Goal: Complete application form: Complete application form

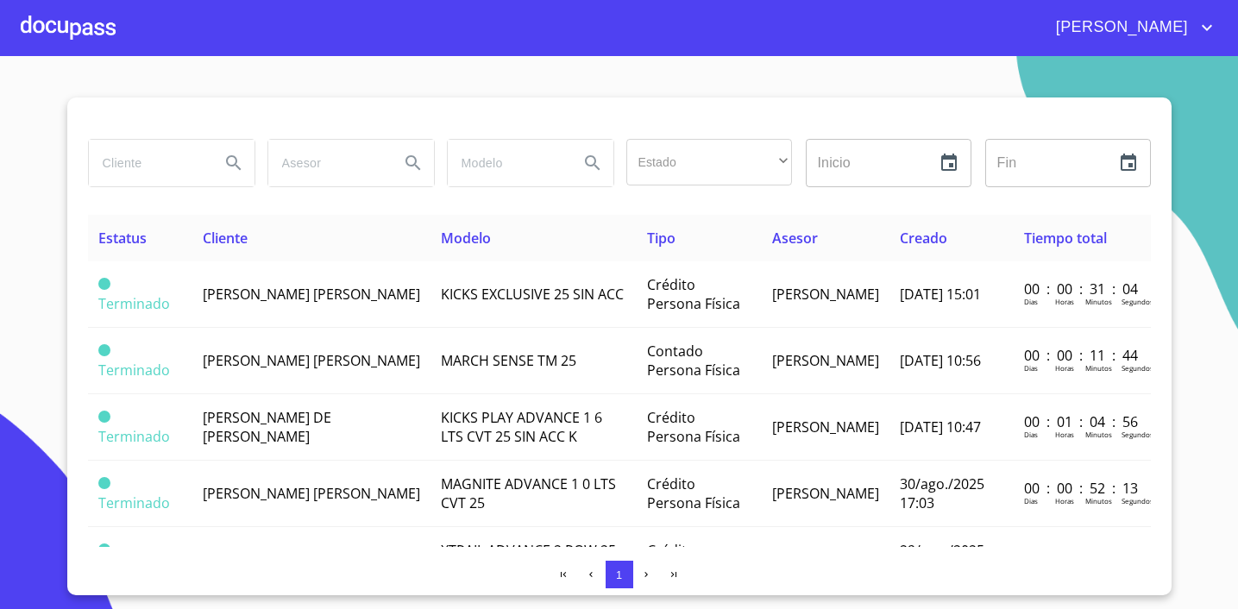
scroll to position [128, 0]
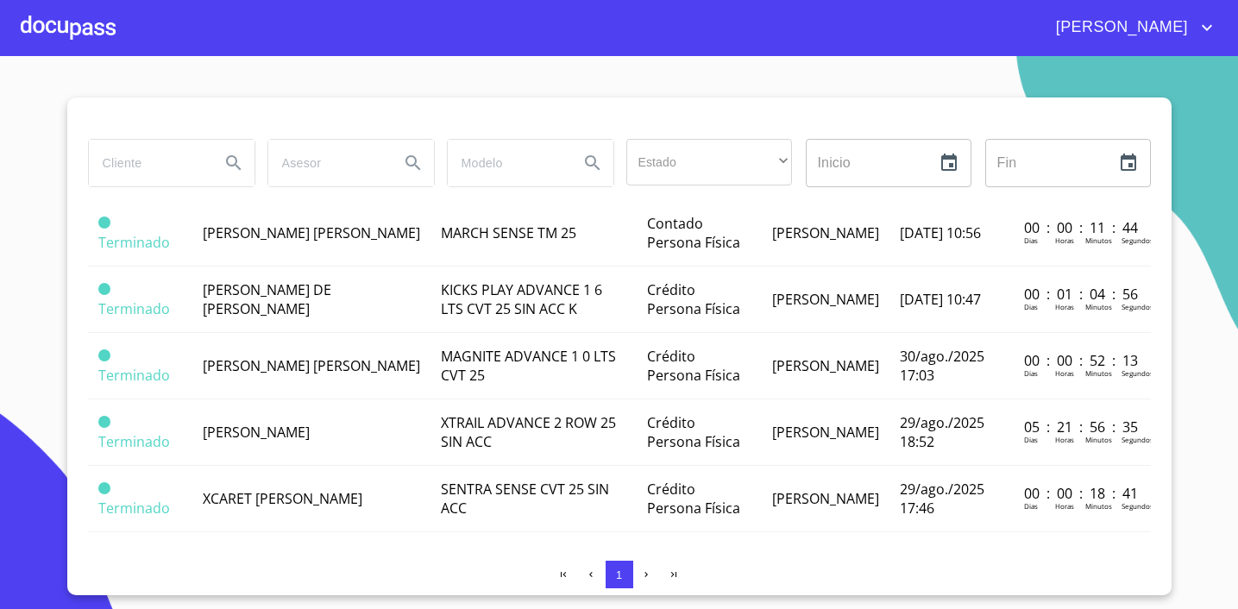
click at [83, 26] on div at bounding box center [68, 27] width 95 height 55
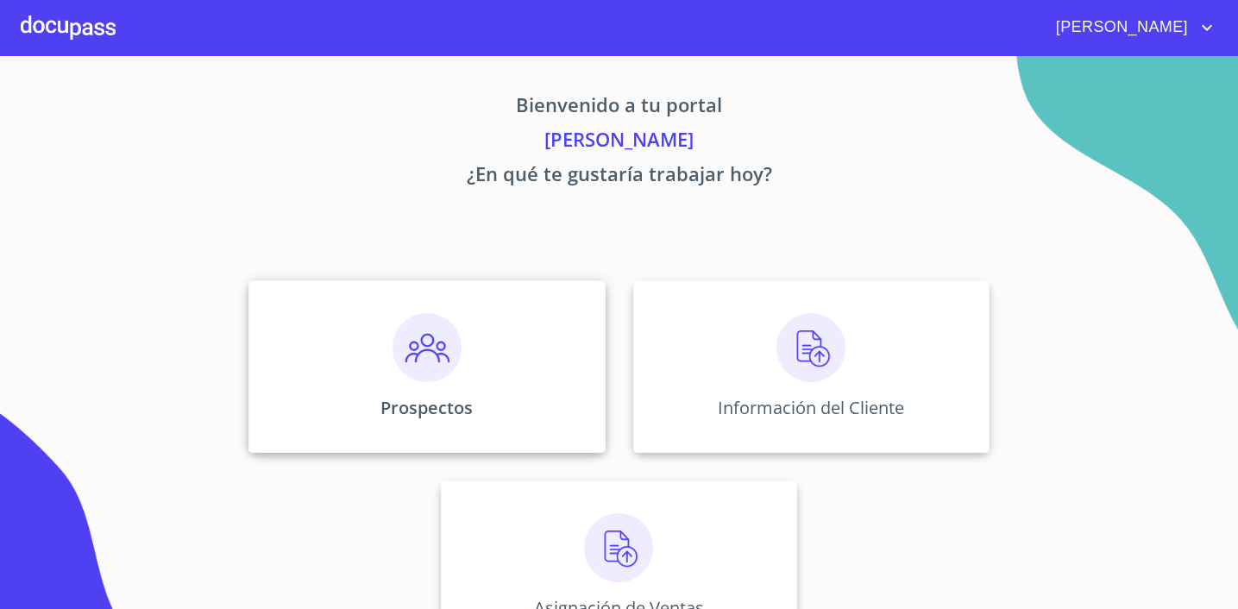
click at [480, 387] on div "Prospectos" at bounding box center [426, 366] width 356 height 172
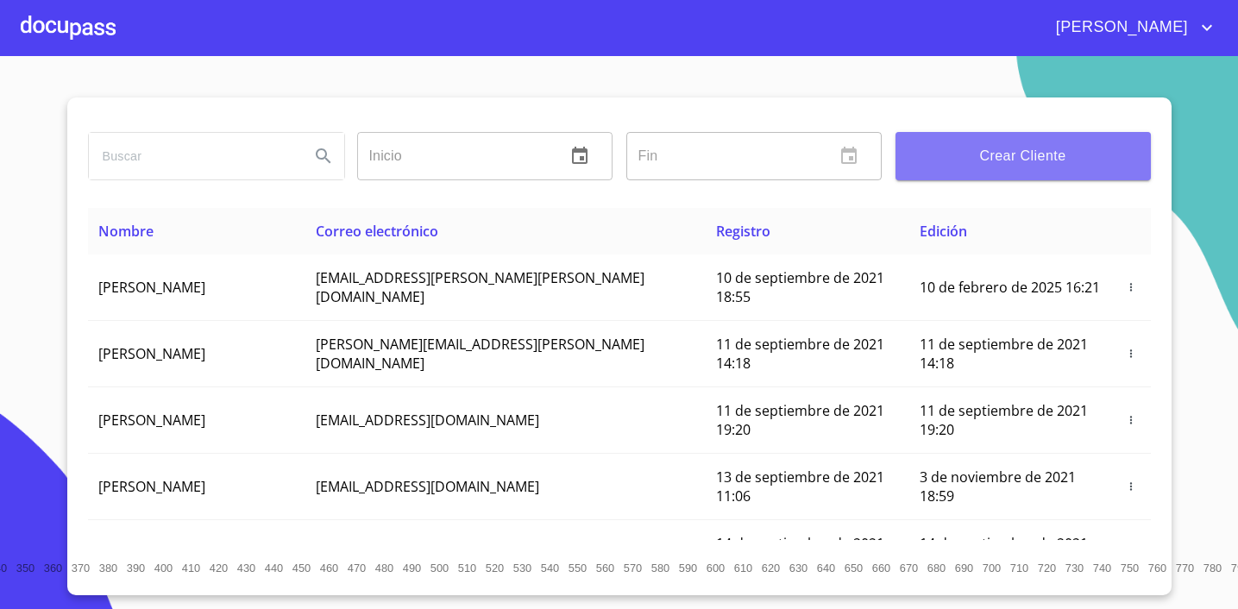
click at [1027, 149] on span "Crear Cliente" at bounding box center [1023, 156] width 228 height 24
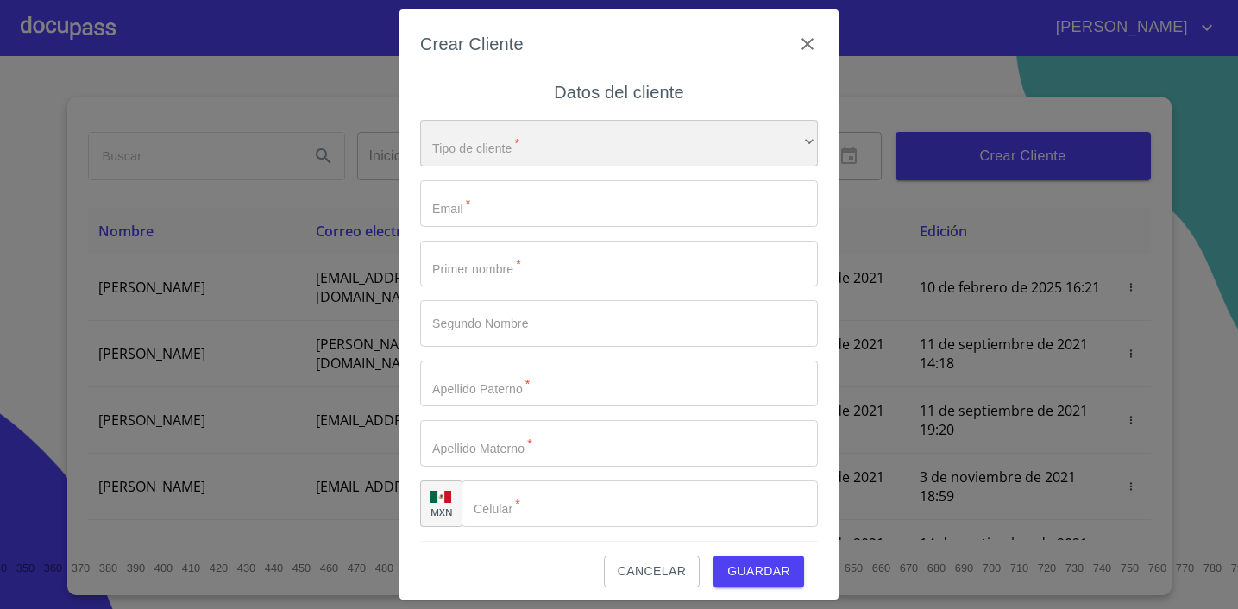
click at [527, 139] on div "​" at bounding box center [619, 143] width 398 height 47
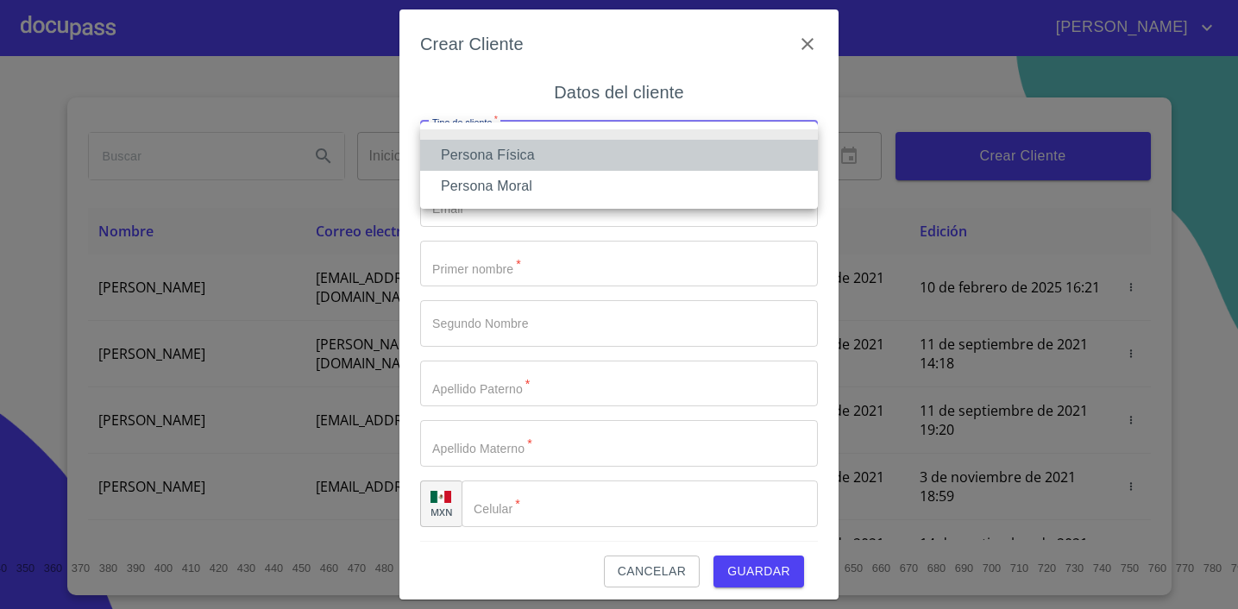
click at [529, 155] on li "Persona Física" at bounding box center [619, 155] width 398 height 31
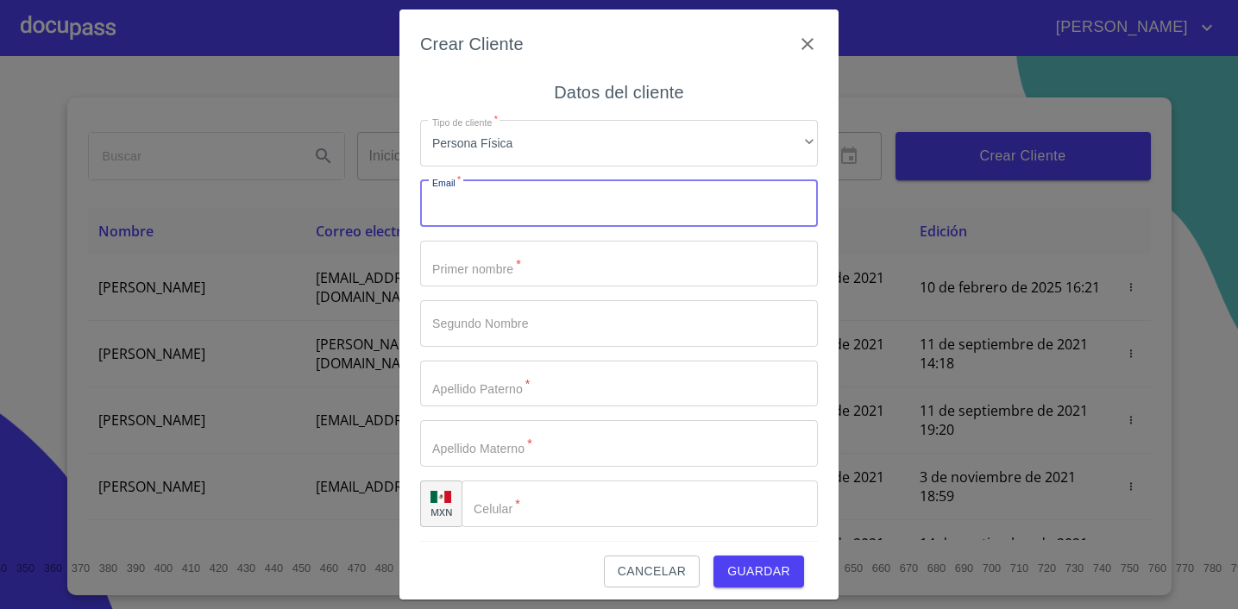
click at [526, 192] on input "Tipo de cliente   *" at bounding box center [619, 203] width 398 height 47
click at [517, 273] on input "Tipo de cliente   *" at bounding box center [619, 264] width 398 height 47
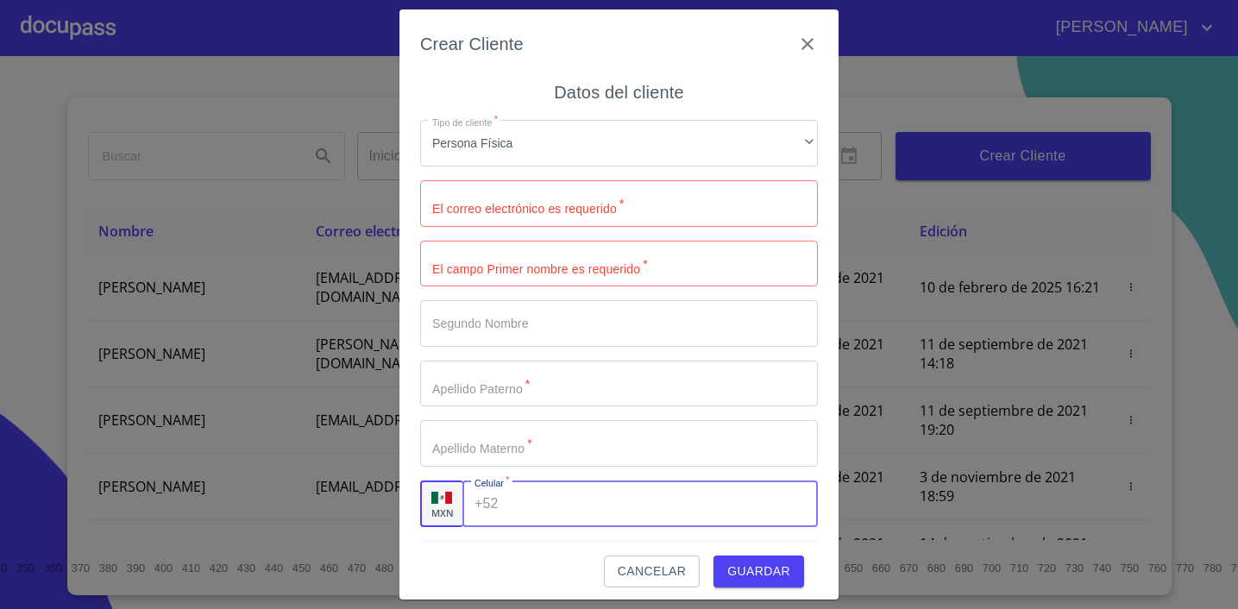
click at [523, 492] on input "Tipo de cliente   *" at bounding box center [661, 503] width 312 height 47
type input "[PHONE_NUMBER]"
click at [572, 260] on input "Tipo de cliente   *" at bounding box center [619, 264] width 398 height 47
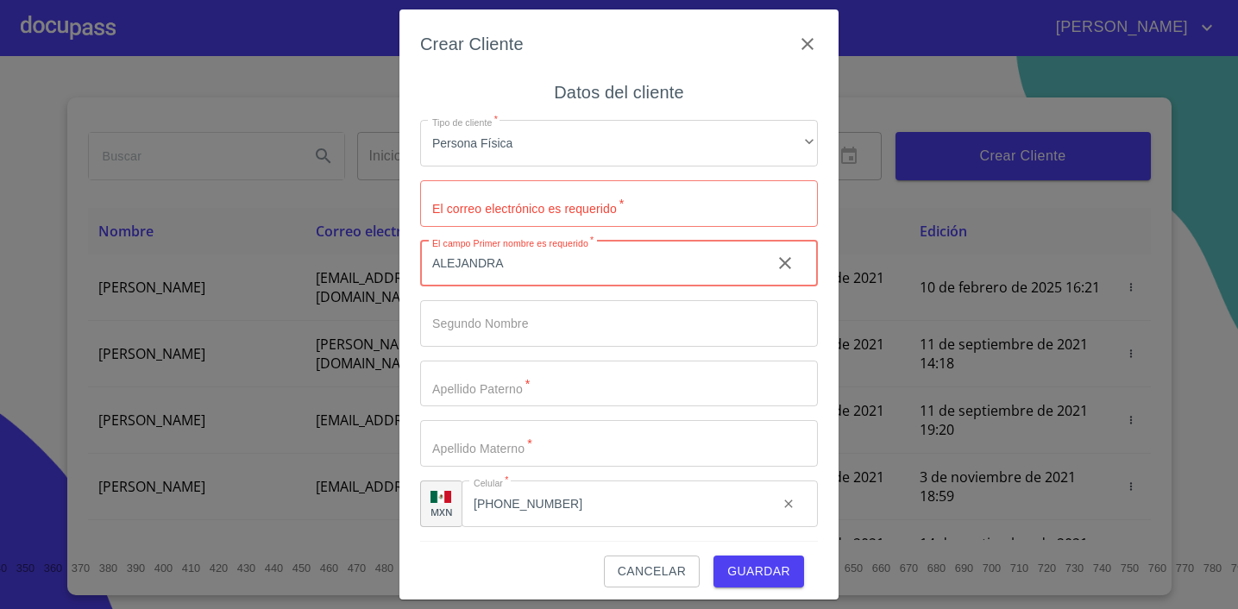
type input "ALEJANDRA"
click at [536, 334] on input "Tipo de cliente   *" at bounding box center [619, 323] width 398 height 47
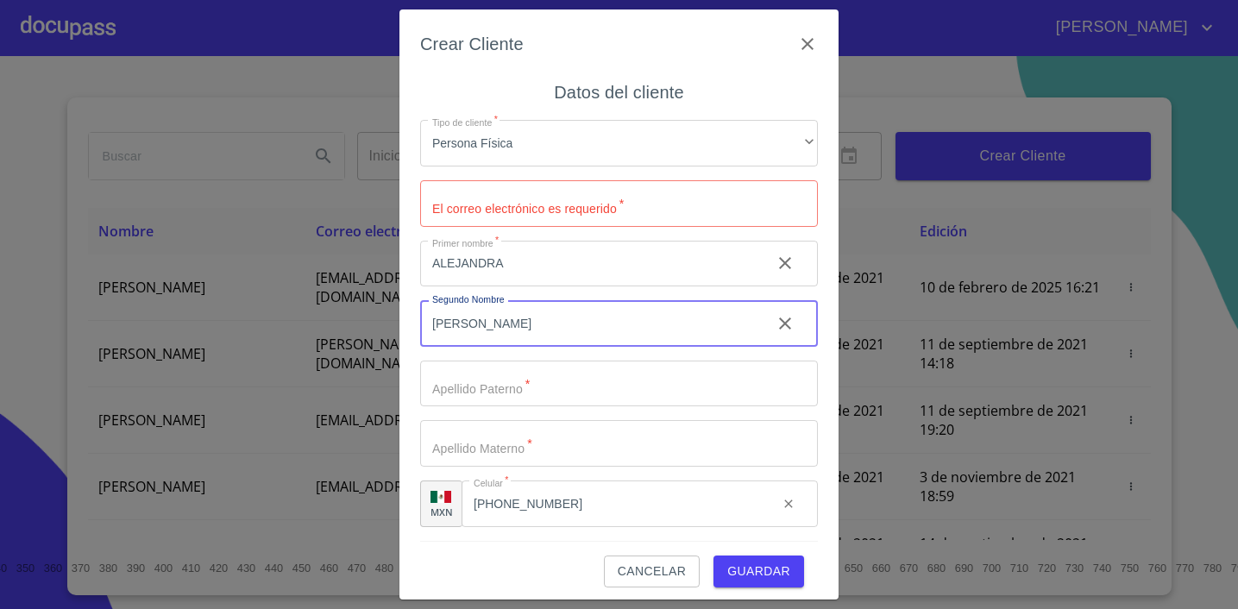
type input "[PERSON_NAME]"
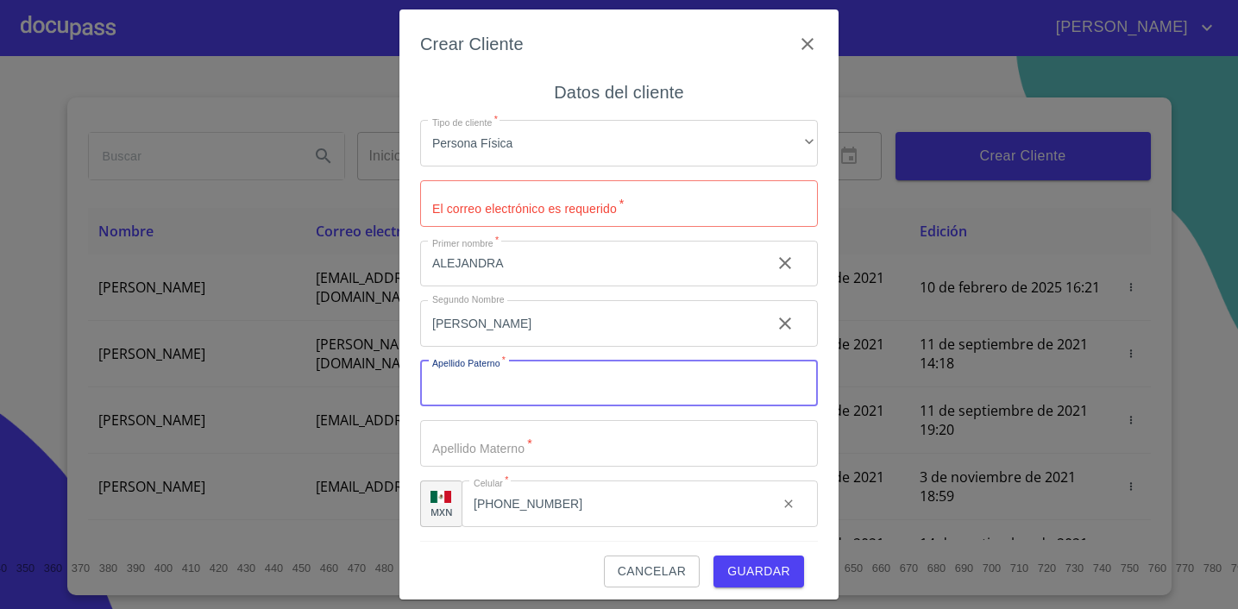
click at [566, 394] on input "Tipo de cliente   *" at bounding box center [619, 384] width 398 height 47
type input "[PERSON_NAME]"
click at [557, 448] on input "Tipo de cliente   *" at bounding box center [619, 443] width 398 height 47
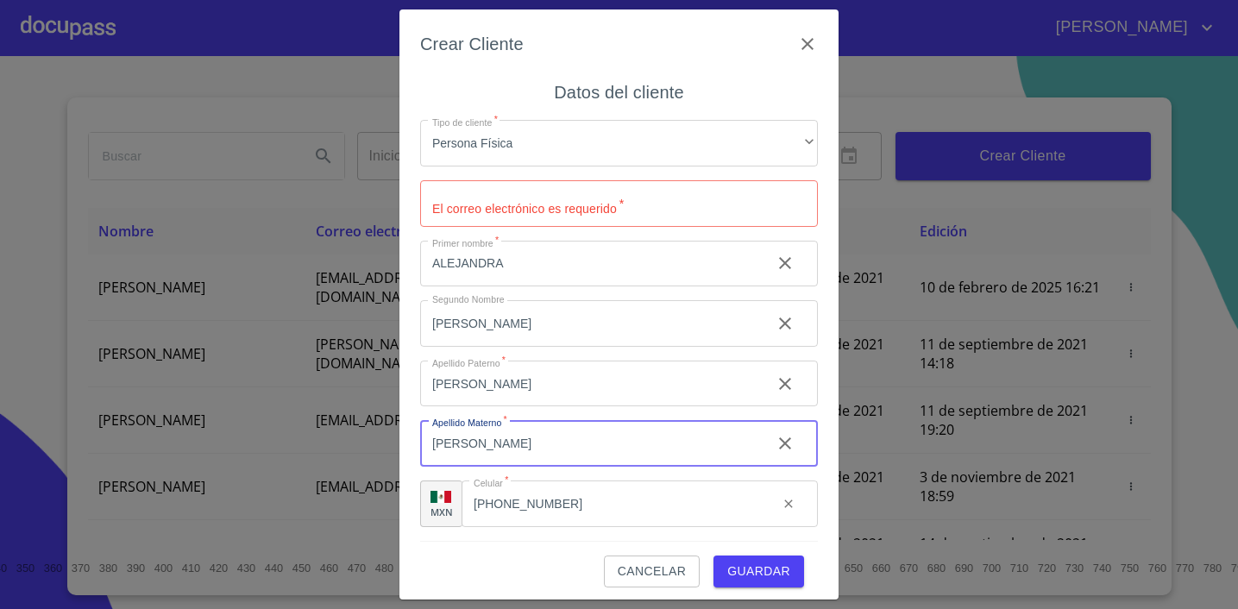
scroll to position [9, 0]
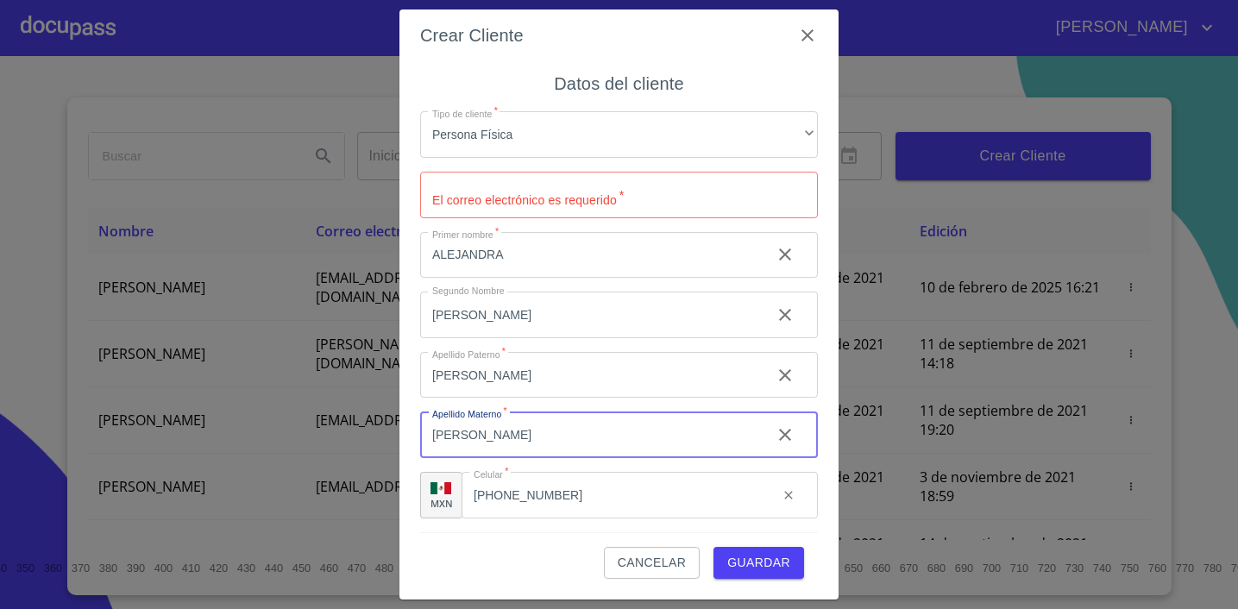
type input "[PERSON_NAME]"
click at [762, 553] on span "Guardar" at bounding box center [758, 563] width 63 height 22
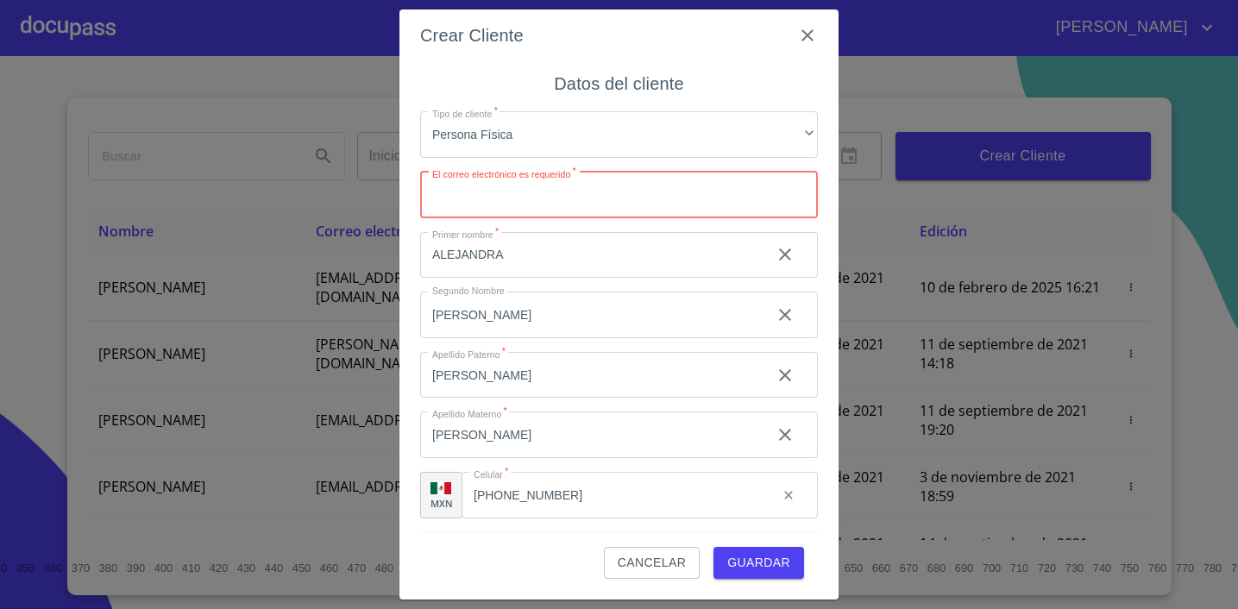
click at [477, 194] on input "Tipo de cliente   *" at bounding box center [619, 195] width 398 height 47
click at [447, 195] on input "[EMAIL_ADDRESS][DOMAIN_NAME]" at bounding box center [588, 195] width 337 height 47
click at [494, 196] on input "[EMAIL_ADDRESS][DOMAIN_NAME]" at bounding box center [588, 195] width 337 height 47
type input "[EMAIL_ADDRESS][DOMAIN_NAME]"
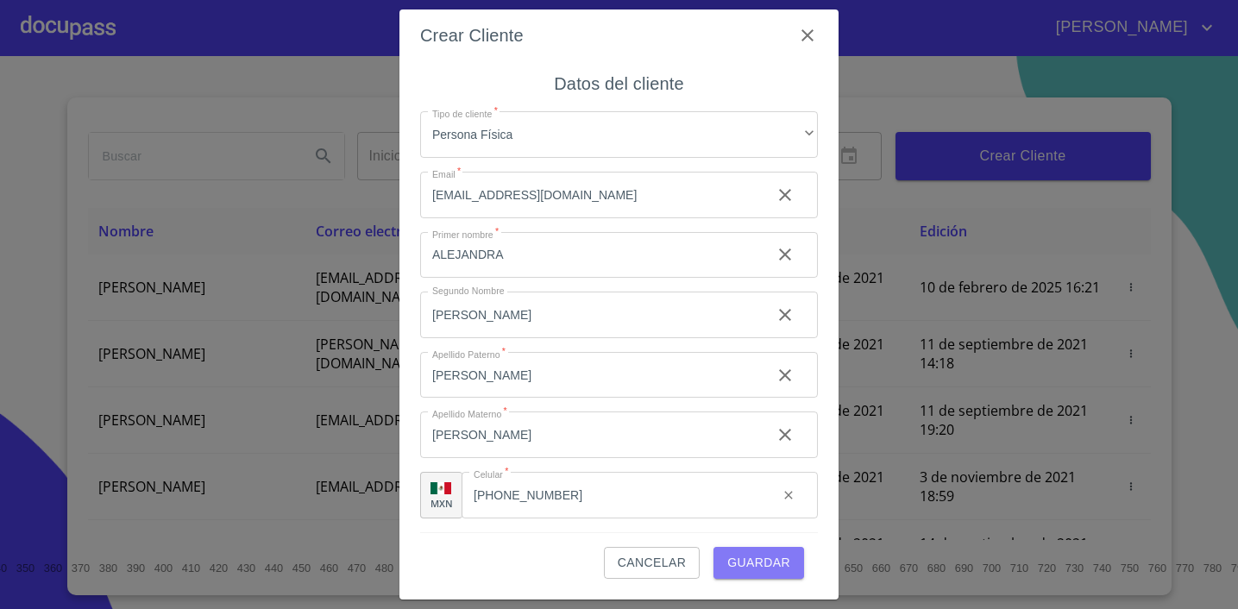
click at [766, 566] on span "Guardar" at bounding box center [758, 563] width 63 height 22
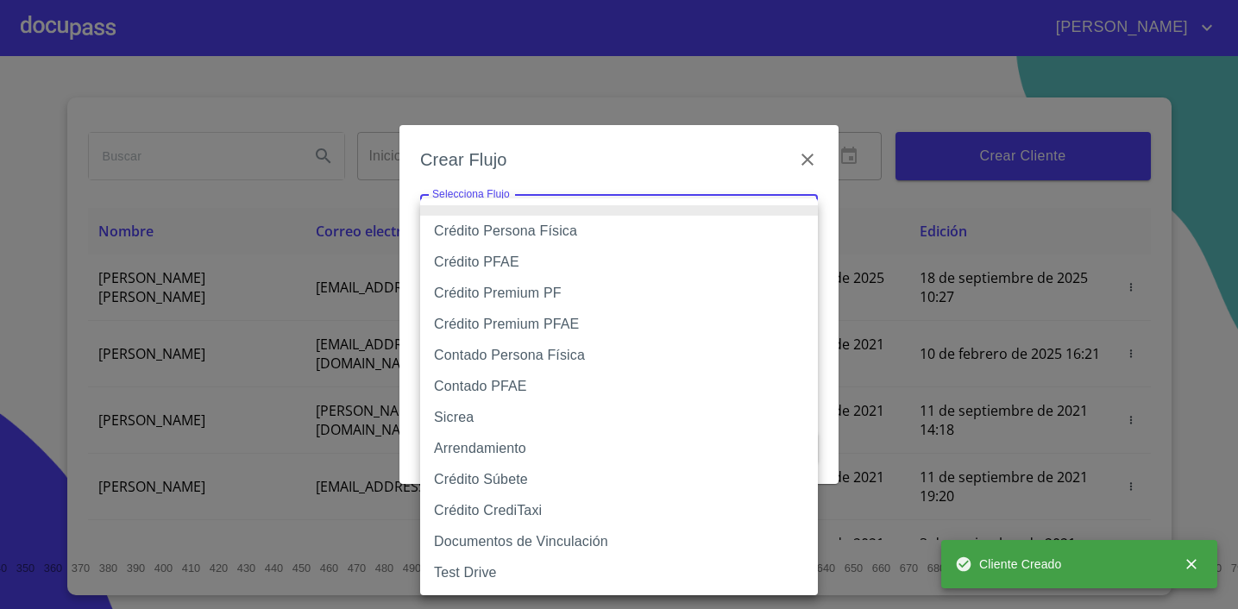
click at [574, 214] on body "[PERSON_NAME] ​ Fin ​ Crear Cliente Nombre Correo electrónico Registro Edición …" at bounding box center [619, 304] width 1238 height 609
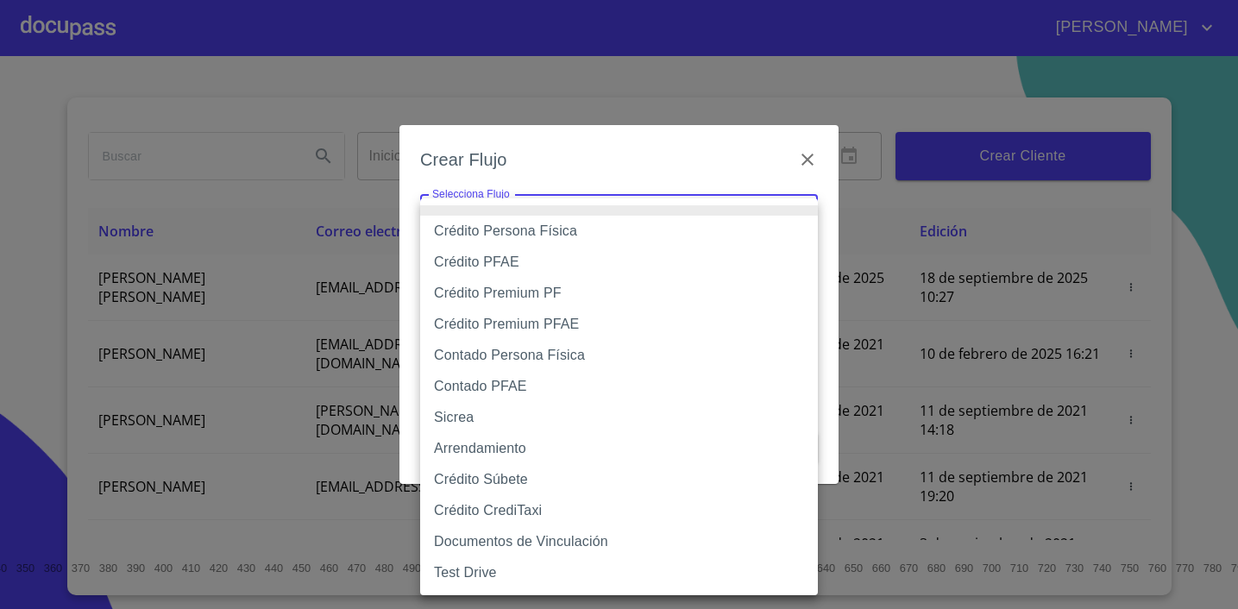
click at [567, 260] on li "Crédito PFAE" at bounding box center [619, 262] width 398 height 31
type input "60bfa0150d9865ccc24afd7c"
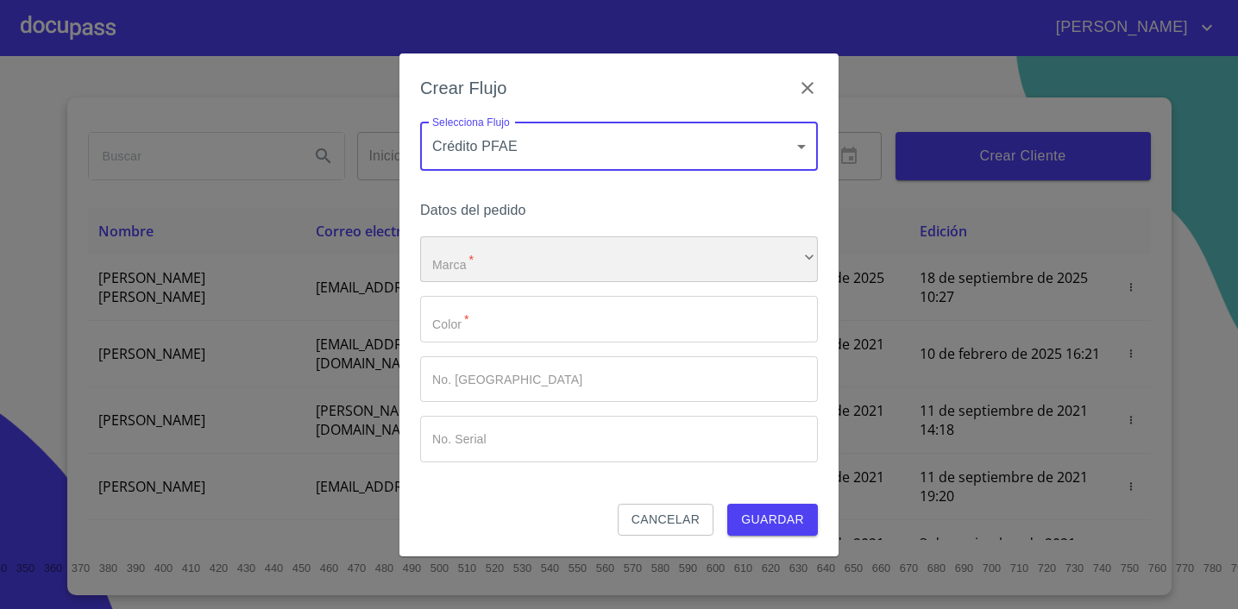
click at [521, 251] on div "​" at bounding box center [619, 259] width 398 height 47
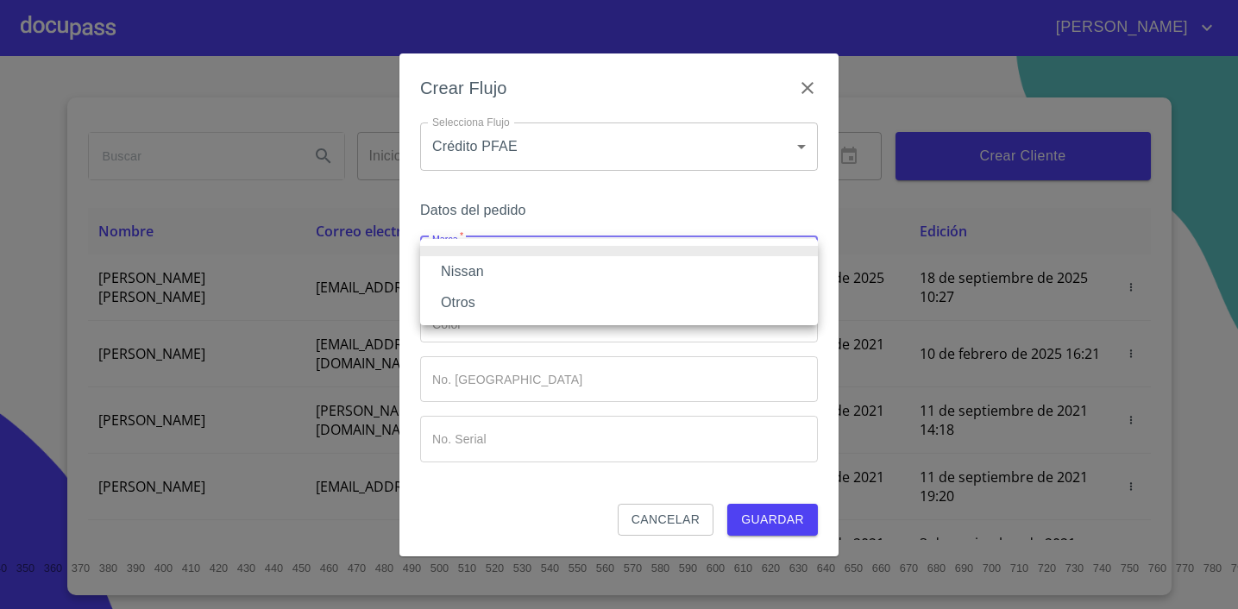
click at [508, 267] on li "Nissan" at bounding box center [619, 271] width 398 height 31
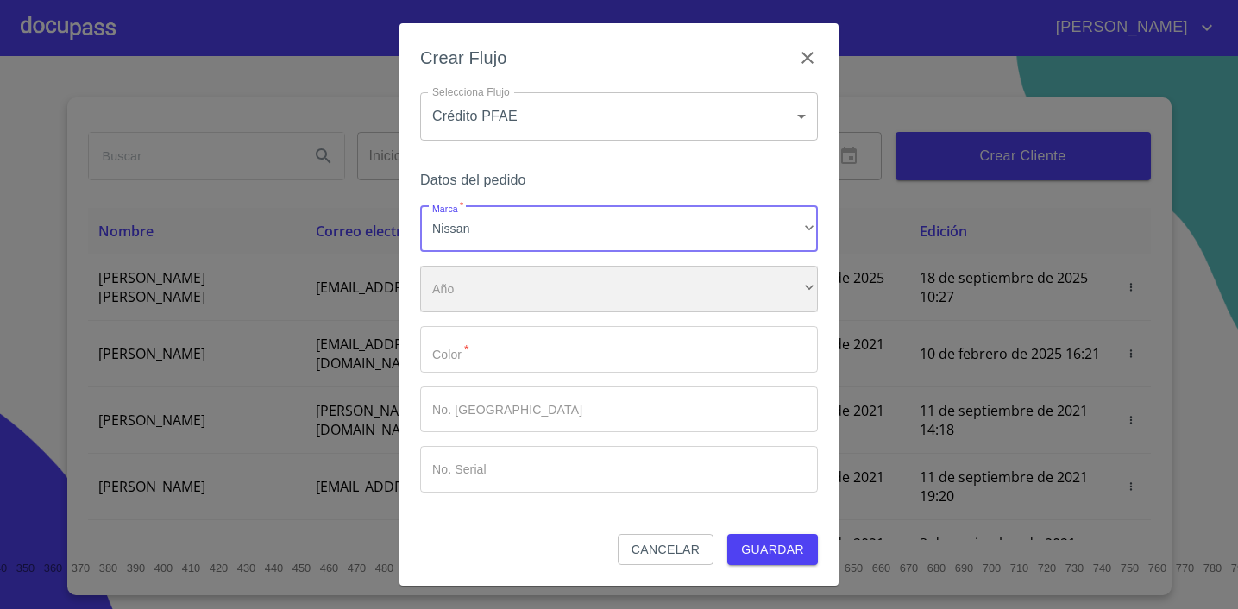
click at [495, 284] on div "​" at bounding box center [619, 289] width 398 height 47
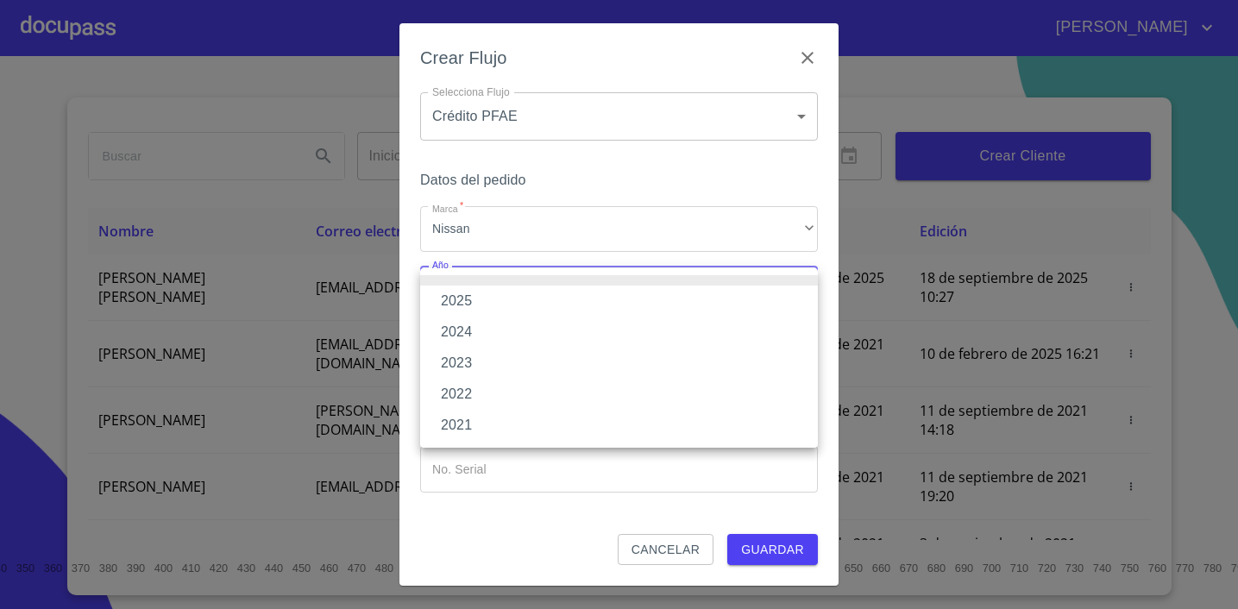
click at [492, 302] on li "2025" at bounding box center [619, 300] width 398 height 31
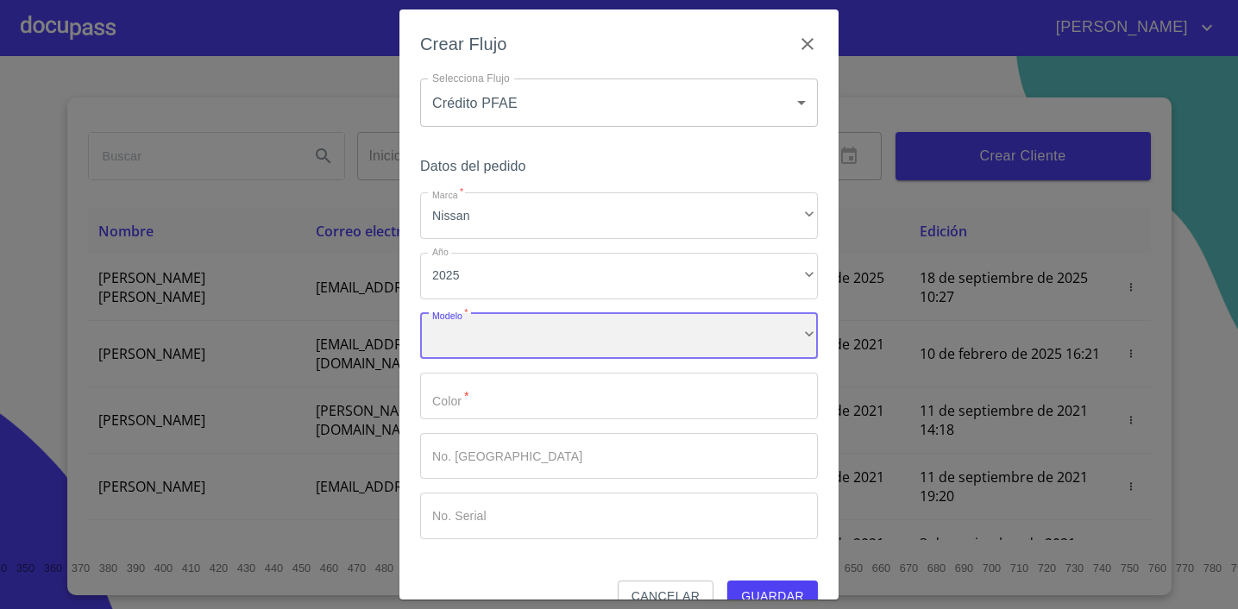
click at [507, 316] on div "​" at bounding box center [619, 336] width 398 height 47
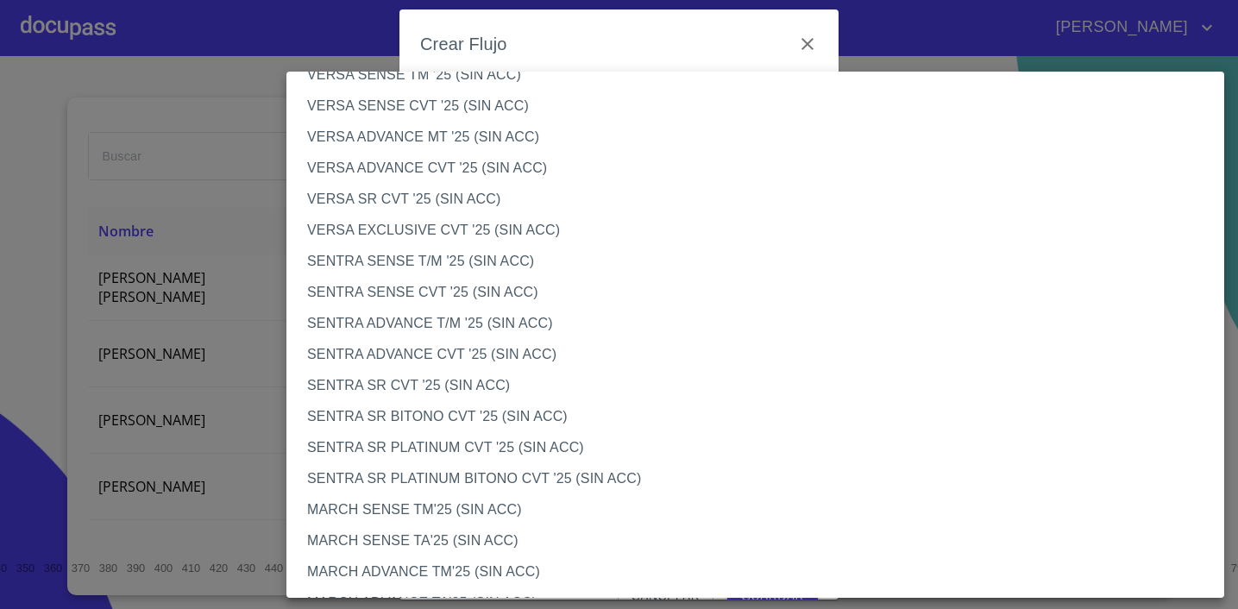
scroll to position [836, 0]
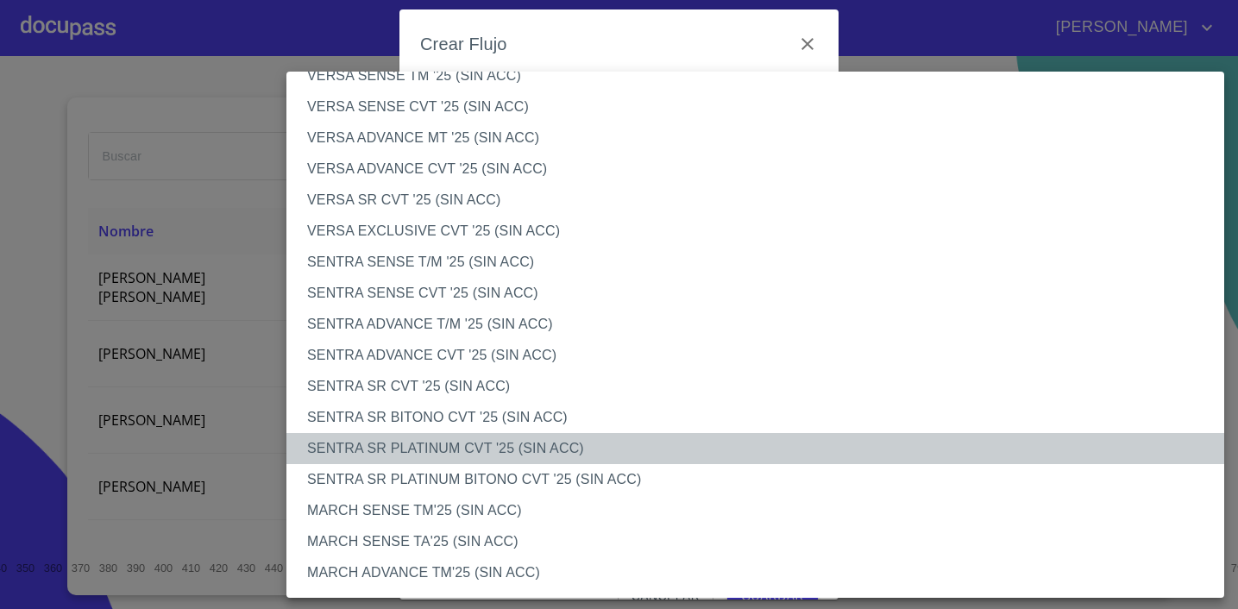
click at [442, 444] on li "SENTRA SR PLATINUM CVT '25 (SIN ACC)" at bounding box center [755, 448] width 938 height 31
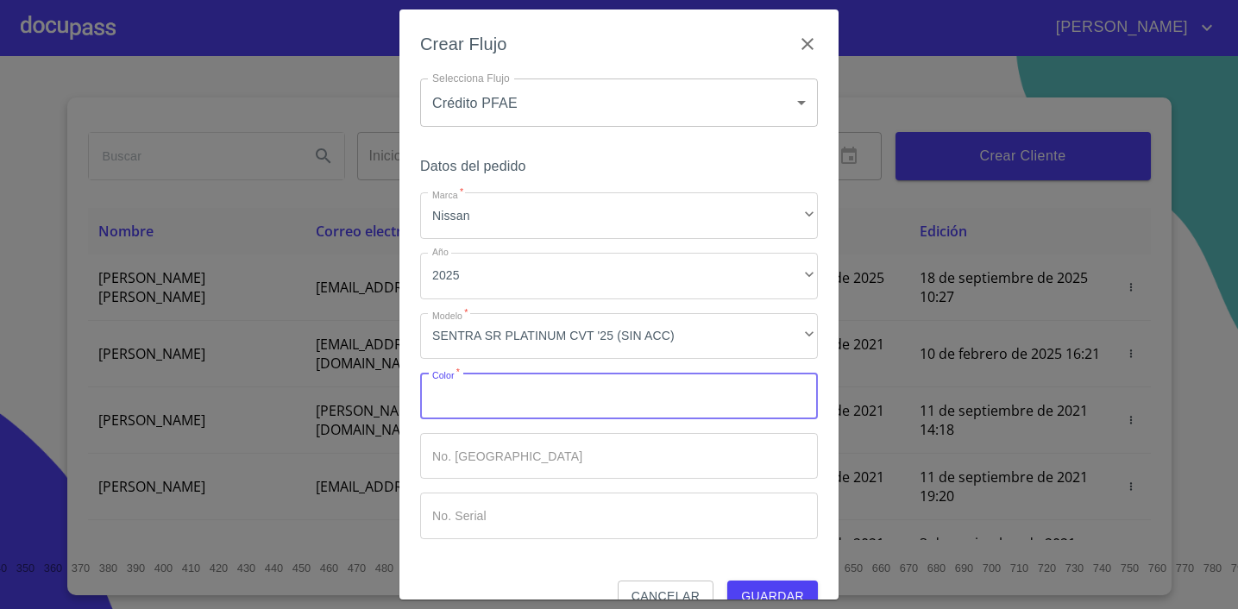
click at [492, 391] on input "Marca   *" at bounding box center [619, 396] width 398 height 47
type input "b"
type input "BLANCO"
click at [537, 453] on input "Marca   *" at bounding box center [619, 456] width 398 height 47
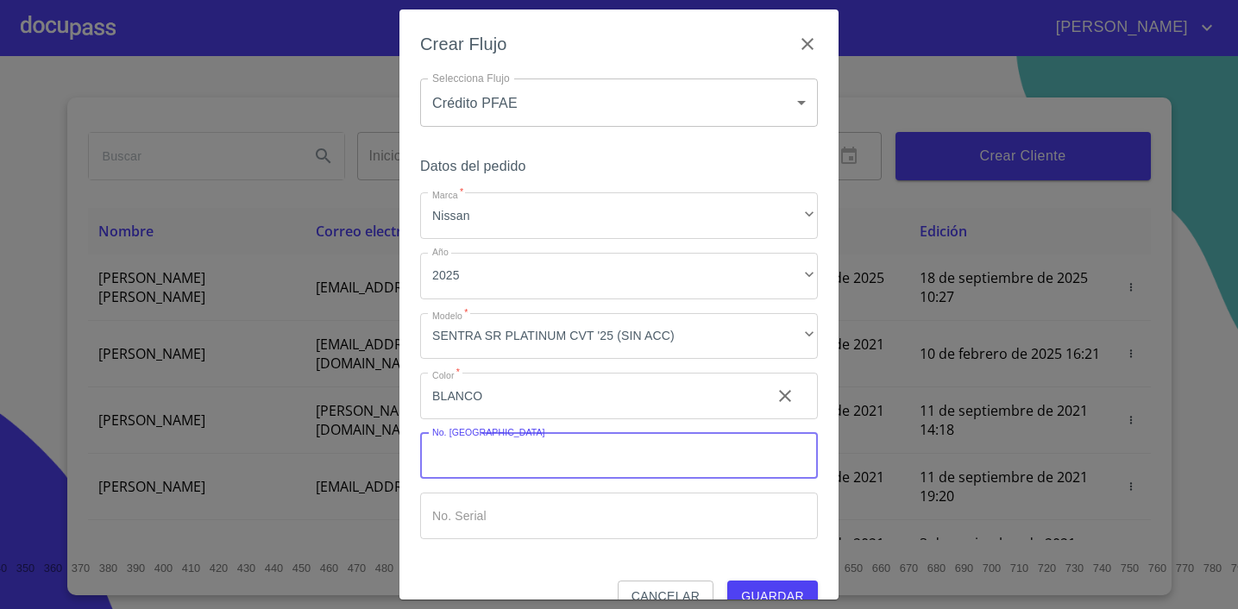
scroll to position [34, 0]
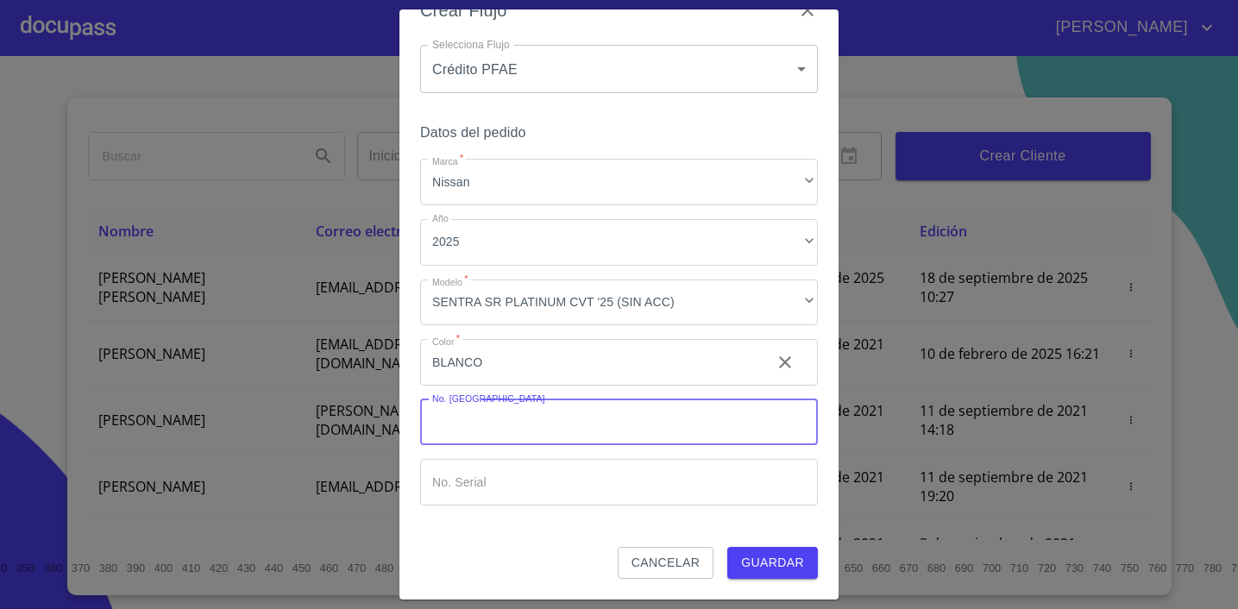
click at [777, 566] on span "Guardar" at bounding box center [772, 563] width 63 height 22
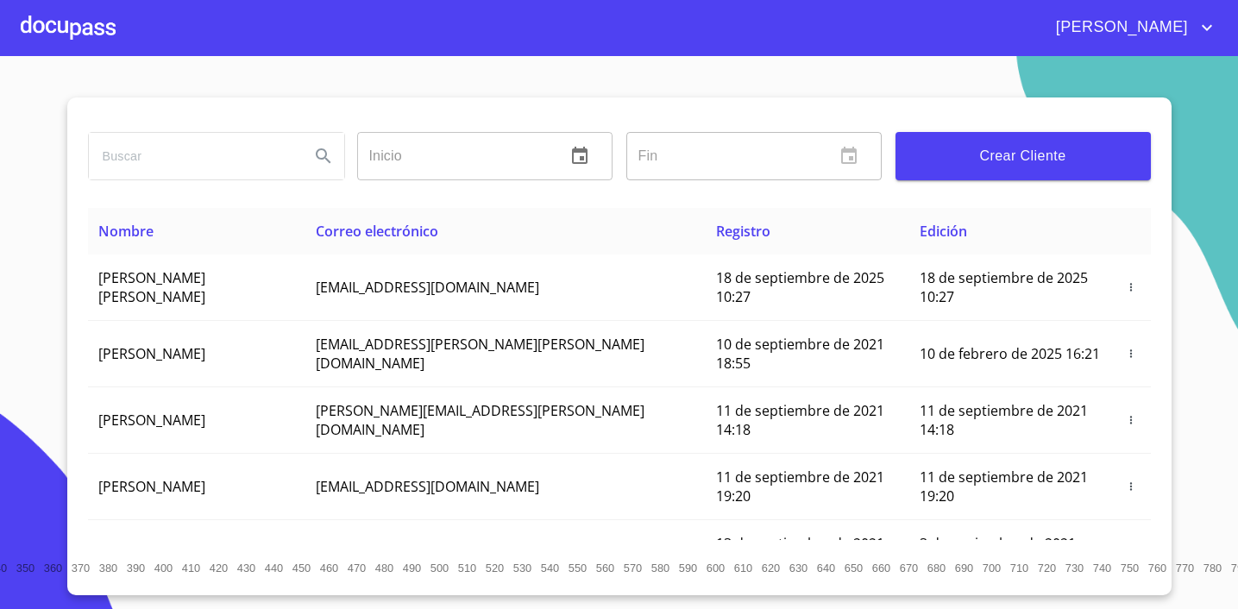
click at [89, 42] on div at bounding box center [68, 27] width 95 height 55
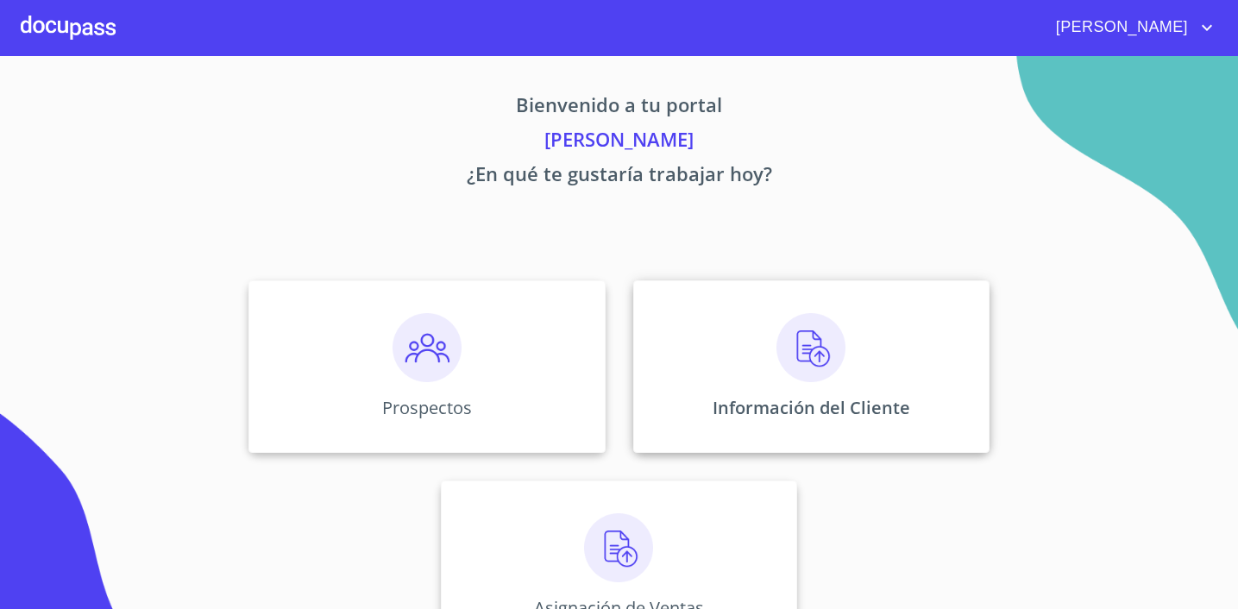
click at [804, 335] on img at bounding box center [810, 347] width 69 height 69
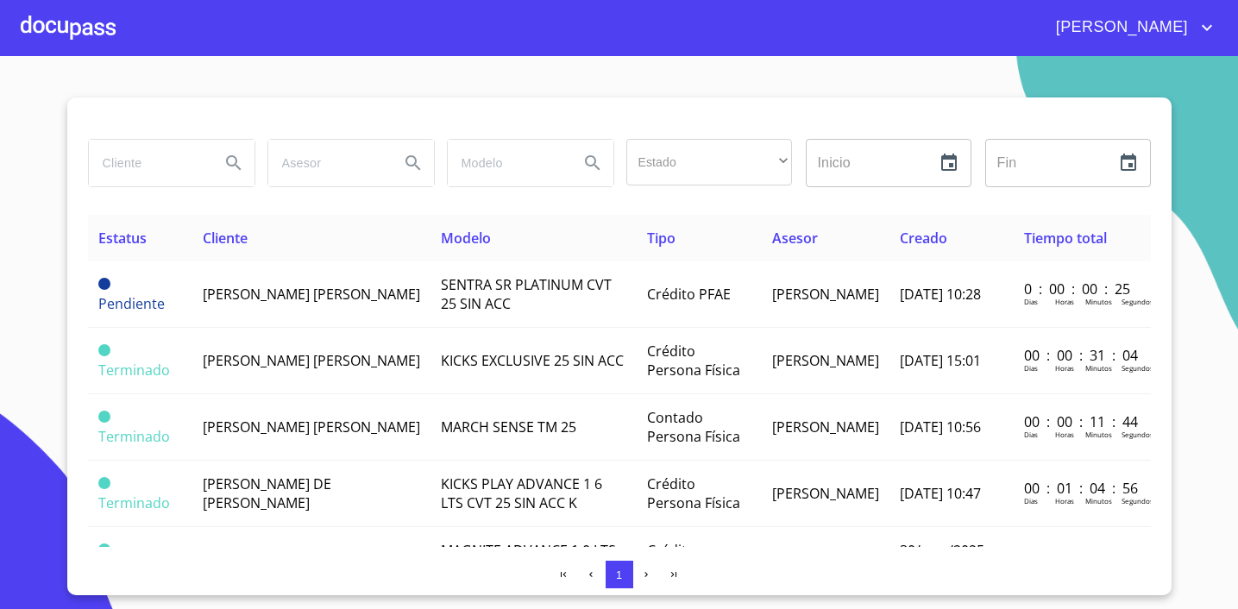
scroll to position [30, 0]
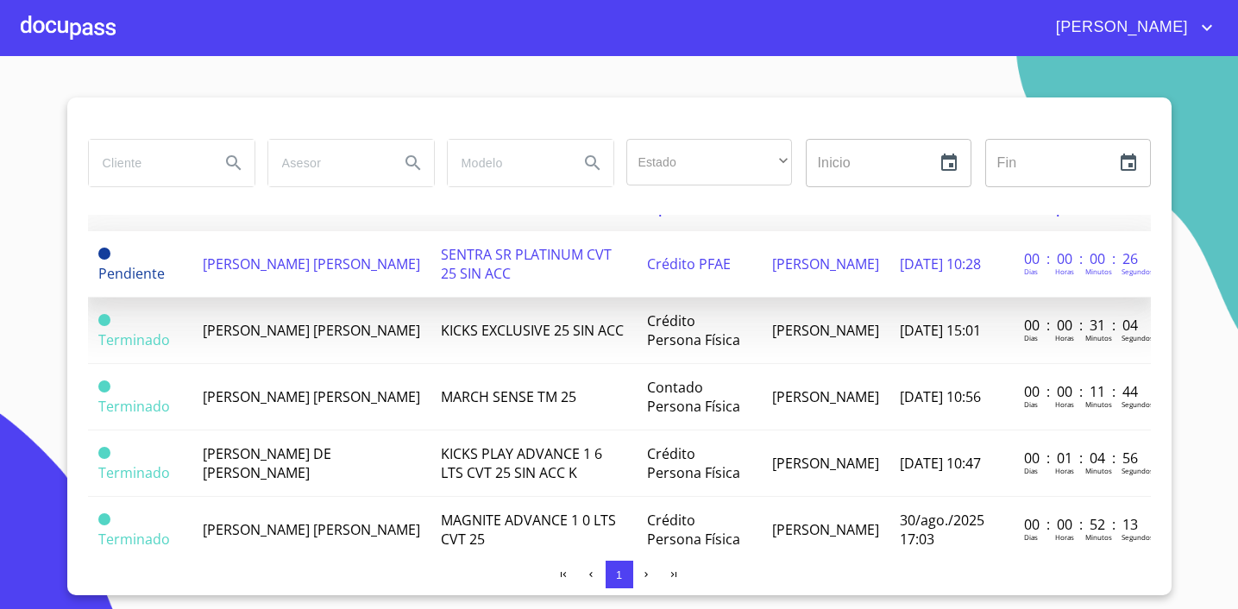
click at [271, 273] on span "[PERSON_NAME] [PERSON_NAME]" at bounding box center [311, 263] width 217 height 19
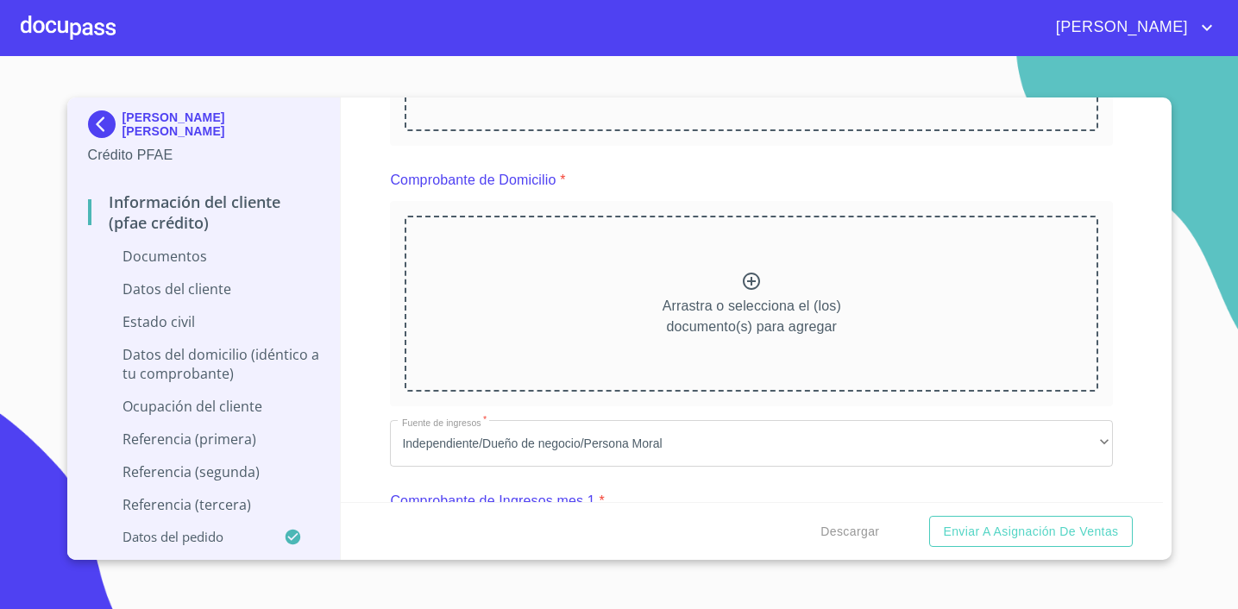
scroll to position [407, 0]
click at [179, 292] on p "Datos del cliente" at bounding box center [204, 288] width 232 height 19
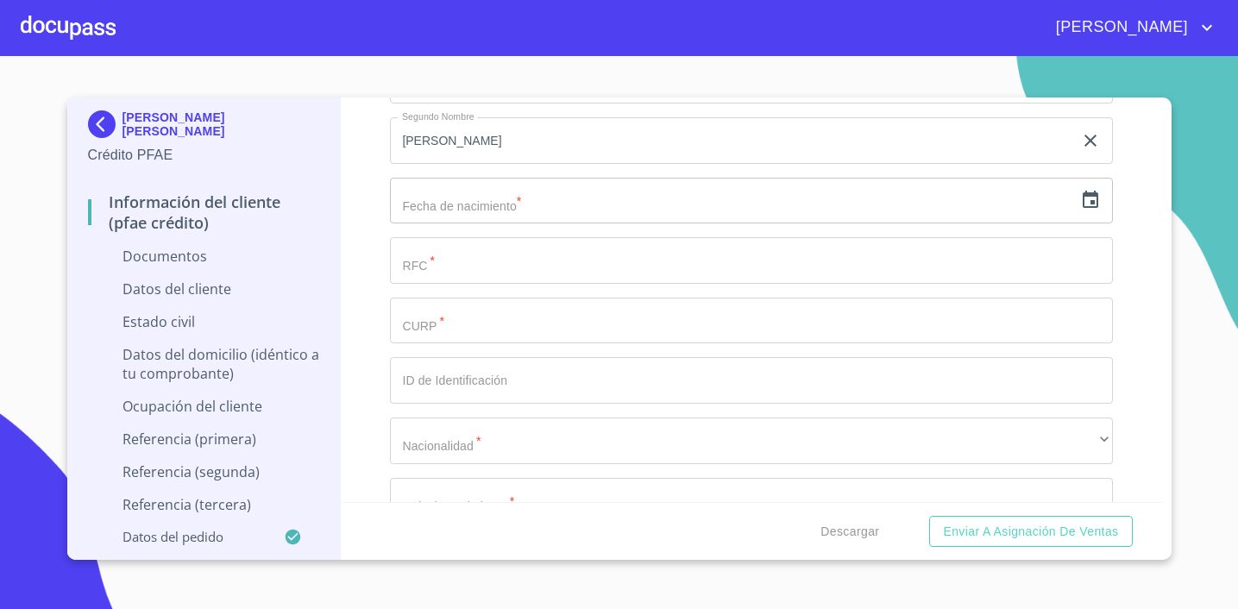
scroll to position [358, 0]
click at [505, 209] on input "text" at bounding box center [731, 204] width 683 height 47
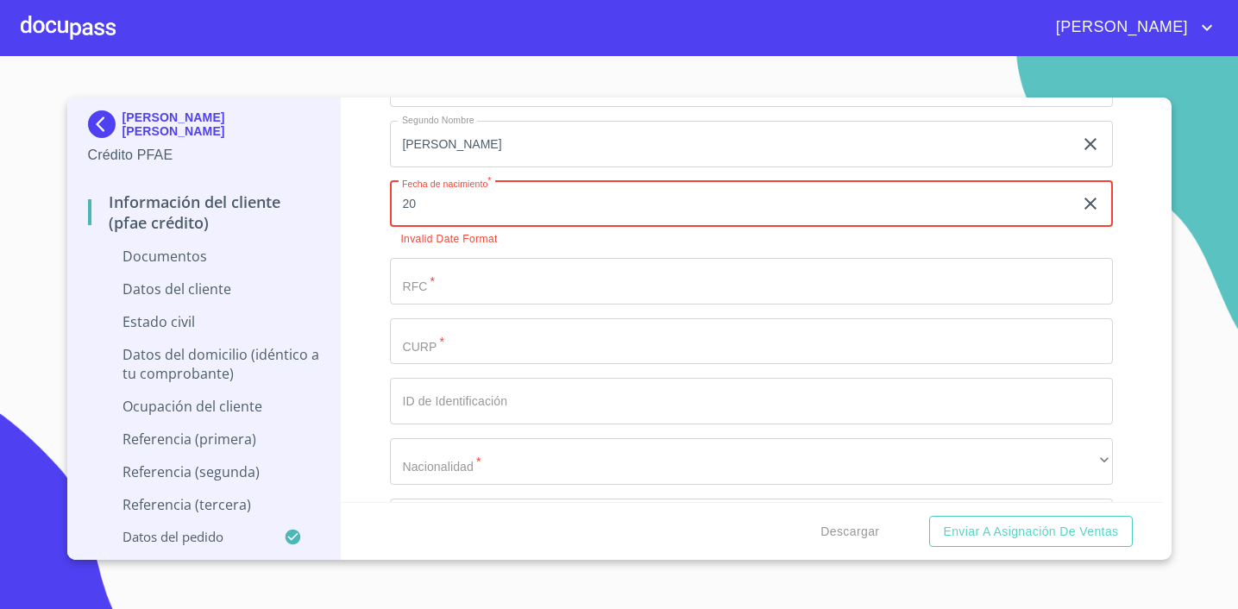
type input "20"
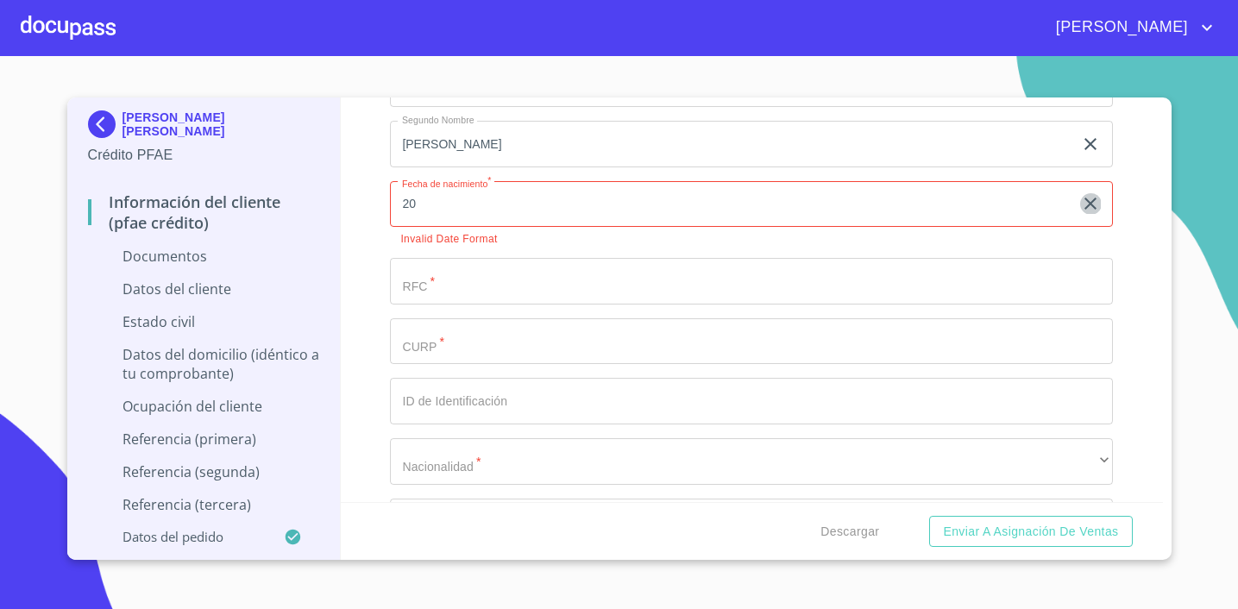
click at [1087, 204] on icon "button" at bounding box center [1090, 204] width 12 height 12
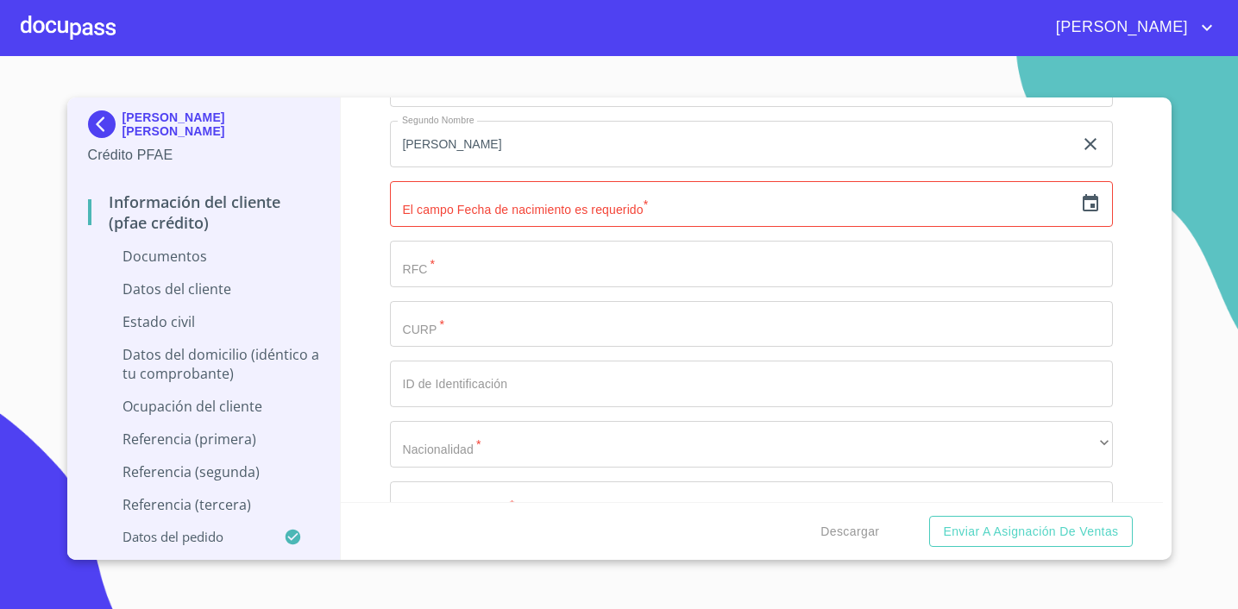
click at [1088, 202] on icon "button" at bounding box center [1090, 203] width 21 height 21
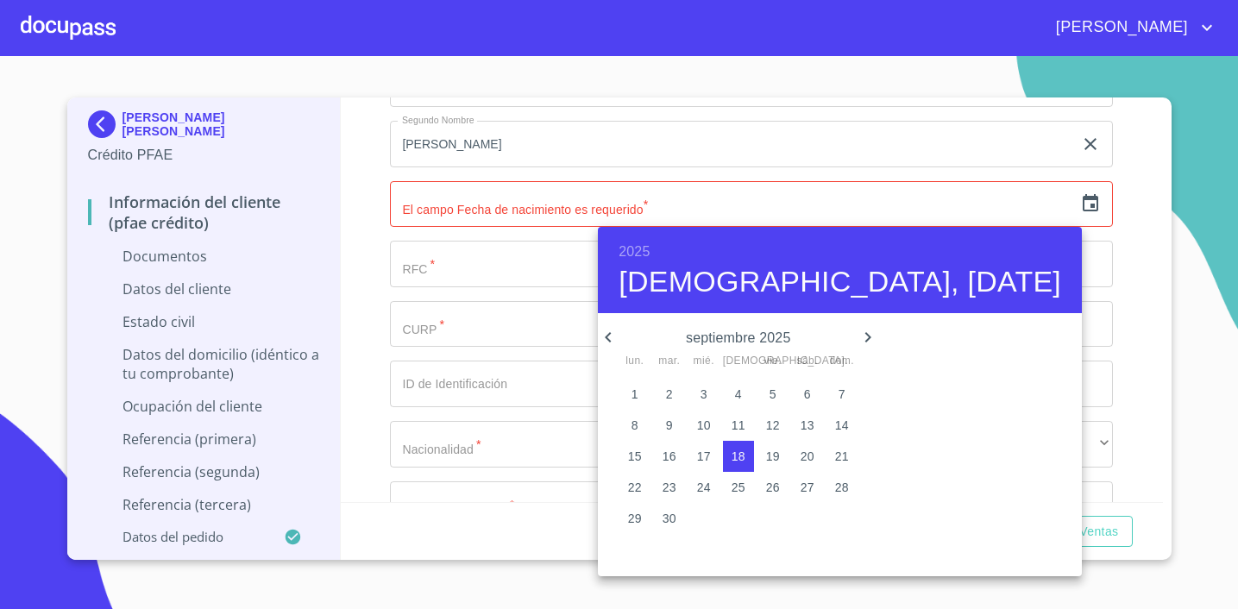
click at [607, 337] on icon "button" at bounding box center [608, 337] width 6 height 10
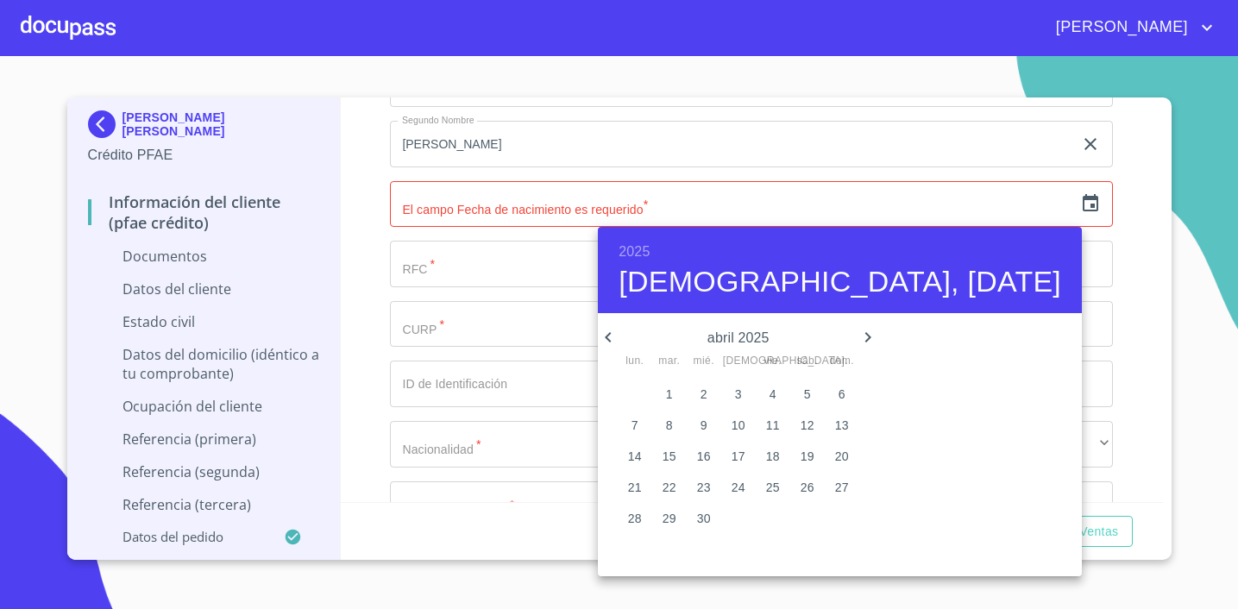
click at [607, 337] on icon "button" at bounding box center [608, 337] width 6 height 10
click at [634, 254] on h6 "2025" at bounding box center [633, 252] width 31 height 24
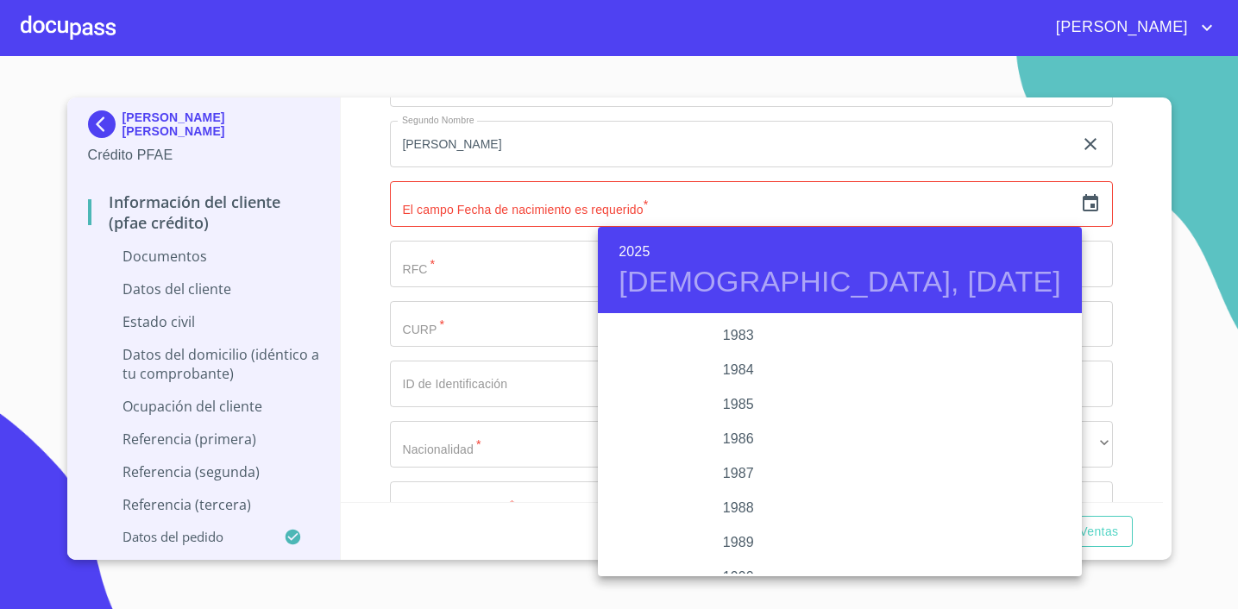
scroll to position [1996, 0]
click at [726, 336] on div "1983" at bounding box center [738, 337] width 280 height 34
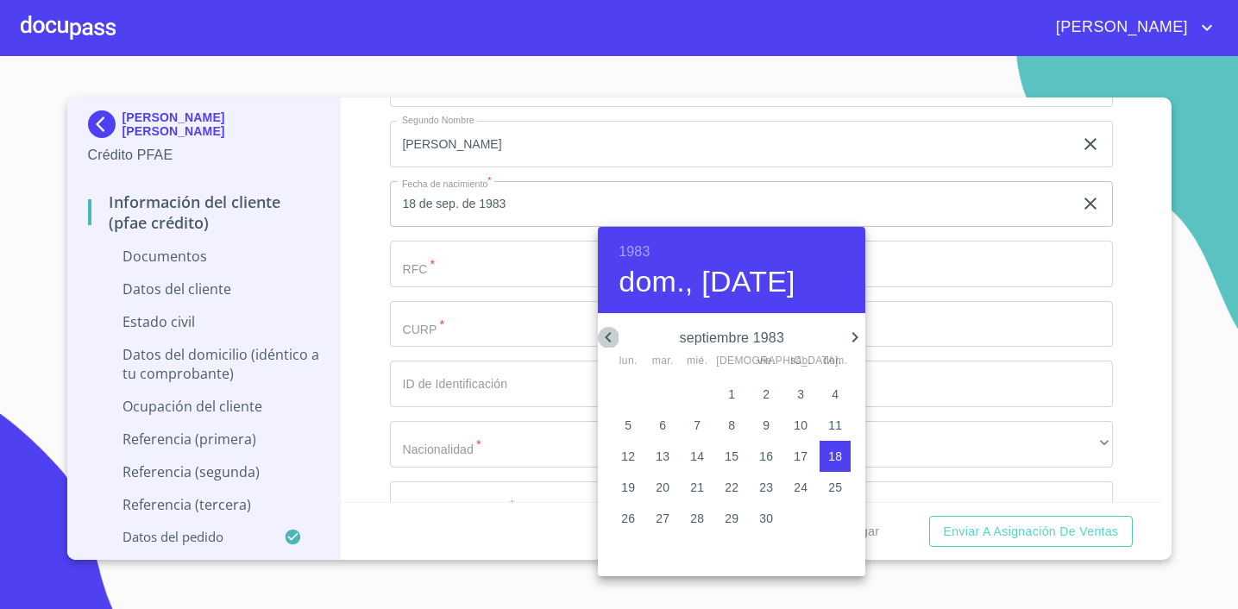
click at [610, 342] on icon "button" at bounding box center [608, 337] width 6 height 10
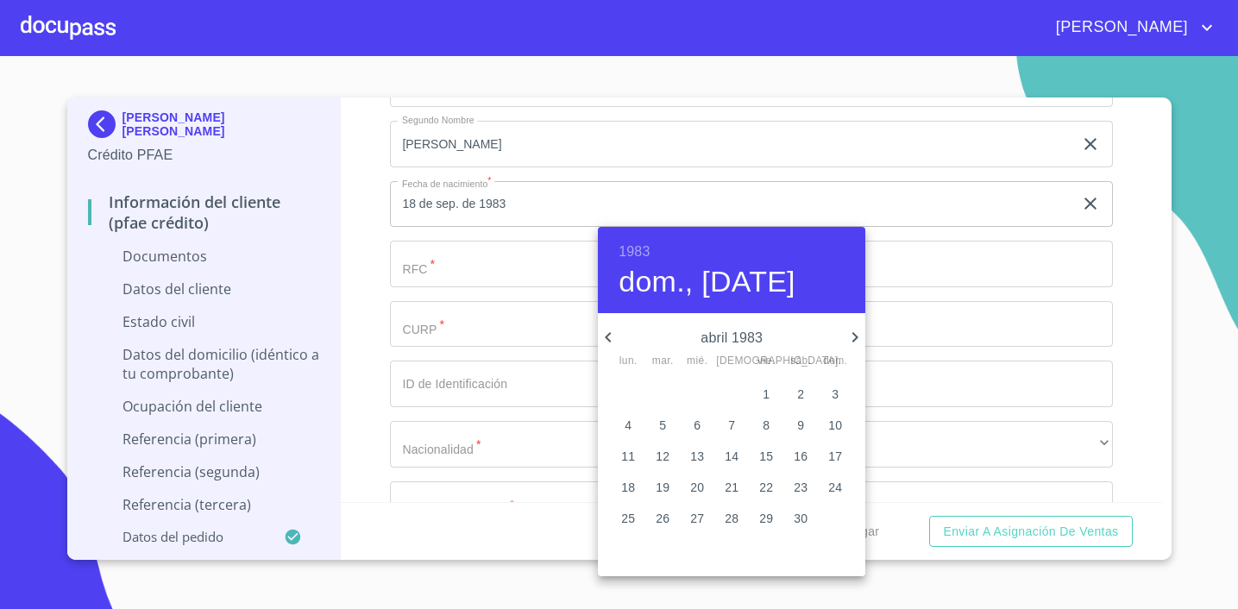
click at [610, 342] on icon "button" at bounding box center [608, 337] width 6 height 10
click at [831, 455] on p "20" at bounding box center [835, 456] width 14 height 17
type input "20 de feb. de 1983"
click at [911, 373] on div at bounding box center [619, 304] width 1238 height 609
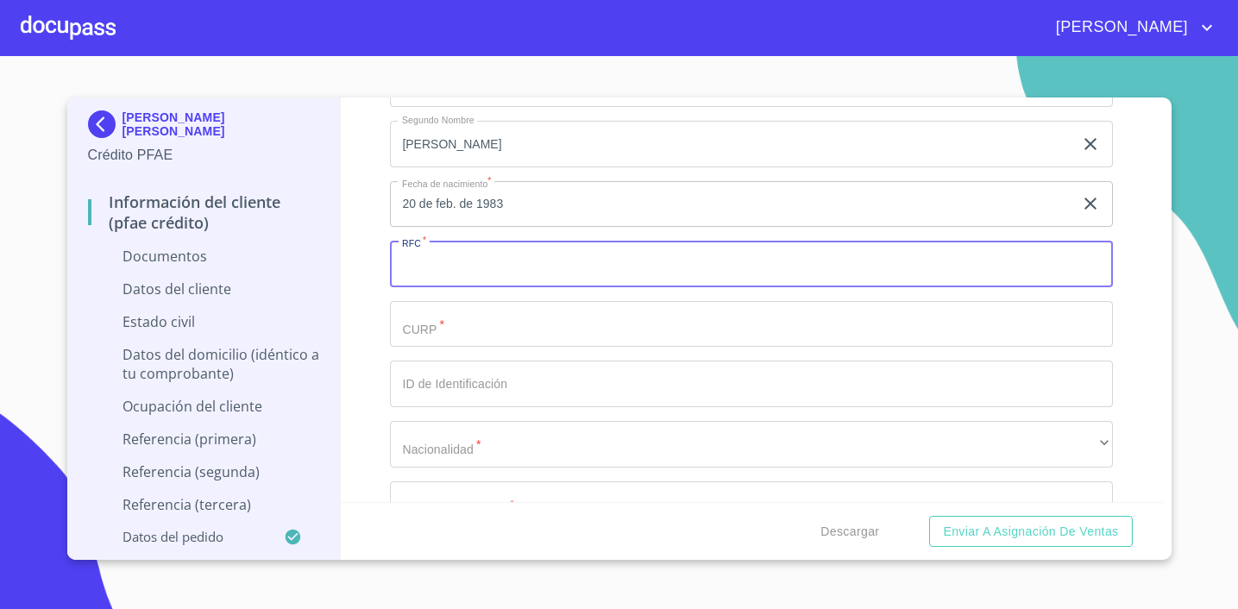
click at [513, 260] on input "Apellido [PERSON_NAME]   *" at bounding box center [751, 264] width 723 height 47
type input "DEMA830220"
click at [503, 318] on input "Apellido [PERSON_NAME]   *" at bounding box center [751, 324] width 723 height 47
drag, startPoint x: 486, startPoint y: 263, endPoint x: 388, endPoint y: 264, distance: 97.5
click at [388, 264] on div "Información del cliente (PFAE crédito) Documentos Datos del cliente Apellido [P…" at bounding box center [752, 299] width 822 height 405
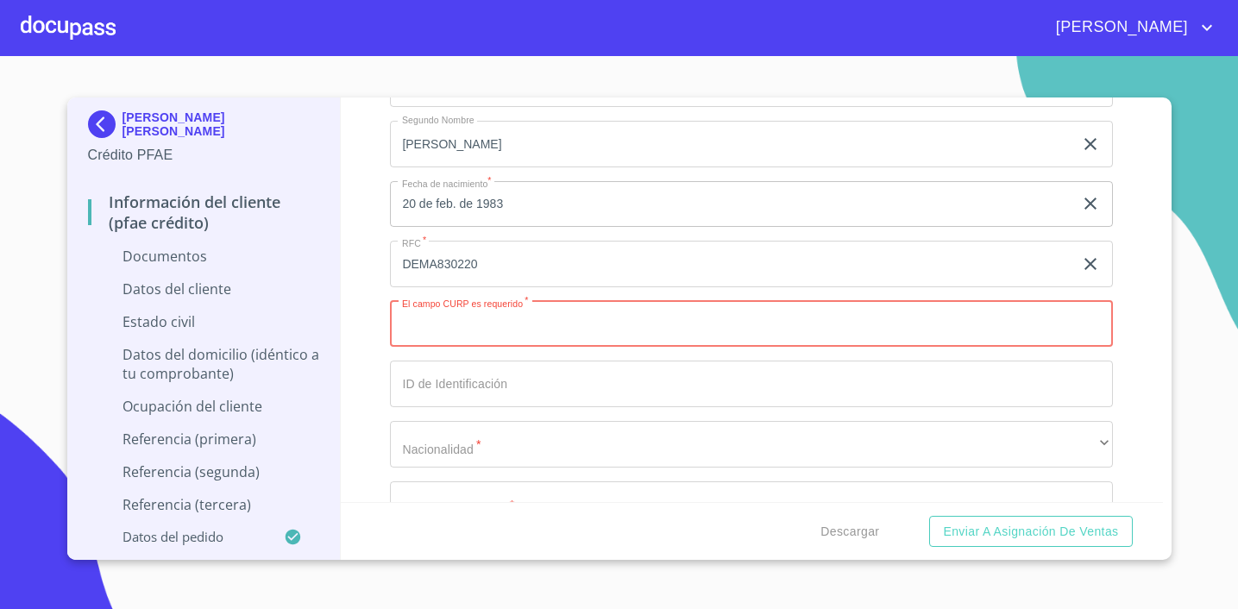
click at [489, 332] on input "Apellido [PERSON_NAME]   *" at bounding box center [751, 324] width 723 height 47
click at [466, 323] on input "Apellido [PERSON_NAME]   *" at bounding box center [751, 324] width 723 height 47
paste input "DEMA830220"
type input "DEMA830220MDGLNL00"
click at [505, 371] on input "Apellido [PERSON_NAME]   *" at bounding box center [751, 384] width 723 height 47
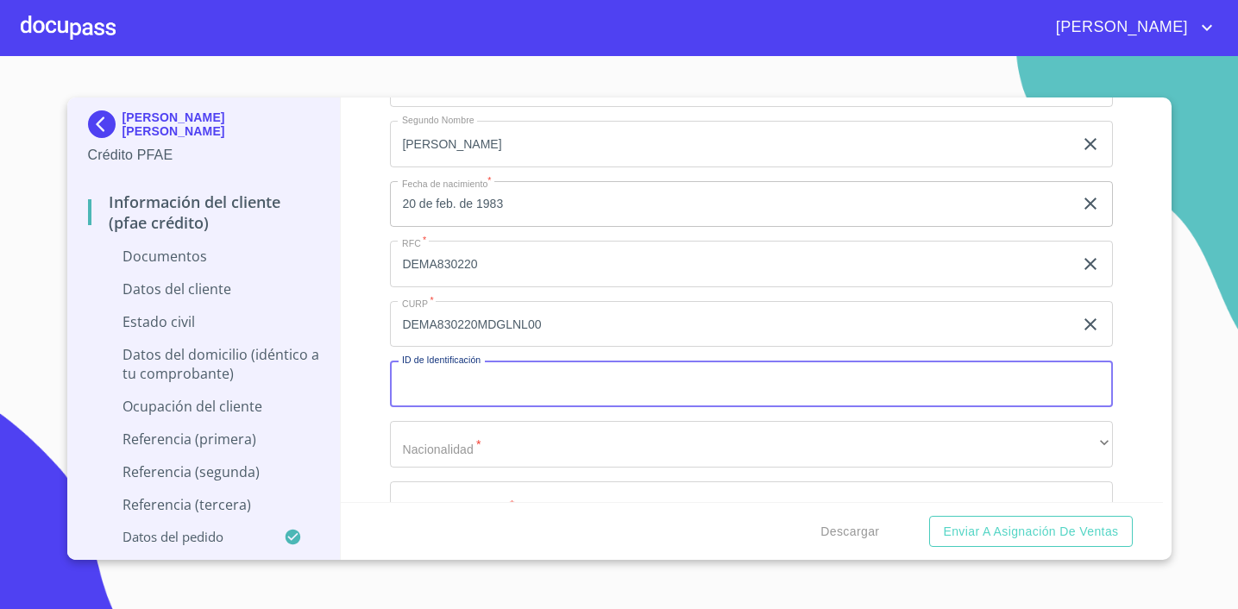
click at [555, 382] on input "Apellido [PERSON_NAME]   *" at bounding box center [751, 384] width 723 height 47
paste input "1 7 4 8 5 6 9 3 5 6"
type input "1 7 4 8 5 6 9 3 5 6"
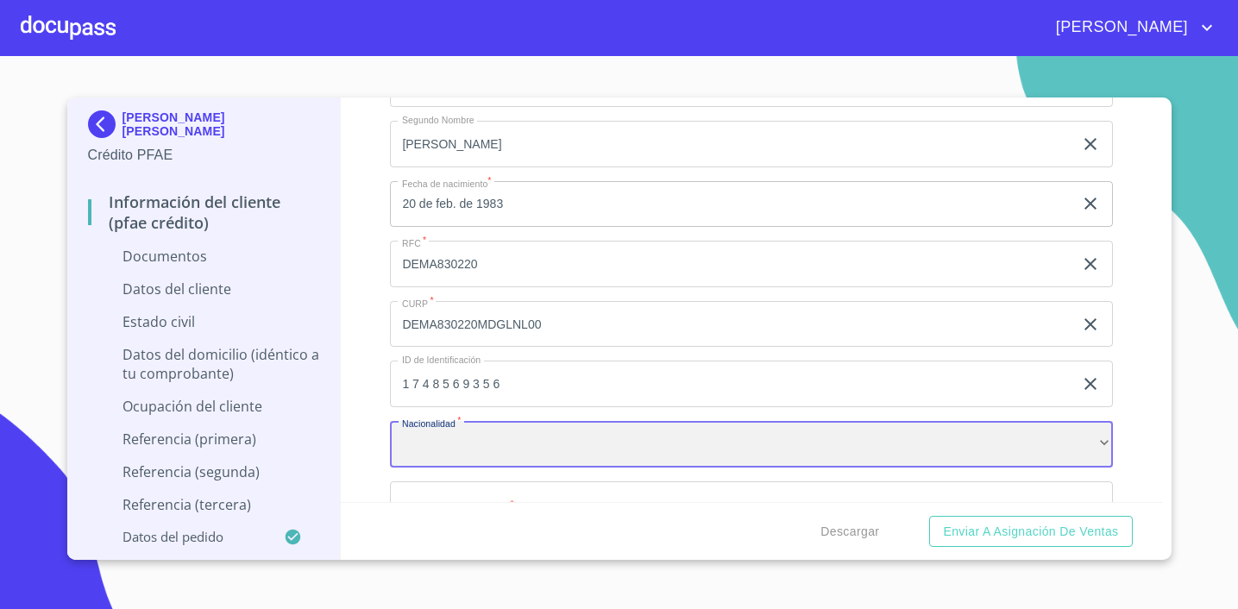
click at [473, 459] on div "​" at bounding box center [751, 444] width 723 height 47
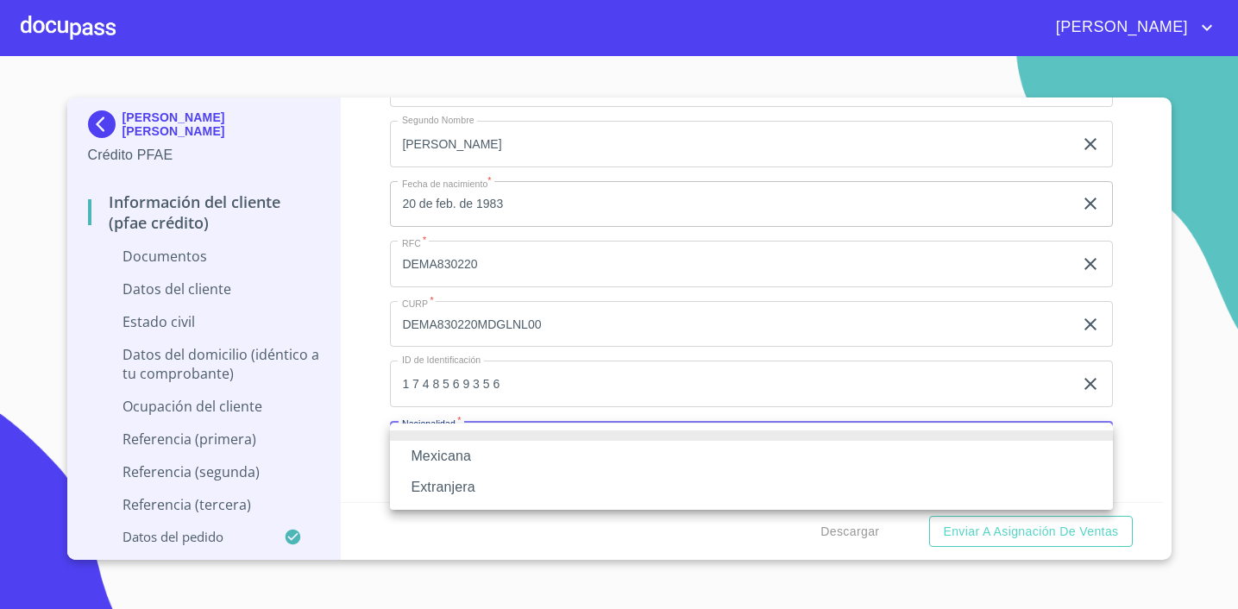
click at [471, 461] on li "Mexicana" at bounding box center [751, 456] width 723 height 31
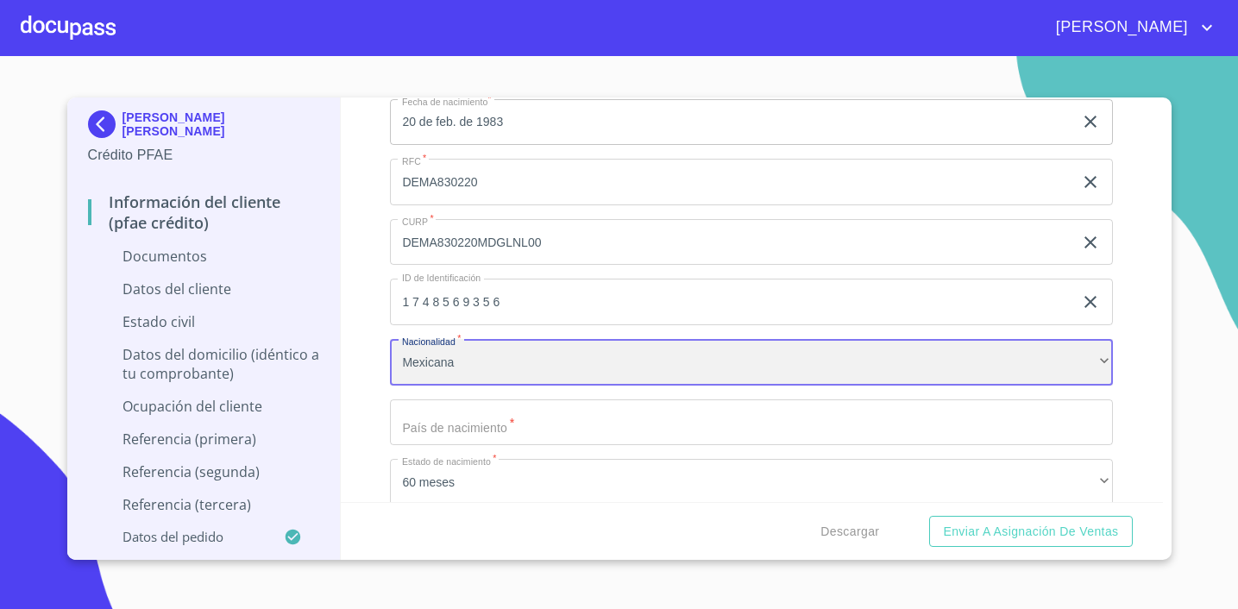
scroll to position [492, 0]
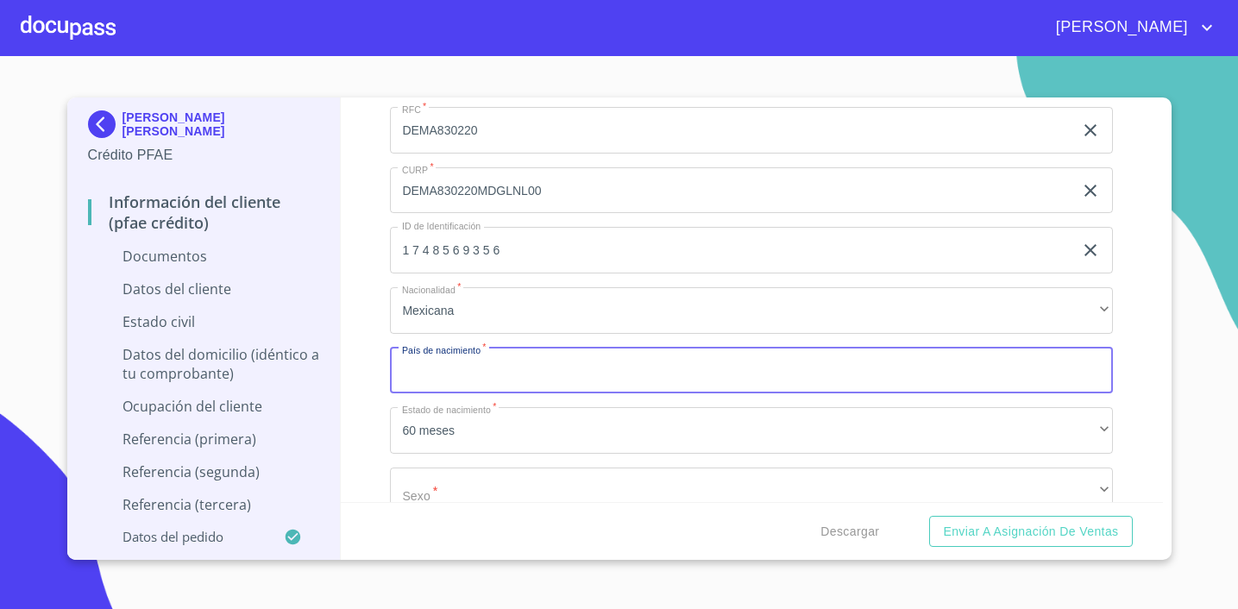
click at [502, 369] on input "Apellido [PERSON_NAME]   *" at bounding box center [751, 371] width 723 height 47
type input "[GEOGRAPHIC_DATA]"
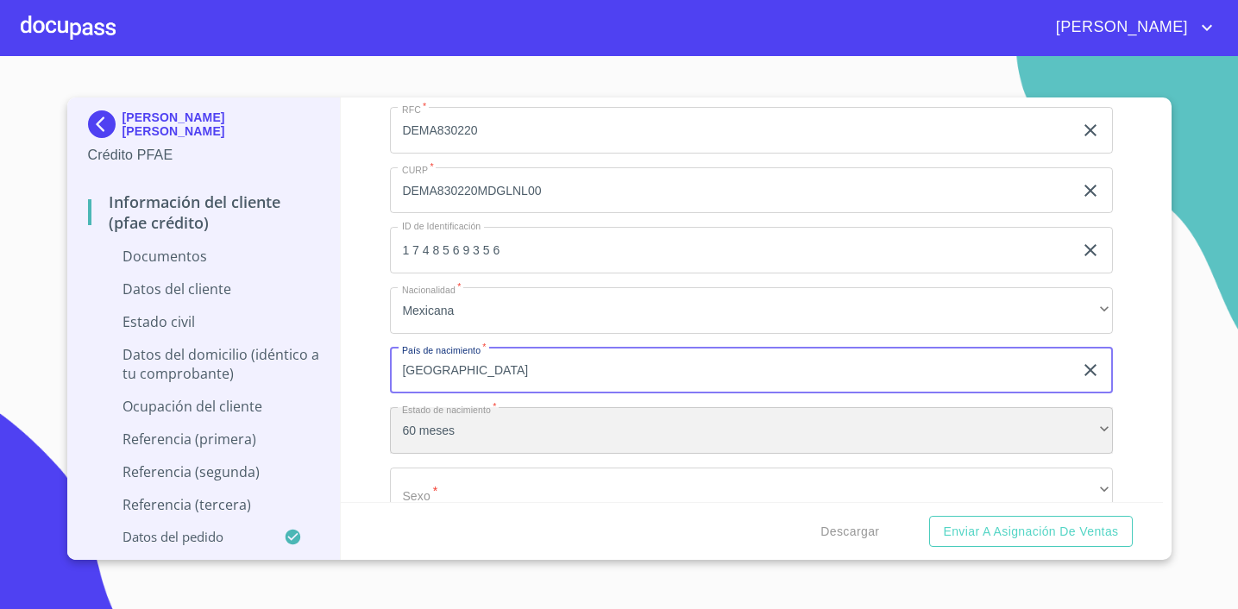
click at [490, 427] on div "60 meses" at bounding box center [751, 430] width 723 height 47
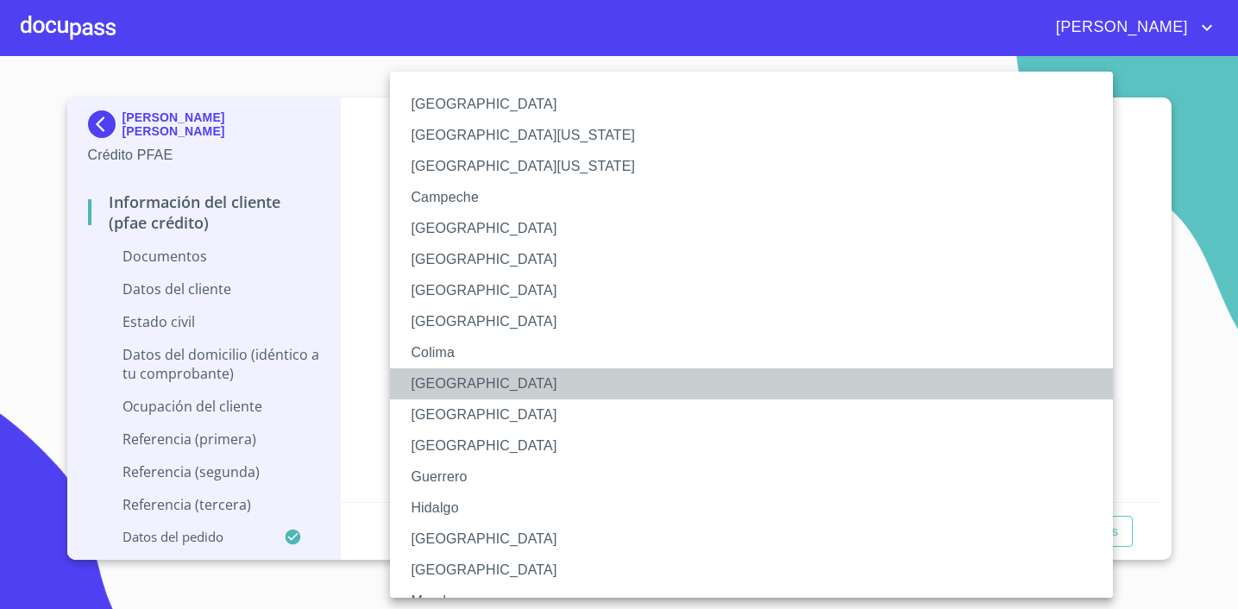
click at [468, 382] on li "[GEOGRAPHIC_DATA]" at bounding box center [751, 383] width 723 height 31
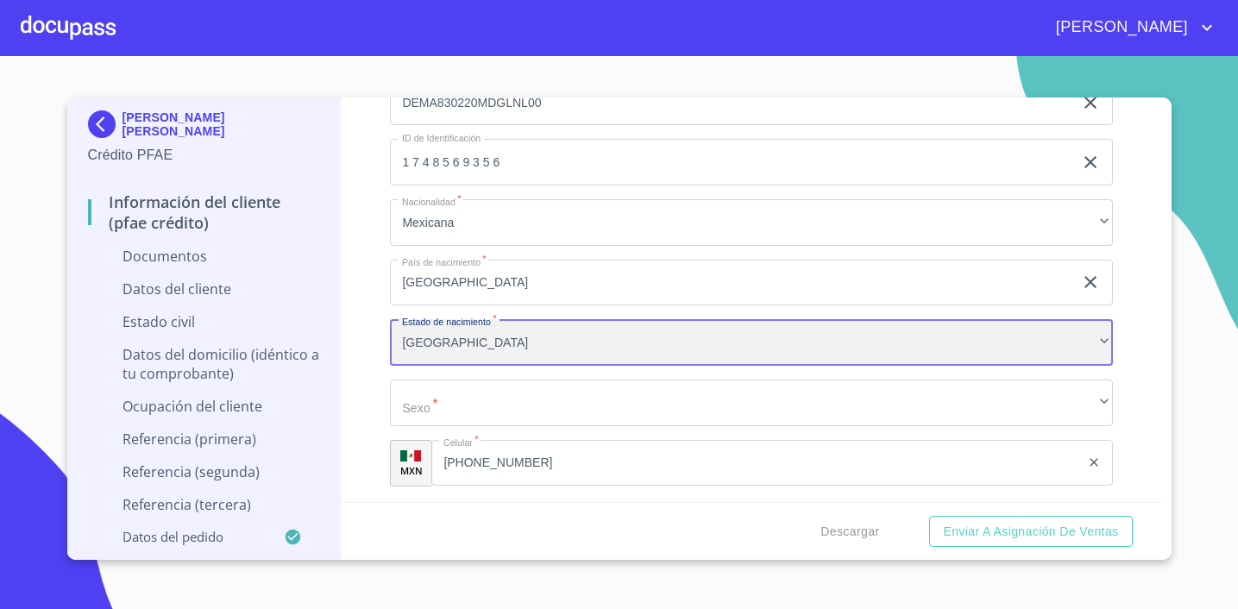
scroll to position [630, 0]
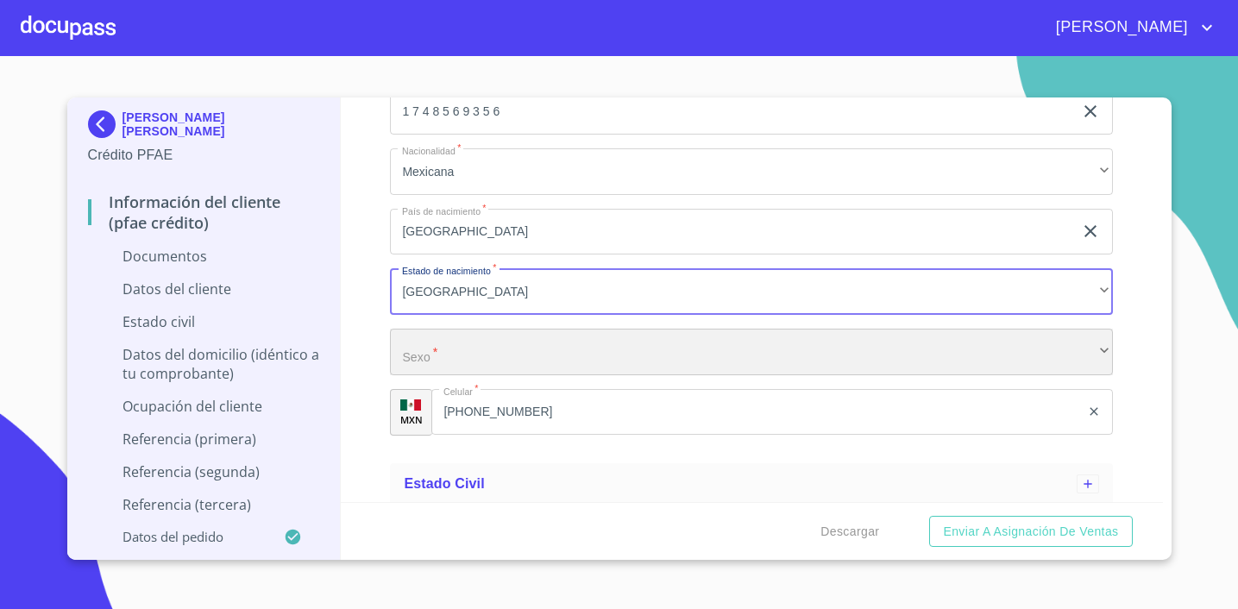
click at [476, 351] on div "​" at bounding box center [751, 352] width 723 height 47
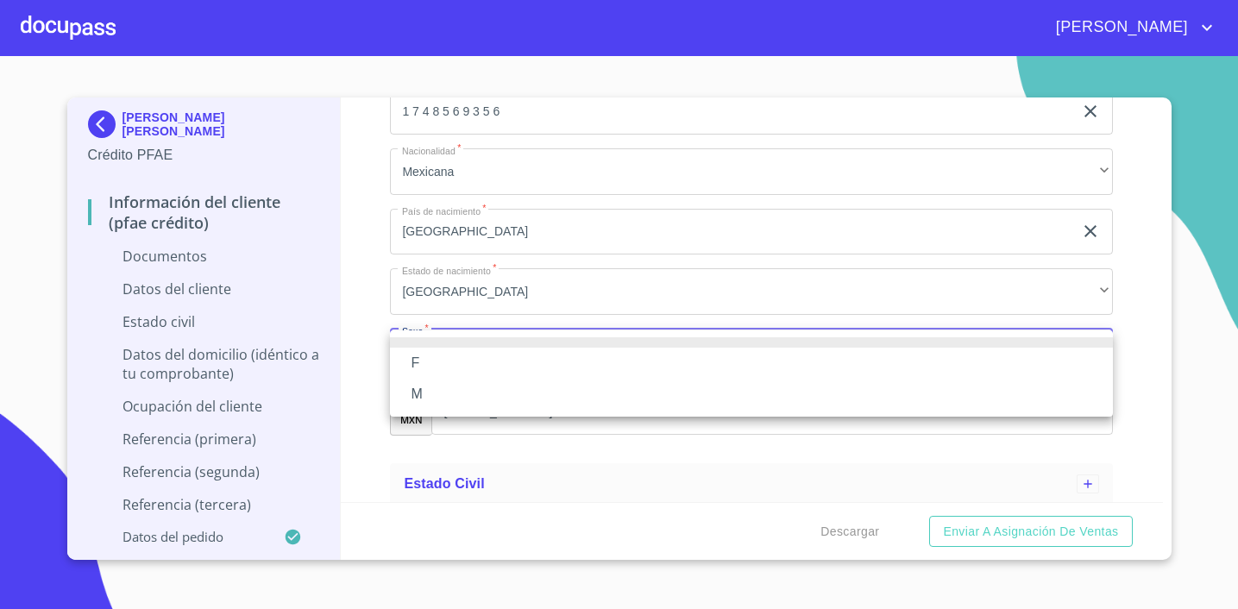
click at [473, 358] on li "F" at bounding box center [751, 363] width 723 height 31
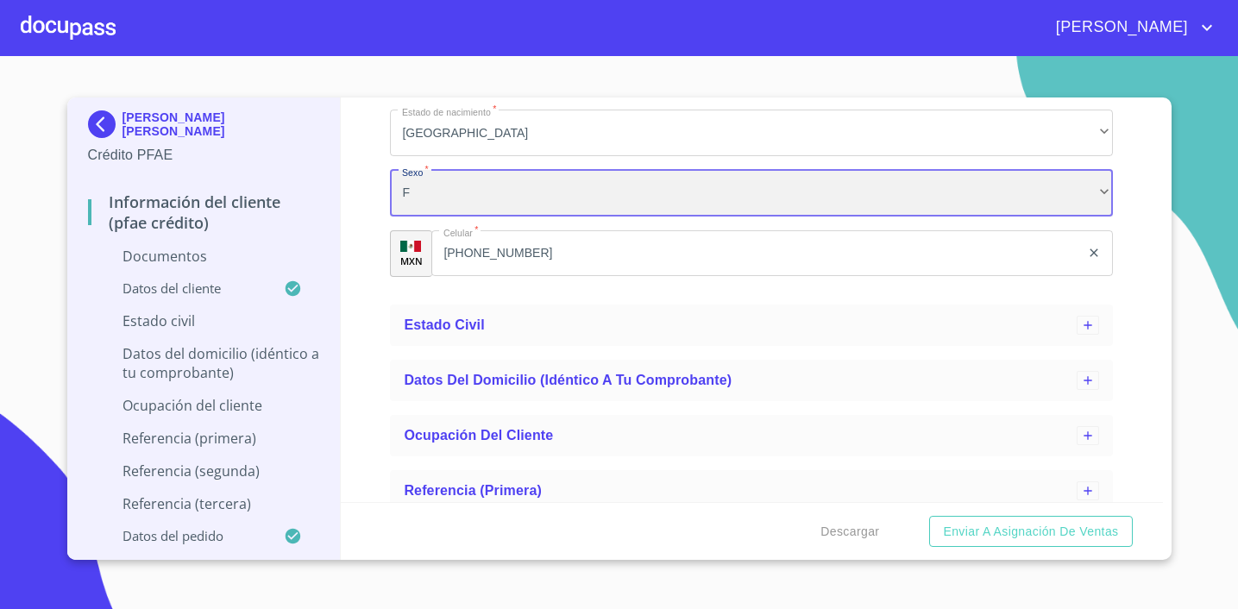
scroll to position [813, 0]
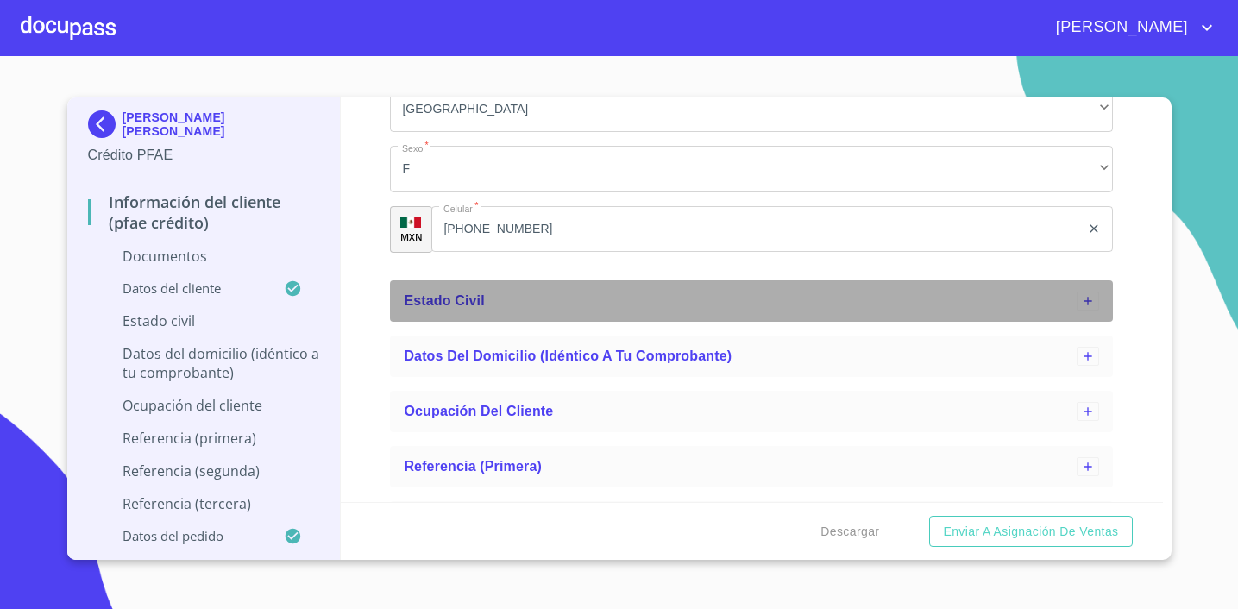
click at [885, 306] on div "Estado Civil" at bounding box center [740, 301] width 673 height 21
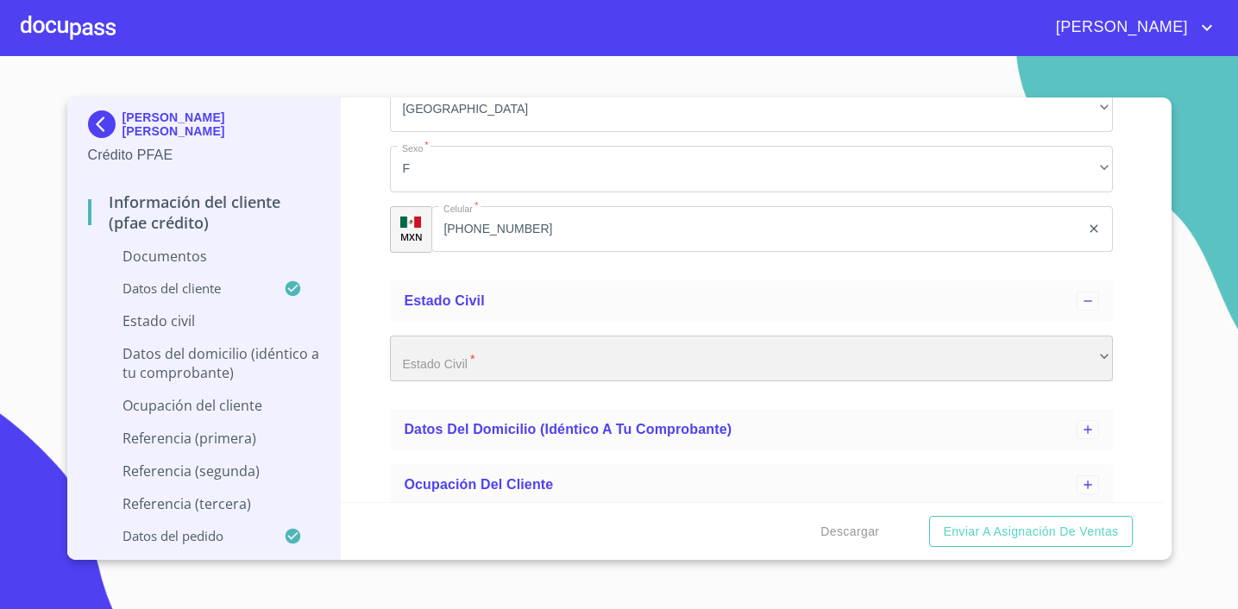
click at [642, 365] on div "​" at bounding box center [751, 359] width 723 height 47
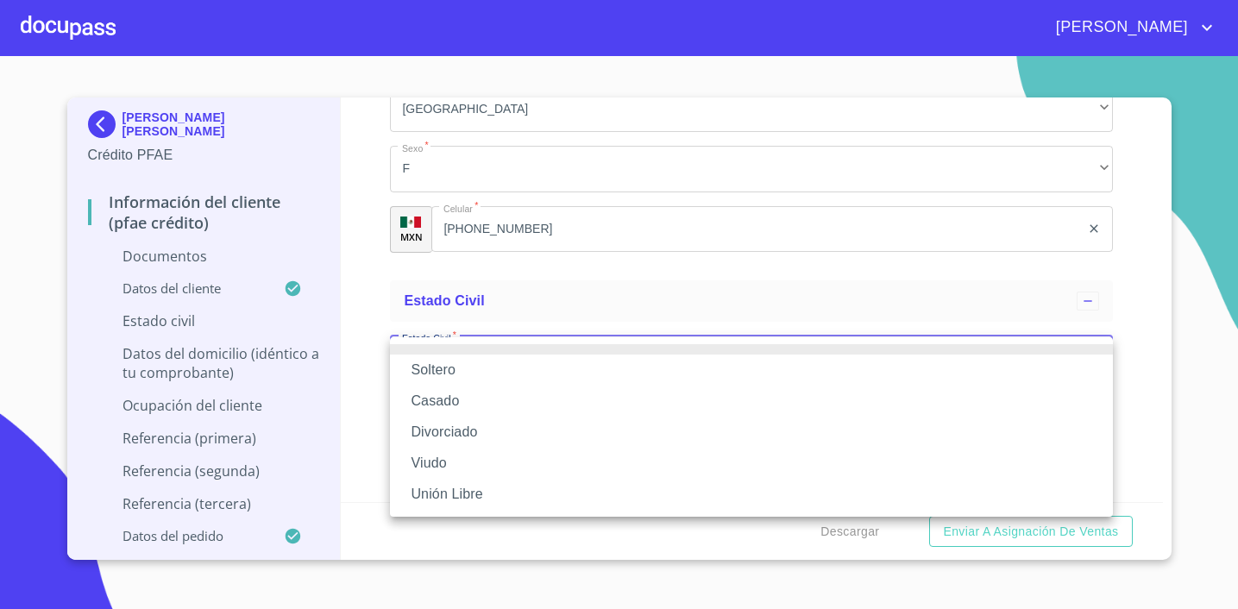
click at [571, 395] on li "Casado" at bounding box center [751, 401] width 723 height 31
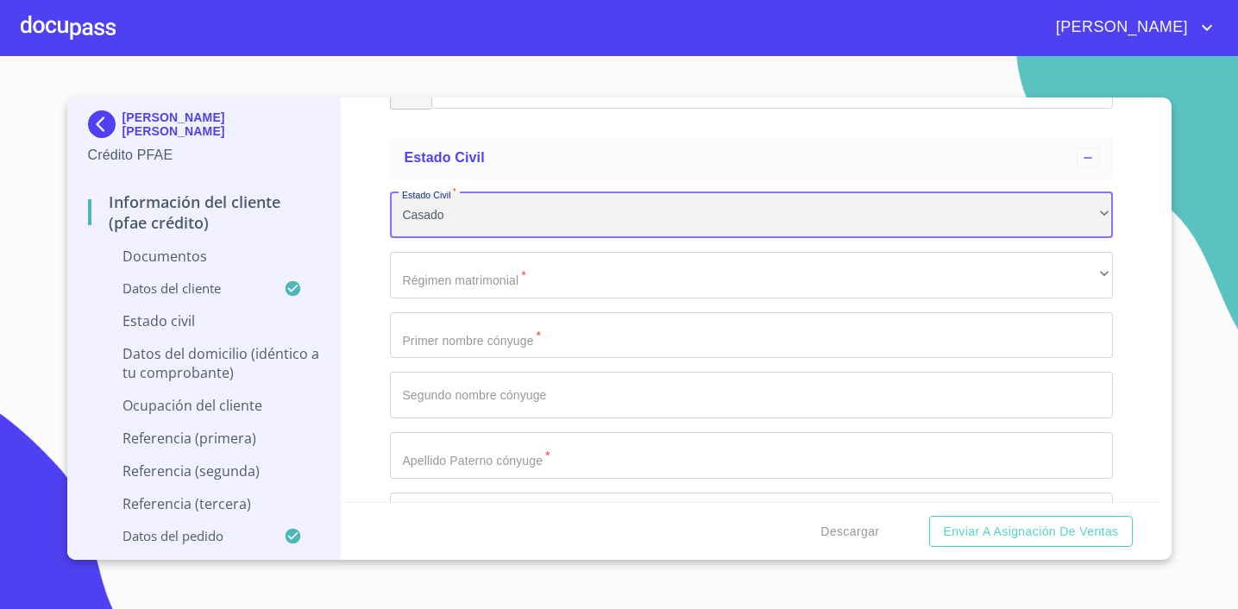
scroll to position [991, 0]
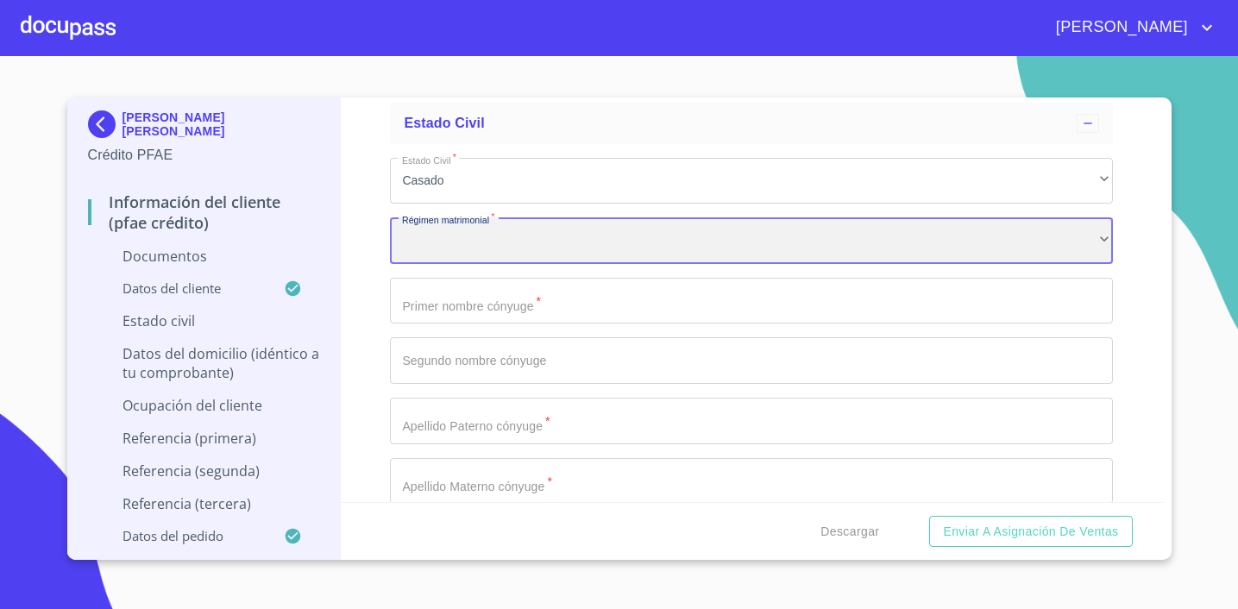
click at [509, 250] on div "​" at bounding box center [751, 240] width 723 height 47
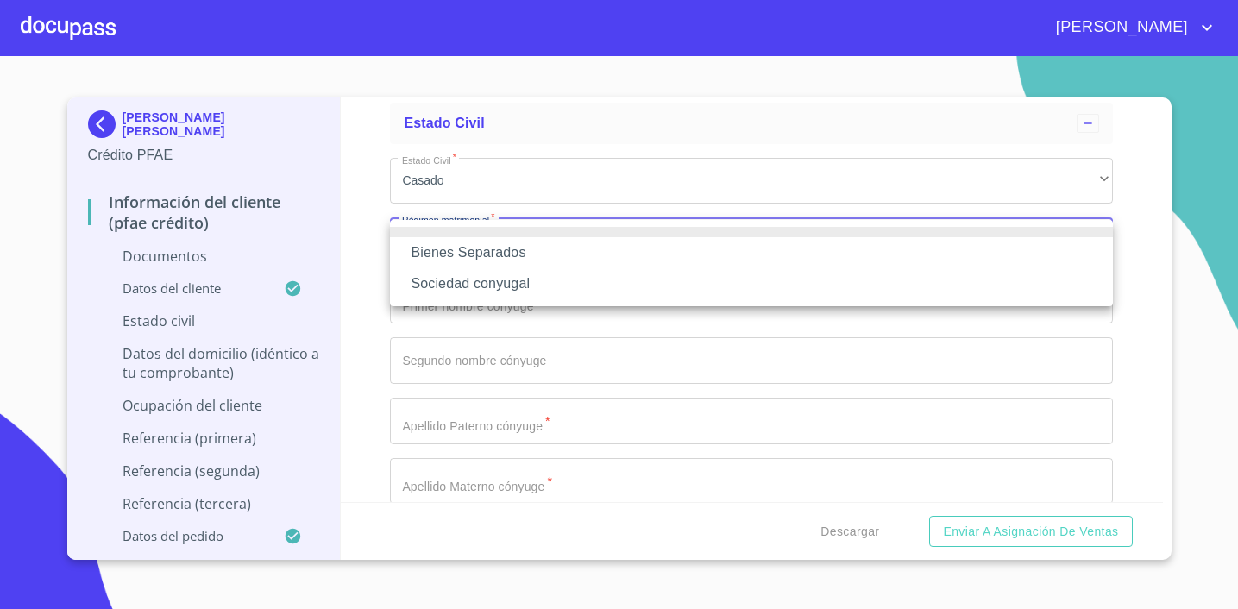
click at [518, 336] on div at bounding box center [619, 304] width 1238 height 609
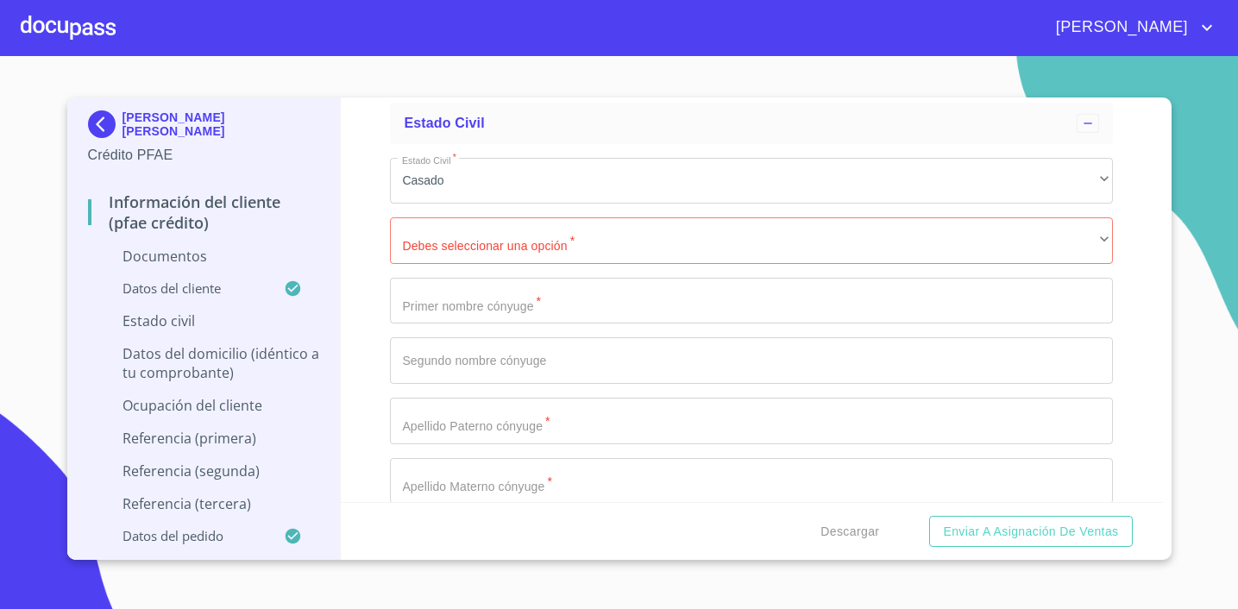
click at [540, 312] on input "Apellido [PERSON_NAME]   *" at bounding box center [751, 301] width 723 height 47
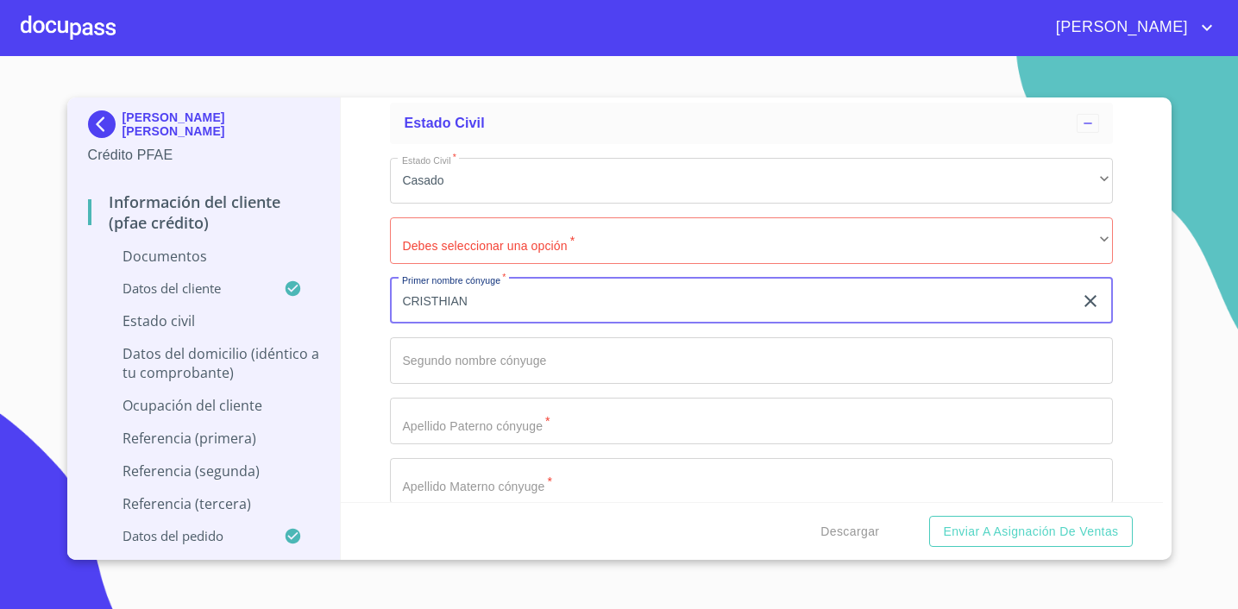
type input "CRISTHIAN"
click at [511, 359] on input "Apellido [PERSON_NAME]   *" at bounding box center [751, 360] width 723 height 47
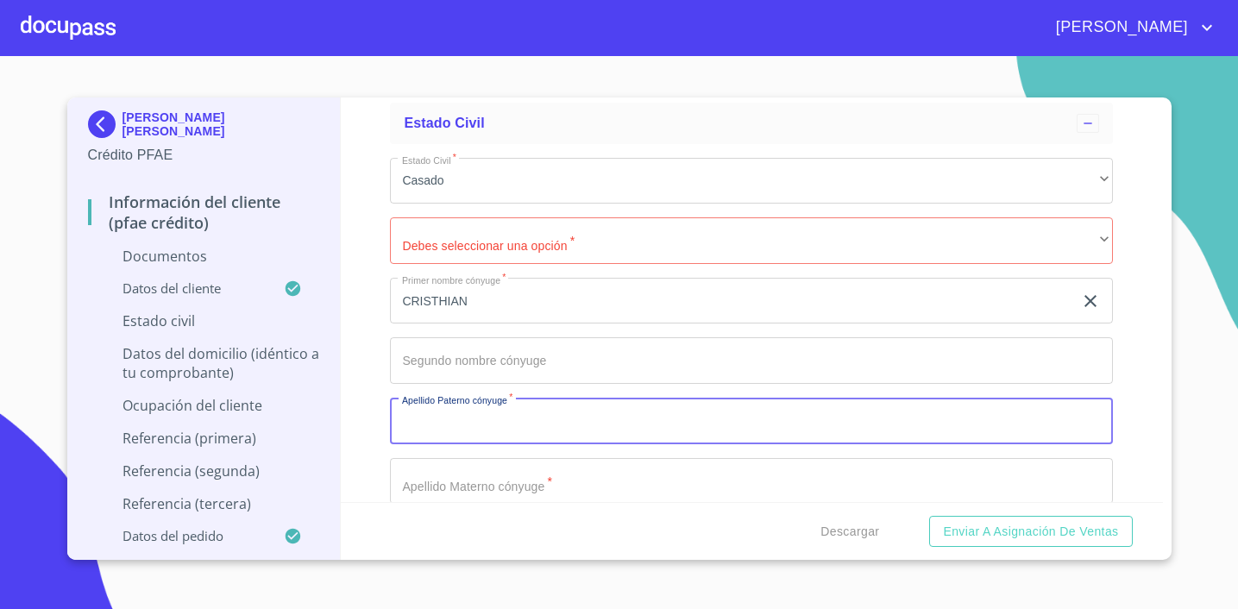
click at [505, 408] on input "Apellido [PERSON_NAME]   *" at bounding box center [751, 421] width 723 height 47
type input "[PERSON_NAME]"
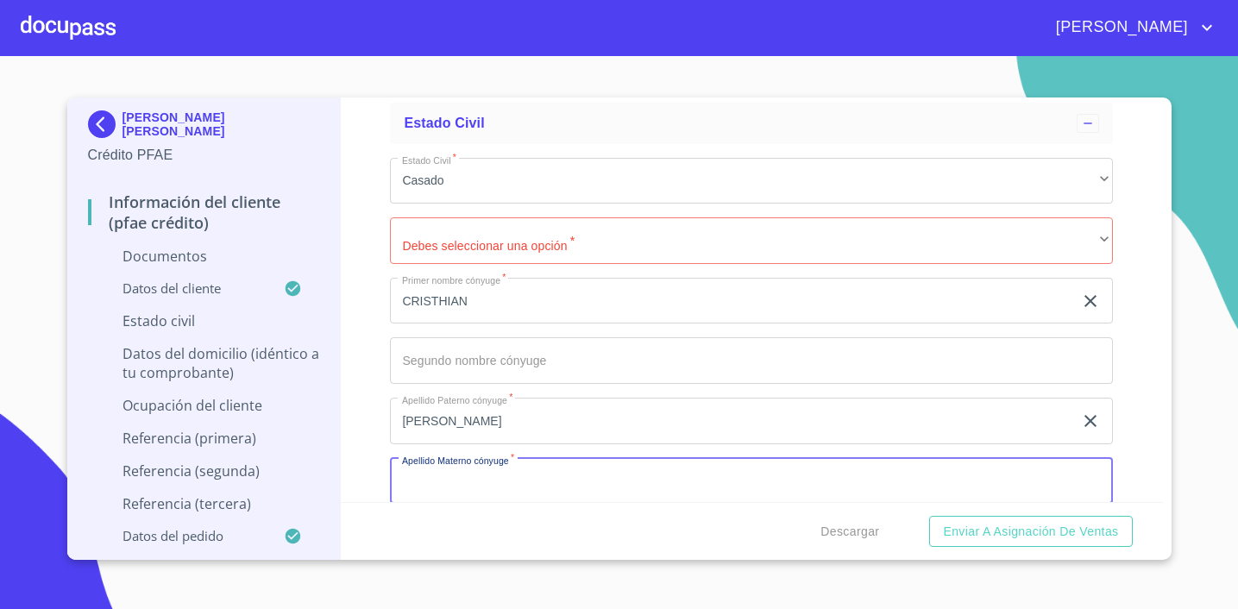
click at [549, 480] on input "Apellido [PERSON_NAME]   *" at bounding box center [751, 481] width 723 height 47
type input "[PERSON_NAME]"
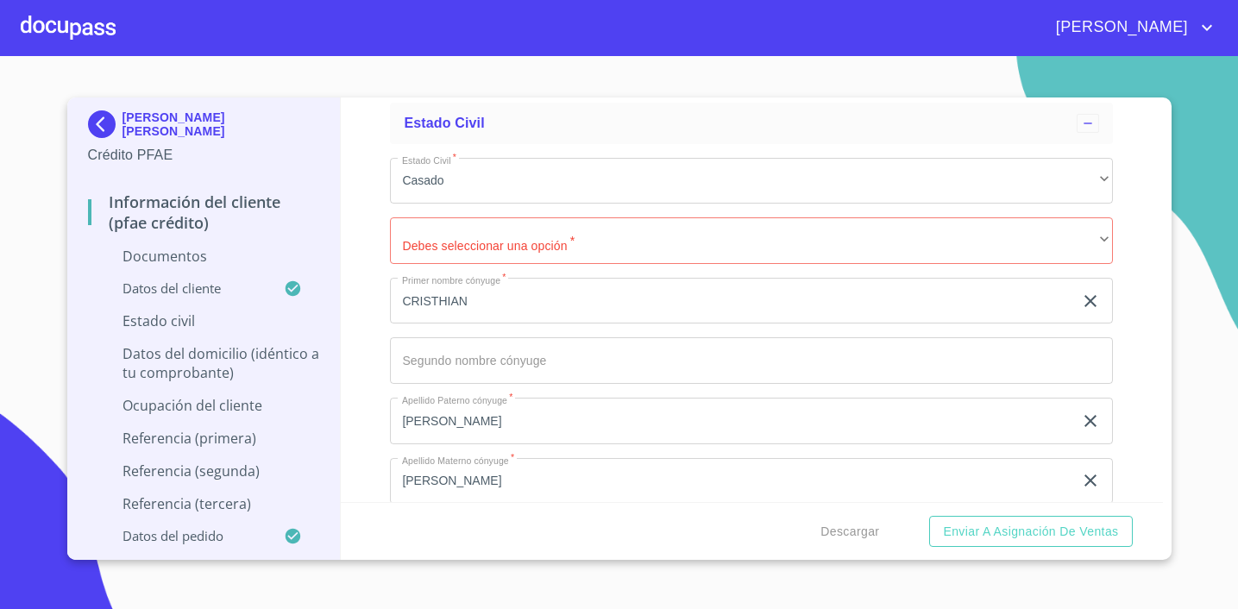
click at [1143, 418] on div "Información del cliente (PFAE crédito) Documentos Datos del cliente Apellido [P…" at bounding box center [752, 299] width 822 height 405
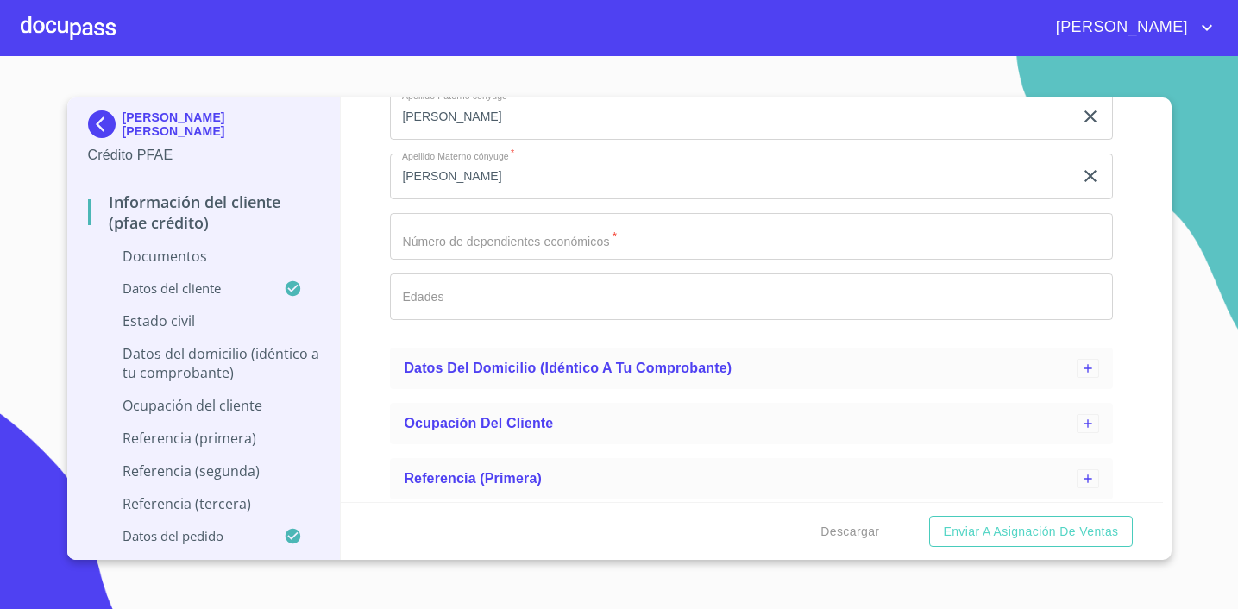
scroll to position [1299, 0]
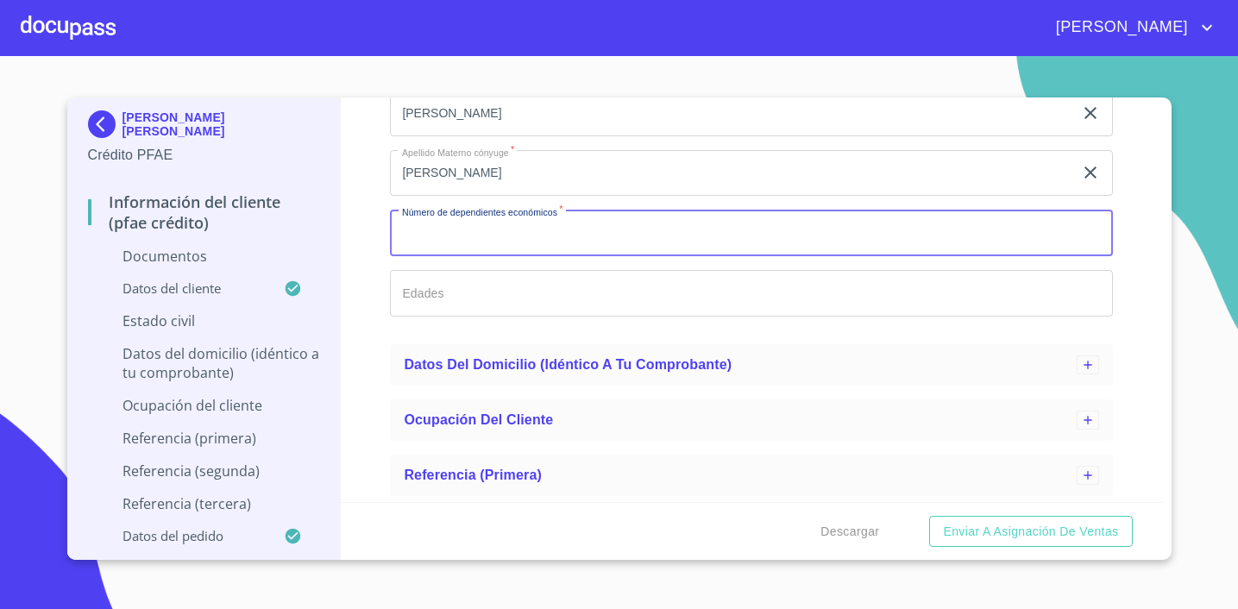
click at [685, 248] on input "Apellido [PERSON_NAME]   *" at bounding box center [751, 233] width 723 height 47
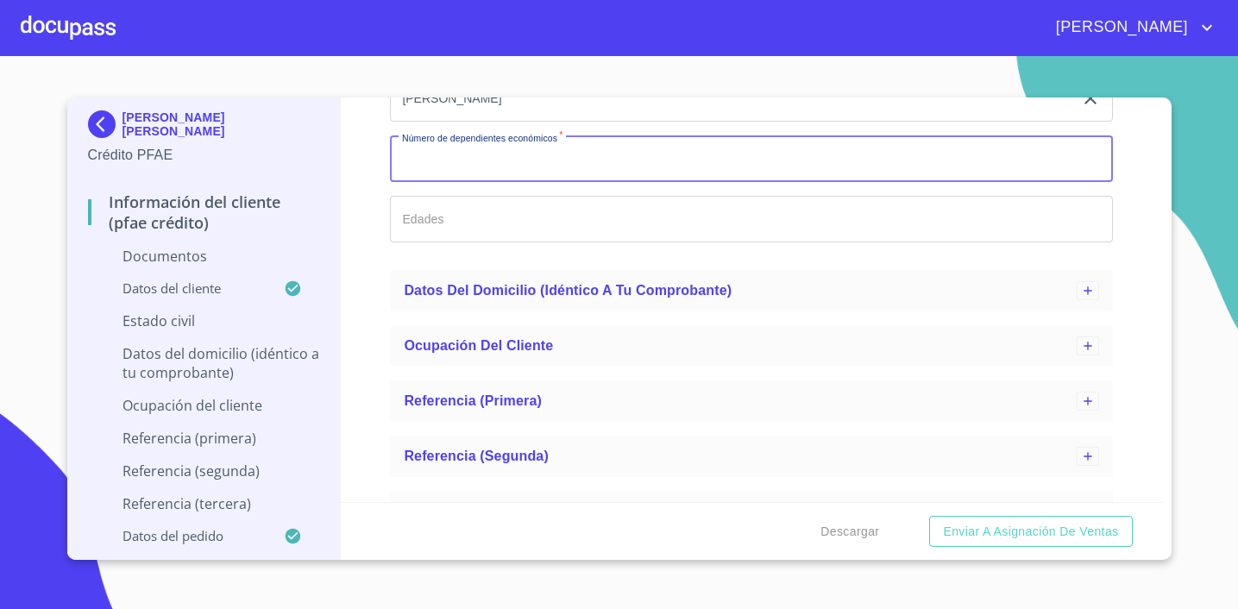
scroll to position [1379, 0]
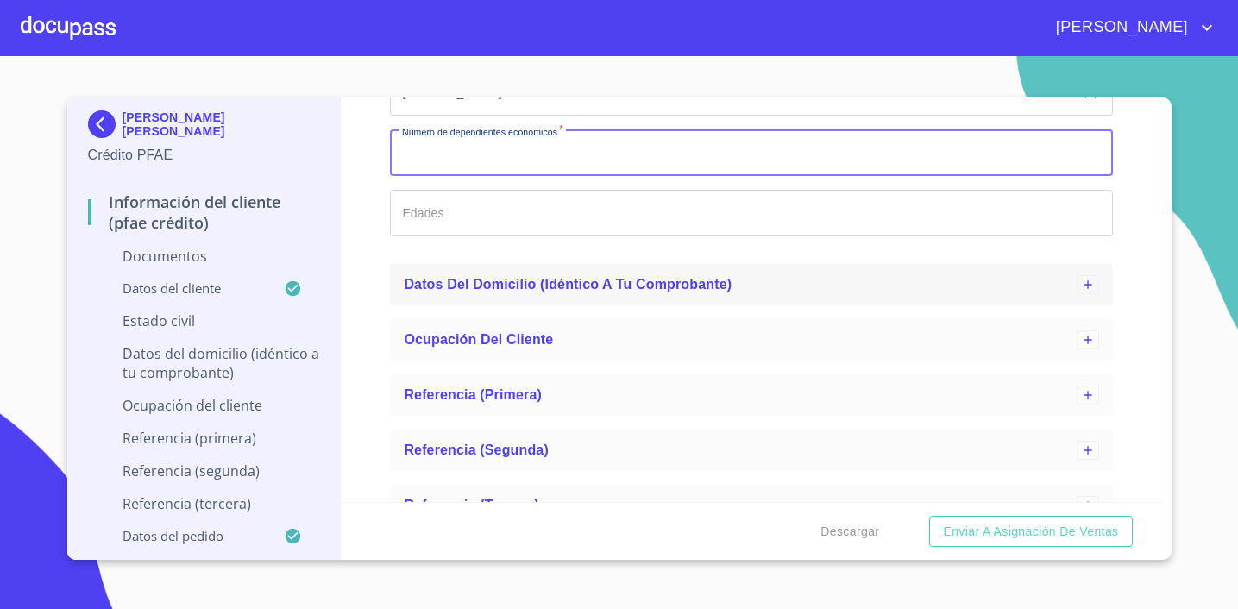
click at [1093, 282] on icon at bounding box center [1088, 285] width 14 height 14
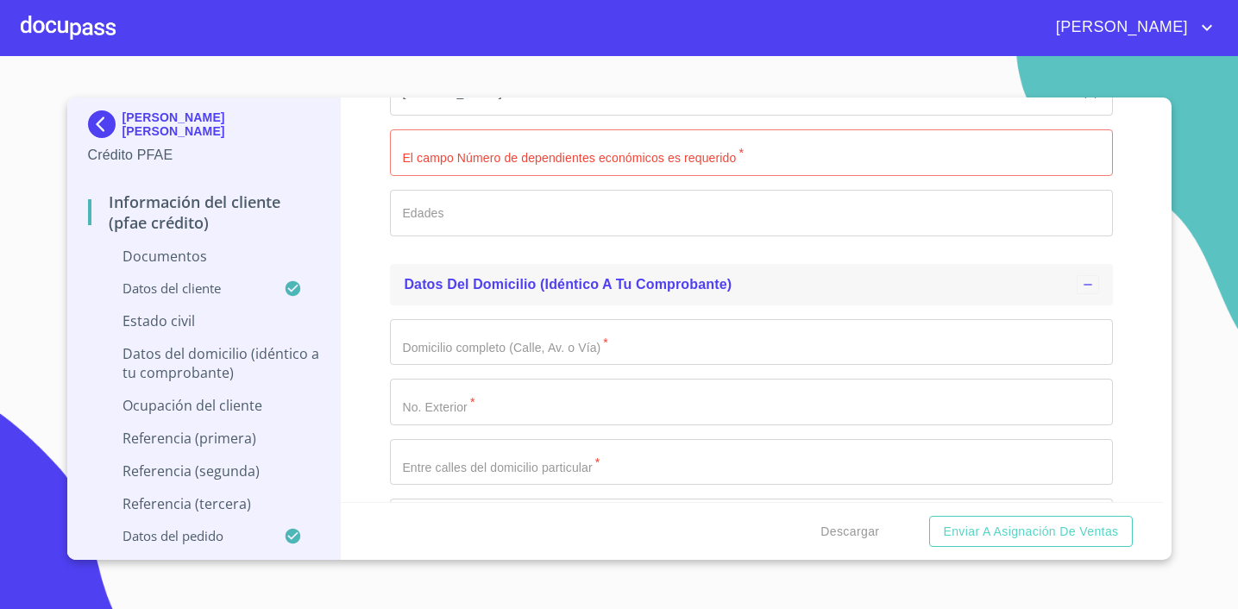
click at [651, 359] on input "Apellido [PERSON_NAME]   *" at bounding box center [751, 342] width 723 height 47
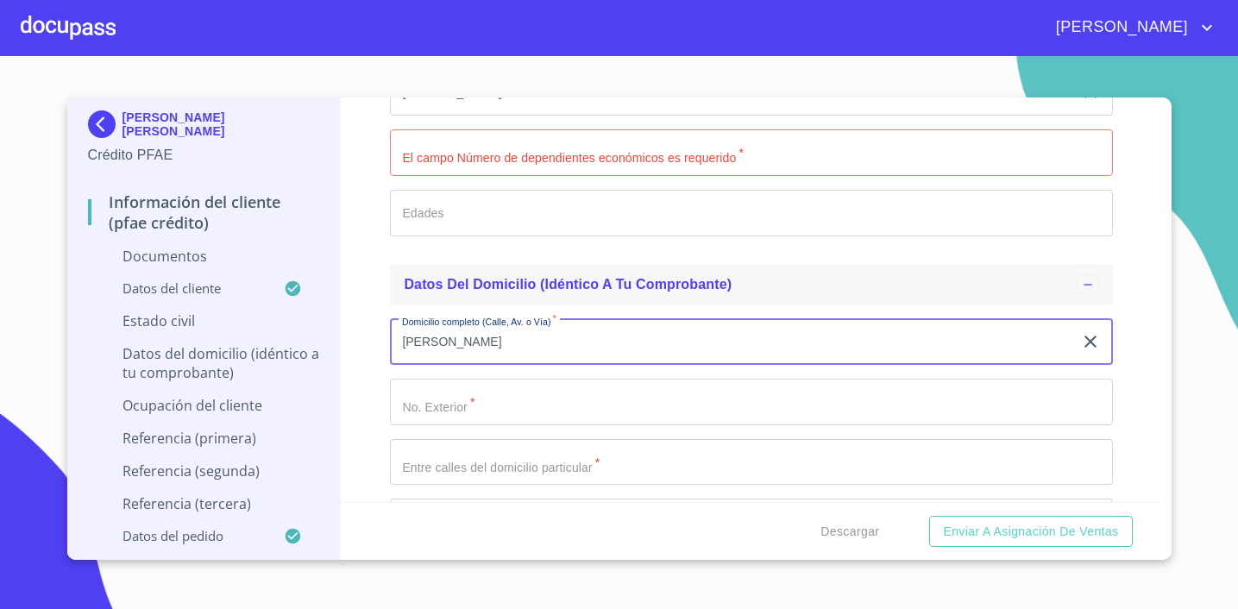
type input "[PERSON_NAME]"
click at [518, 411] on input "Apellido [PERSON_NAME]   *" at bounding box center [751, 402] width 723 height 47
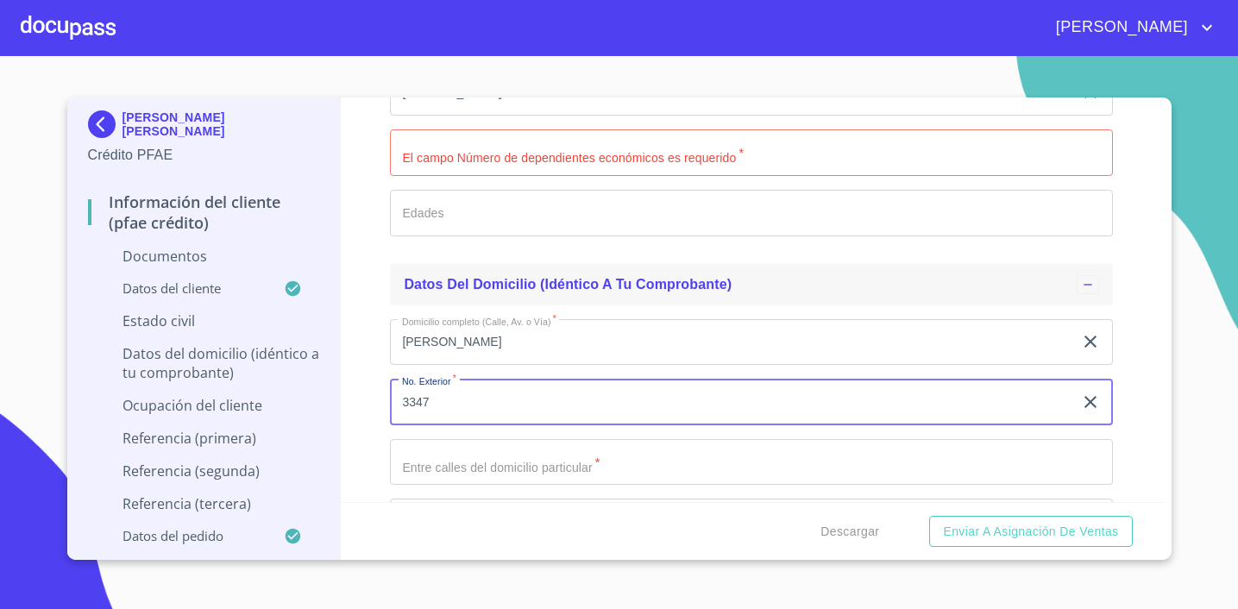
type input "3347"
click at [542, 458] on input "Apellido [PERSON_NAME]   *" at bounding box center [751, 462] width 723 height 47
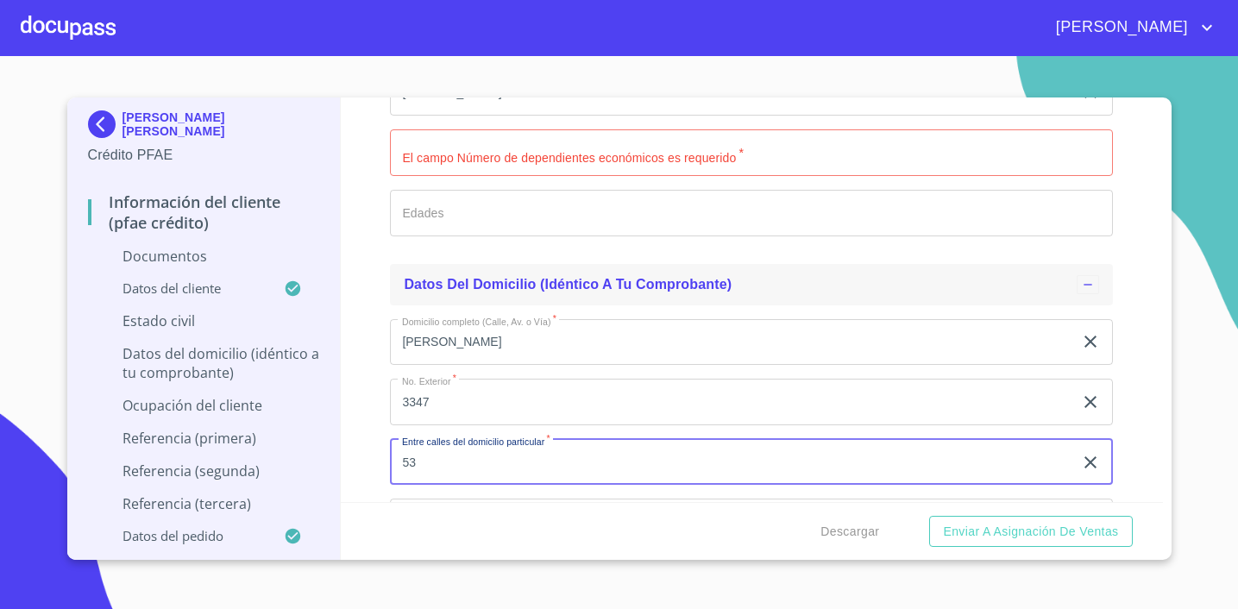
type input "53"
click at [1126, 373] on div "Información del cliente (PFAE crédito) Documentos Datos del cliente Apellido [P…" at bounding box center [752, 299] width 822 height 405
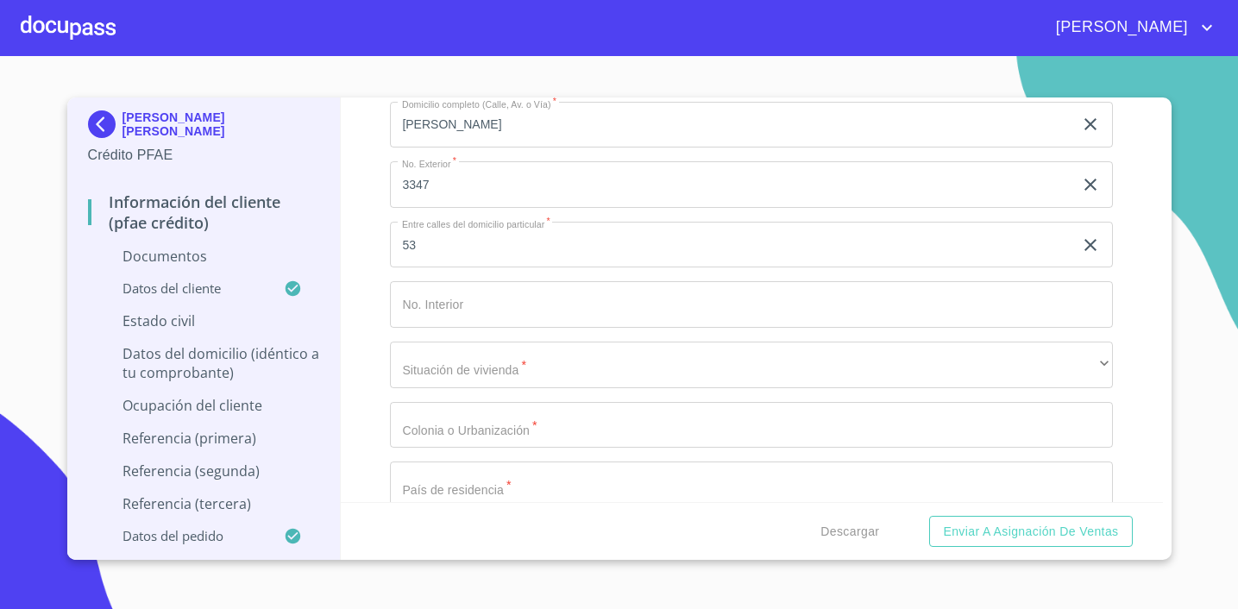
scroll to position [1665, 0]
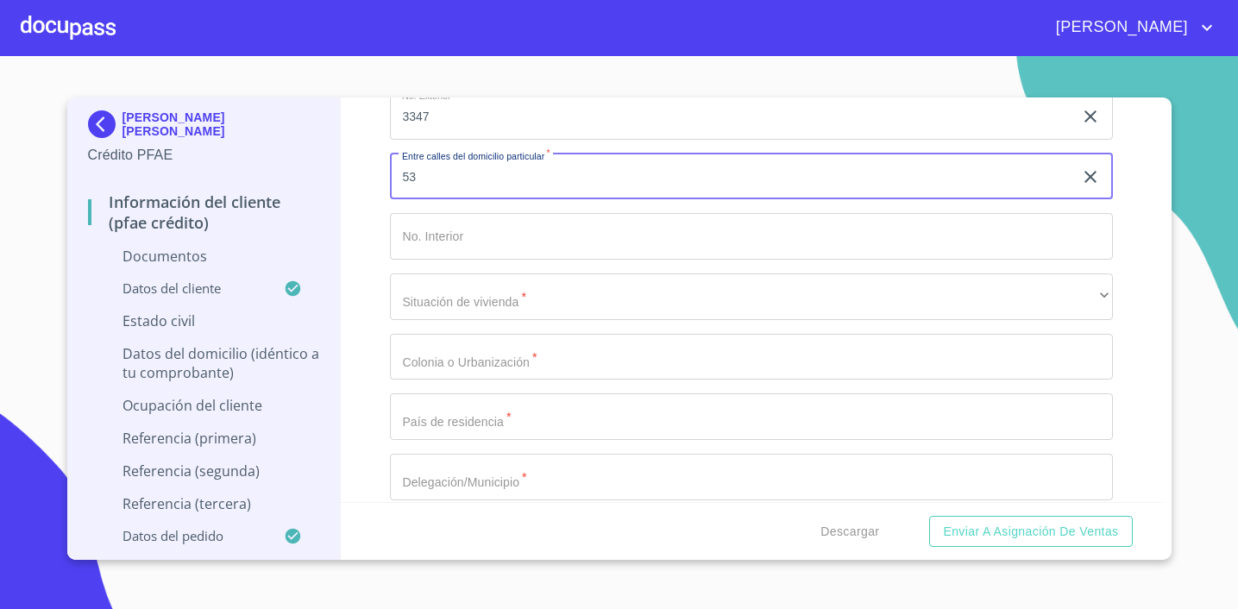
drag, startPoint x: 451, startPoint y: 176, endPoint x: 399, endPoint y: 179, distance: 51.8
click at [399, 179] on input "53" at bounding box center [731, 177] width 683 height 47
click at [470, 238] on input "Apellido [PERSON_NAME]   *" at bounding box center [751, 236] width 723 height 47
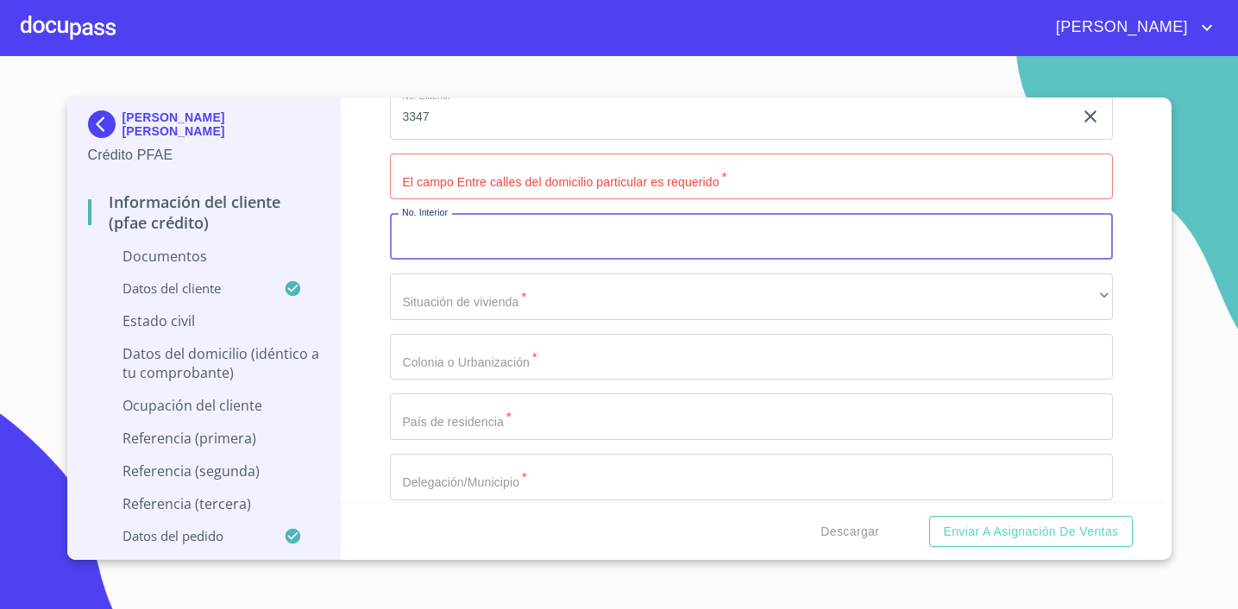
paste input "53"
type input "53"
click at [457, 173] on input "Apellido [PERSON_NAME]   *" at bounding box center [751, 177] width 723 height 47
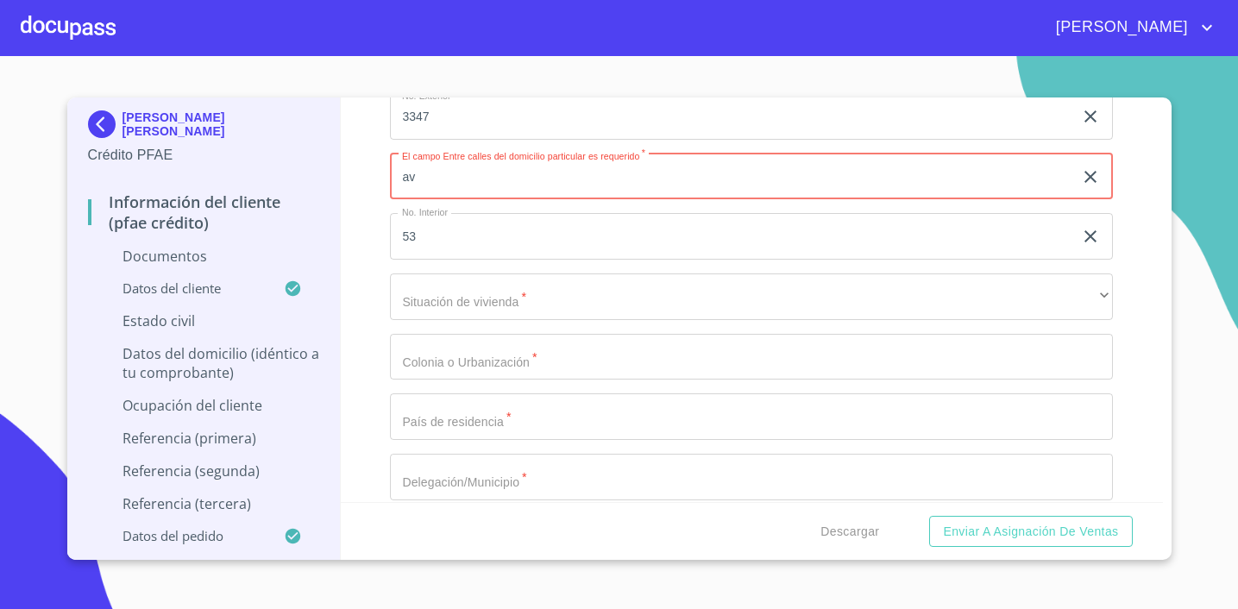
type input "a"
type input "AV PASEO NATURA Y PROLONGACIÓN [PERSON_NAME]"
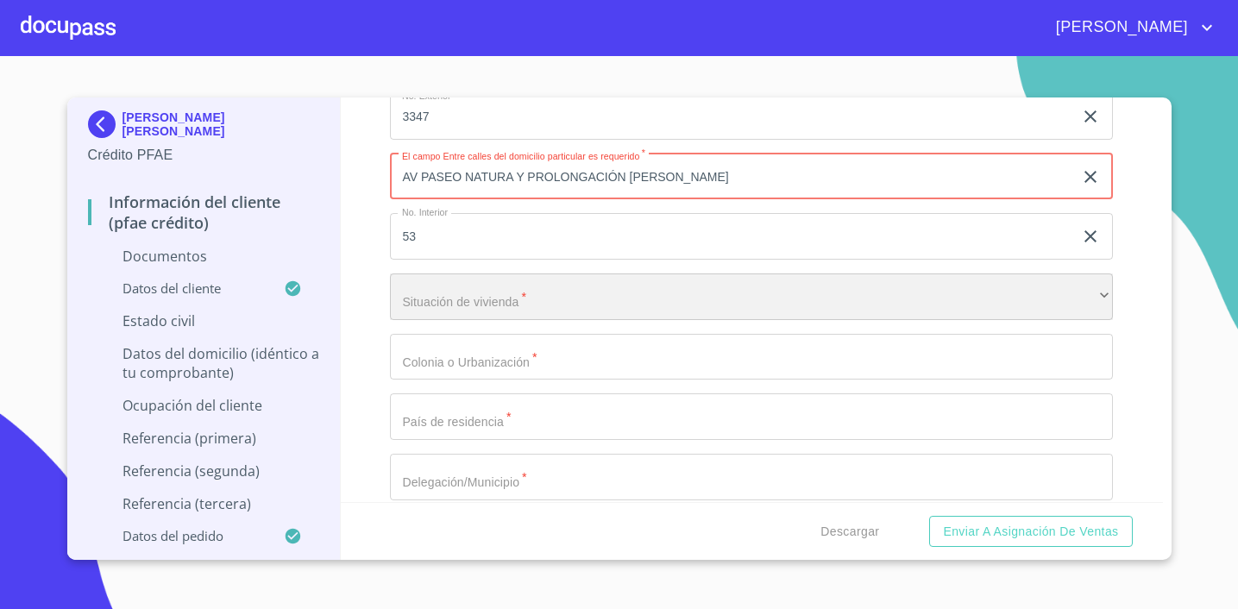
click at [481, 304] on div "​" at bounding box center [751, 296] width 723 height 47
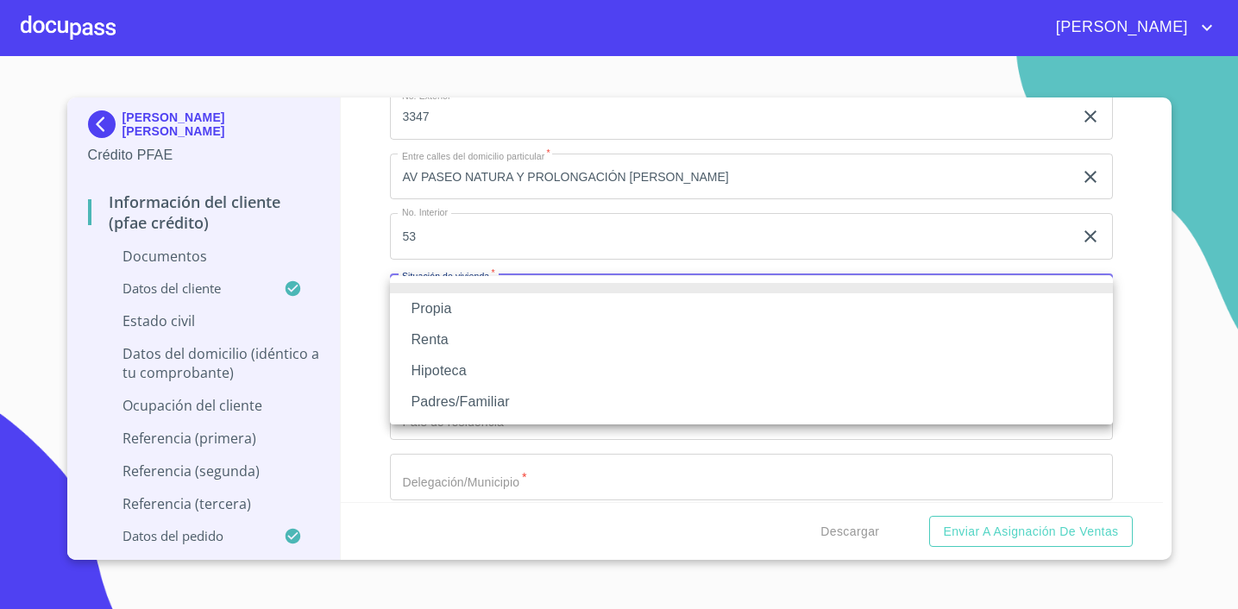
click at [479, 311] on li "Propia" at bounding box center [751, 308] width 723 height 31
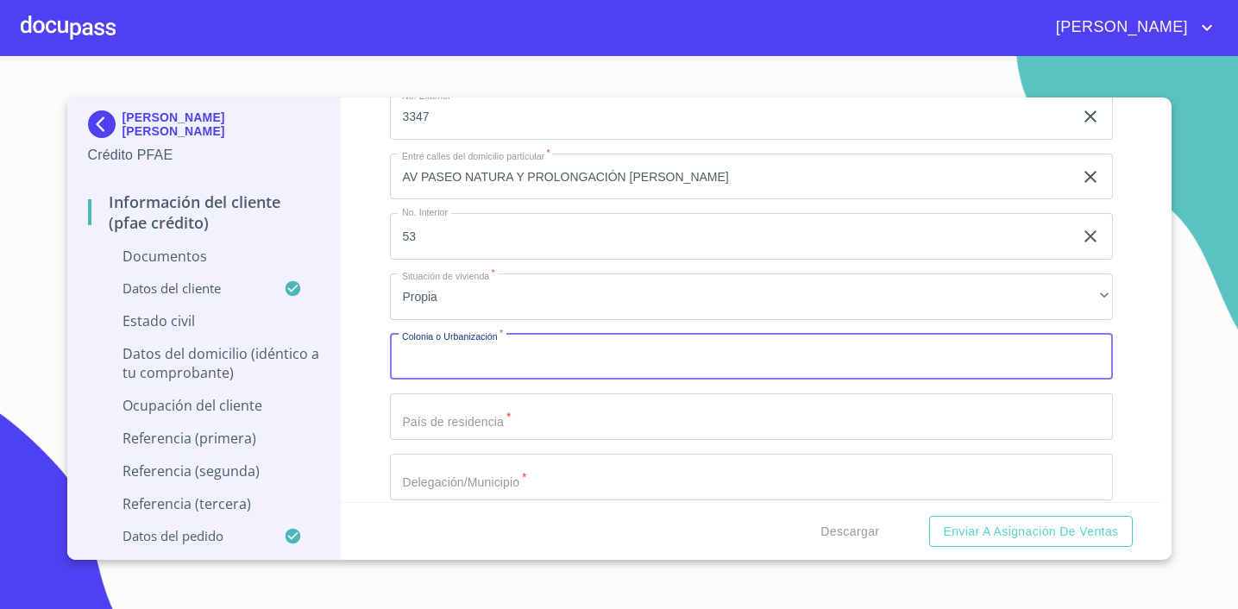
click at [479, 350] on input "Apellido [PERSON_NAME]   *" at bounding box center [751, 357] width 723 height 47
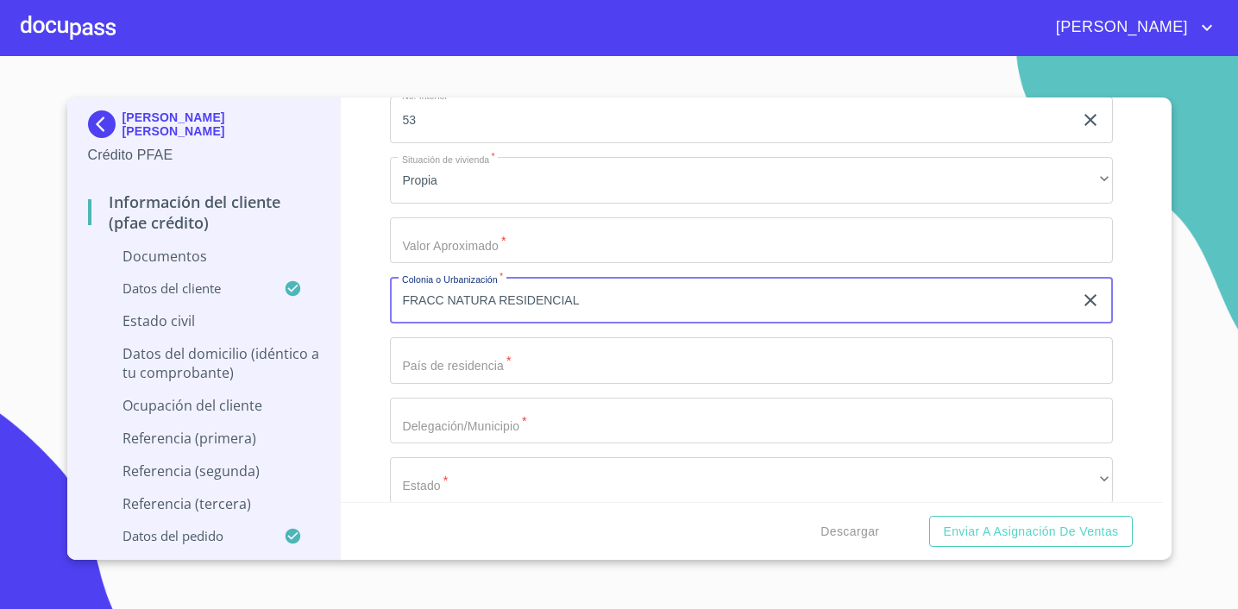
scroll to position [1798, 0]
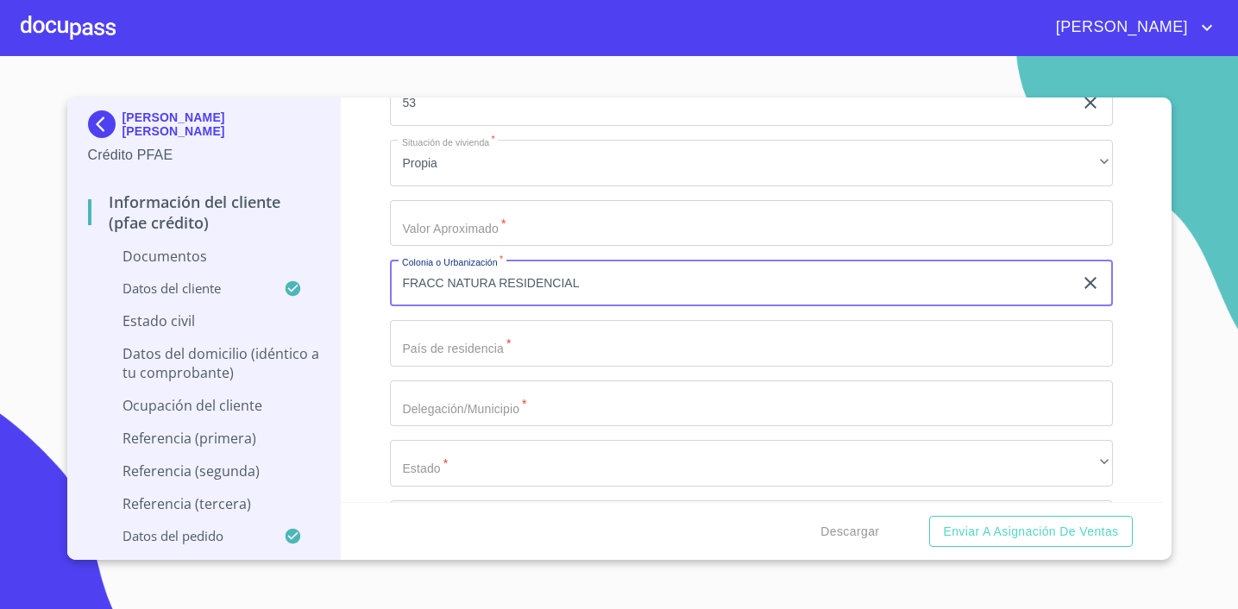
type input "FRACC NATURA RESIDENCIAL"
click at [558, 330] on input "Apellido [PERSON_NAME]   *" at bounding box center [751, 343] width 723 height 47
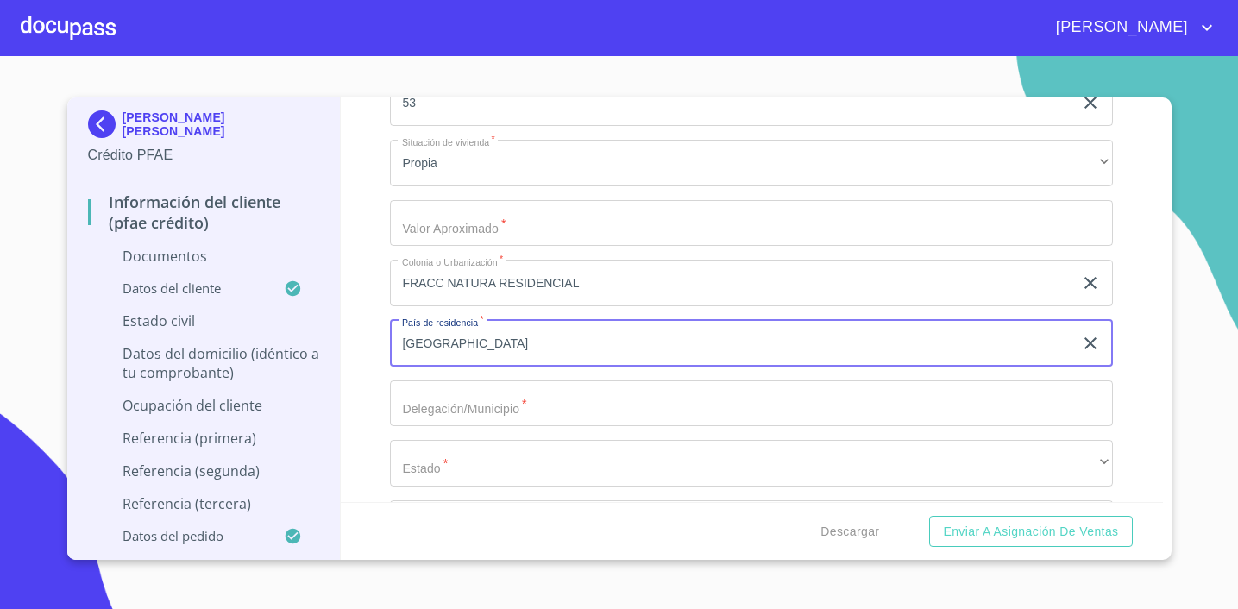
type input "[GEOGRAPHIC_DATA]"
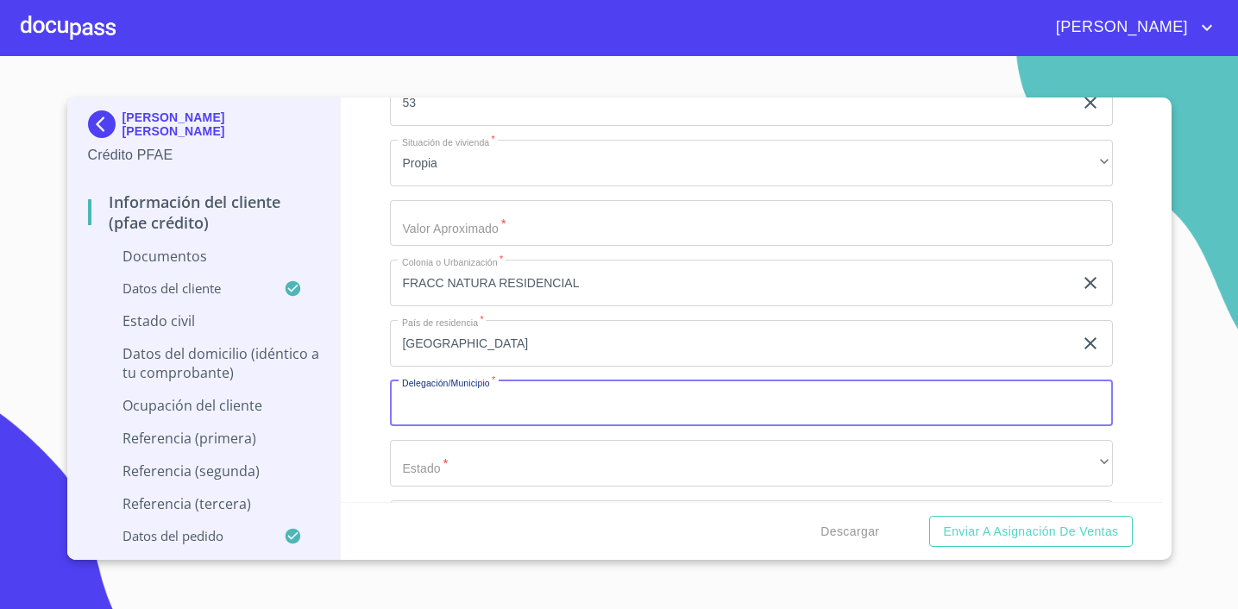
click at [618, 411] on input "Apellido [PERSON_NAME]   *" at bounding box center [751, 403] width 723 height 47
type input "ZAPOPAN"
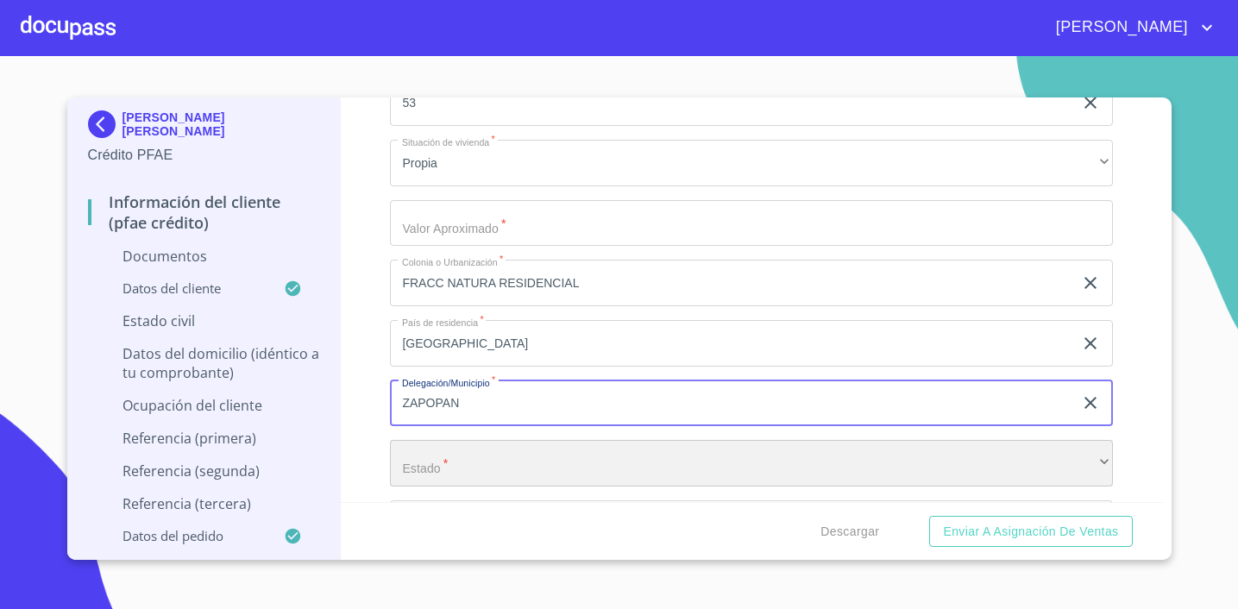
click at [612, 454] on div "​" at bounding box center [751, 463] width 723 height 47
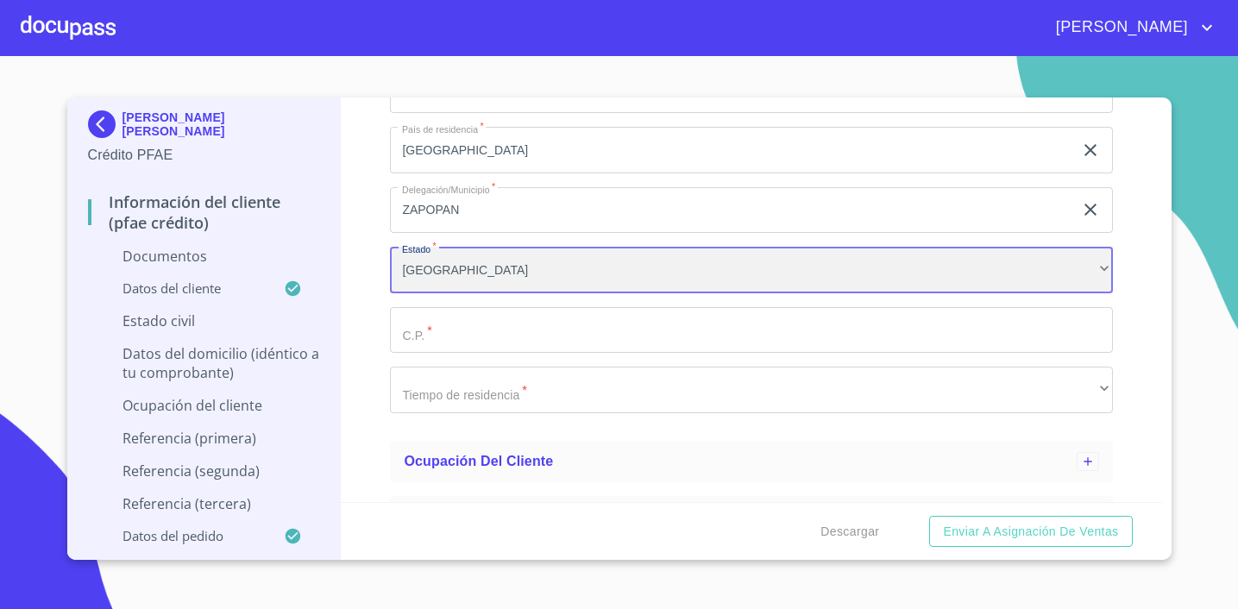
scroll to position [2000, 0]
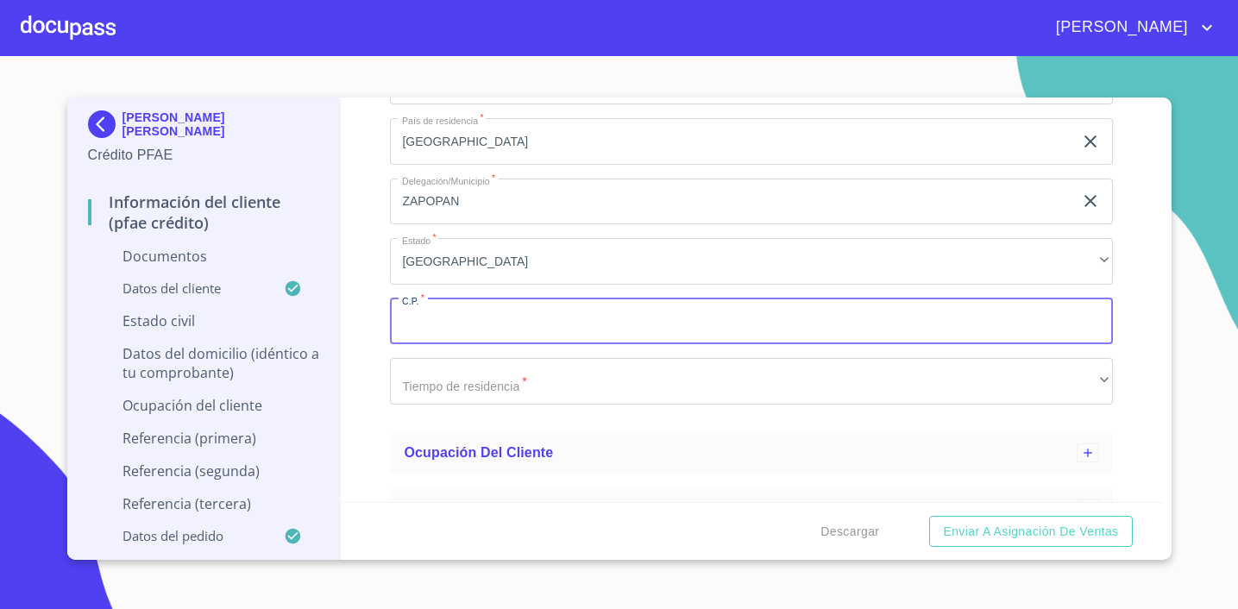
click at [517, 322] on input "Apellido [PERSON_NAME]   *" at bounding box center [751, 321] width 723 height 47
type input "45066"
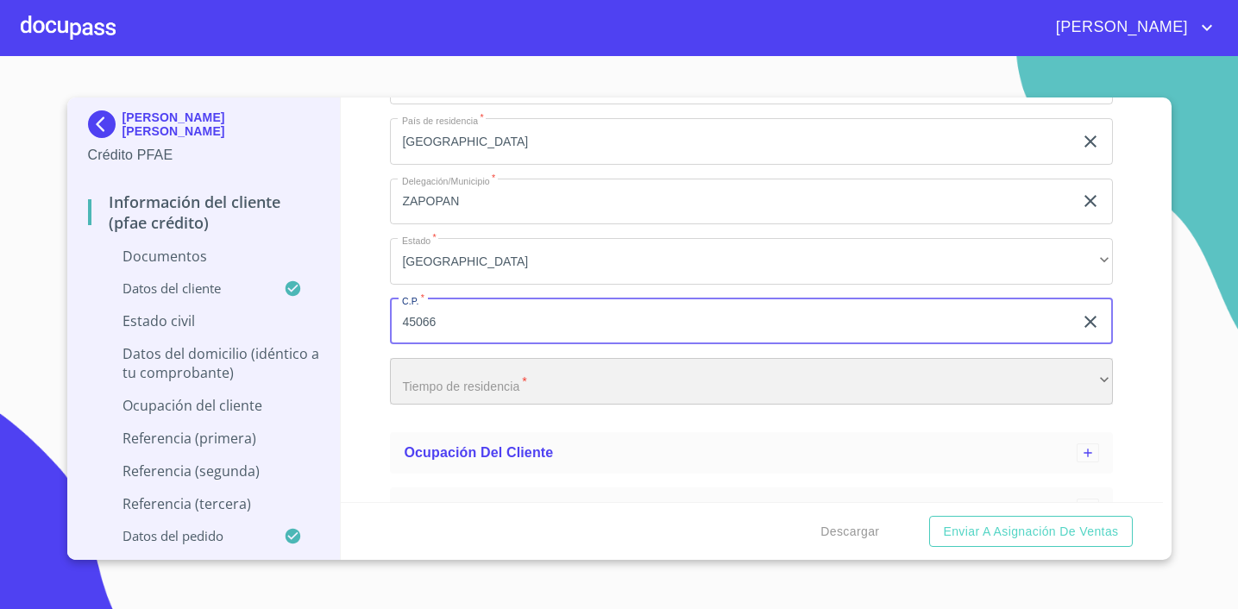
click at [538, 382] on div "​" at bounding box center [751, 381] width 723 height 47
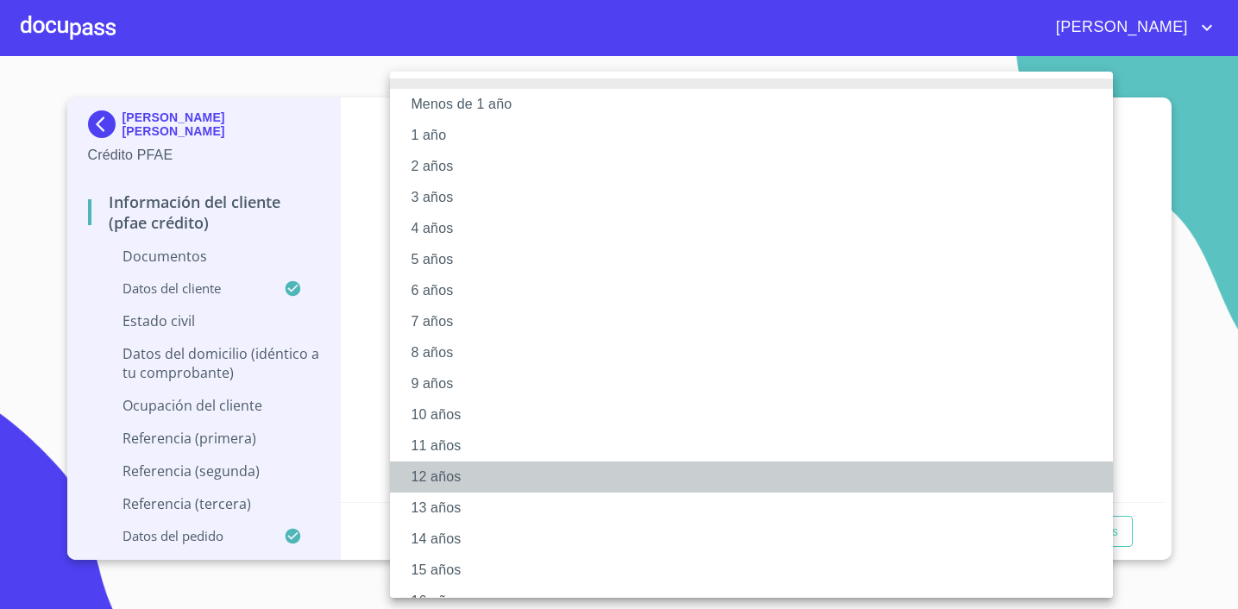
click at [544, 486] on li "12 años" at bounding box center [751, 476] width 723 height 31
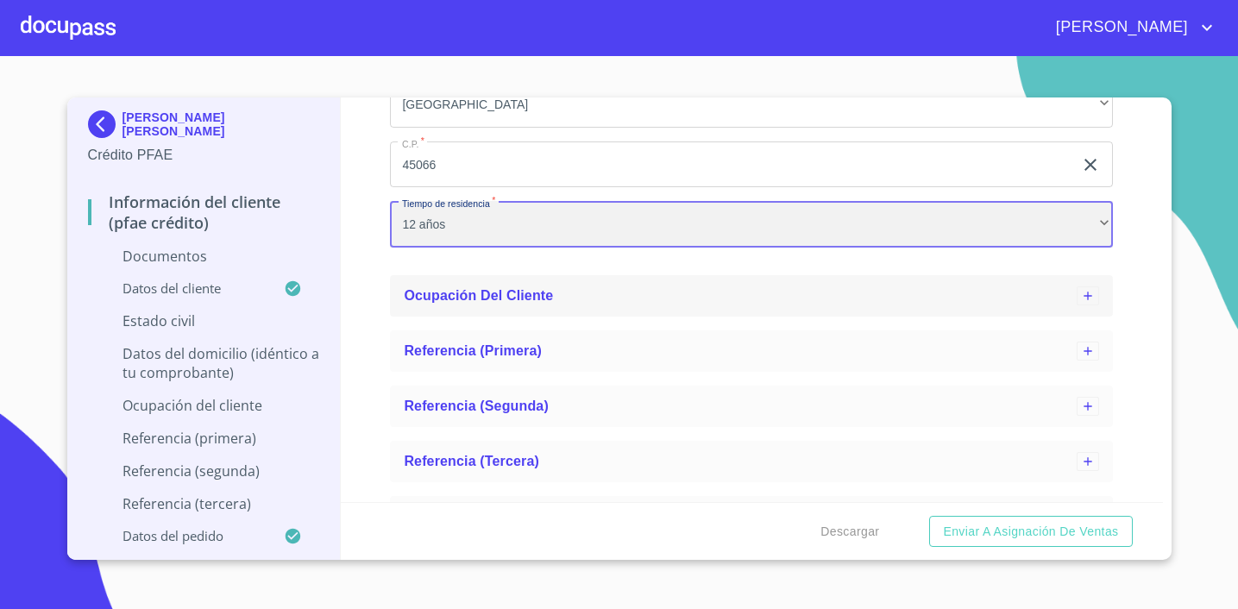
scroll to position [2199, 0]
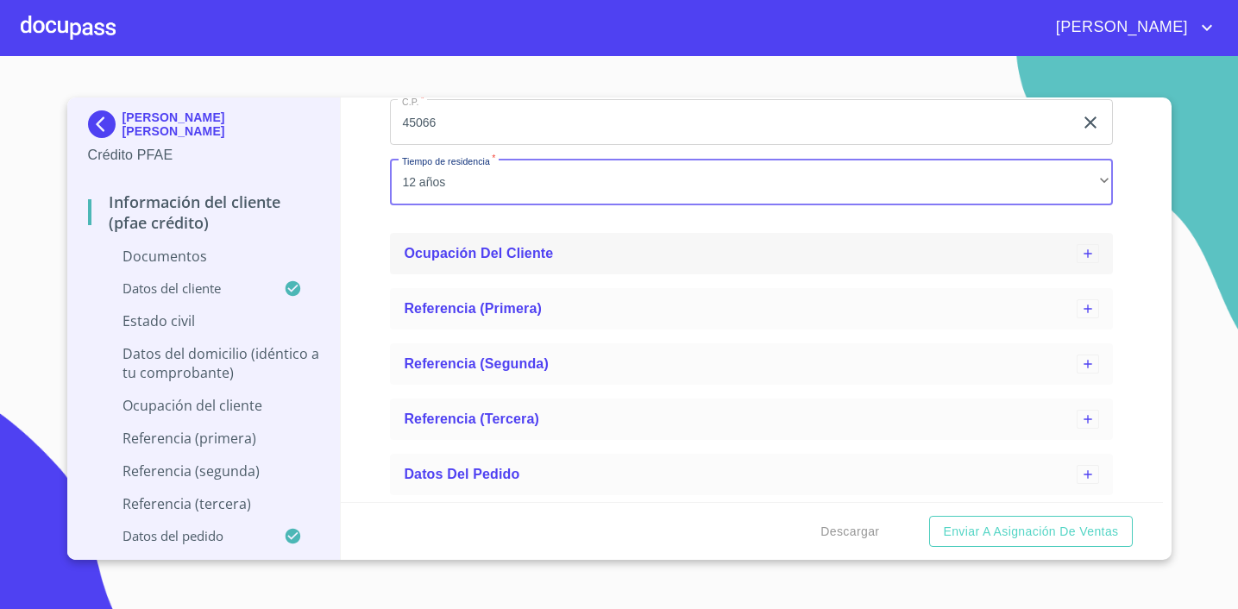
click at [1097, 246] on div at bounding box center [1087, 253] width 22 height 19
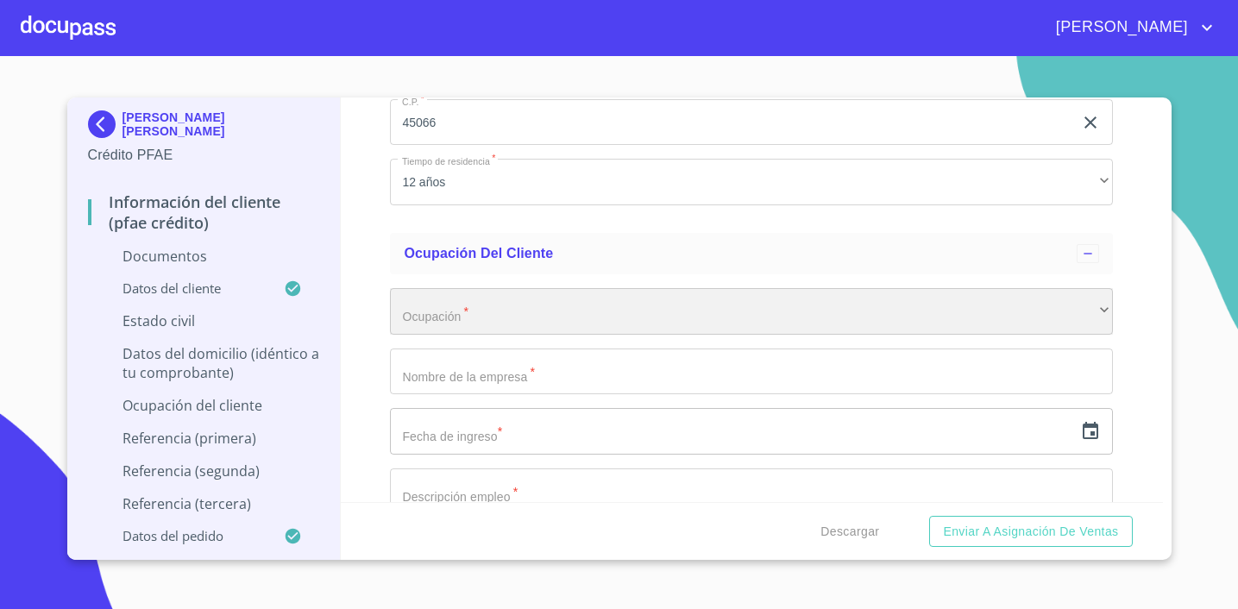
click at [645, 320] on div "​" at bounding box center [751, 311] width 723 height 47
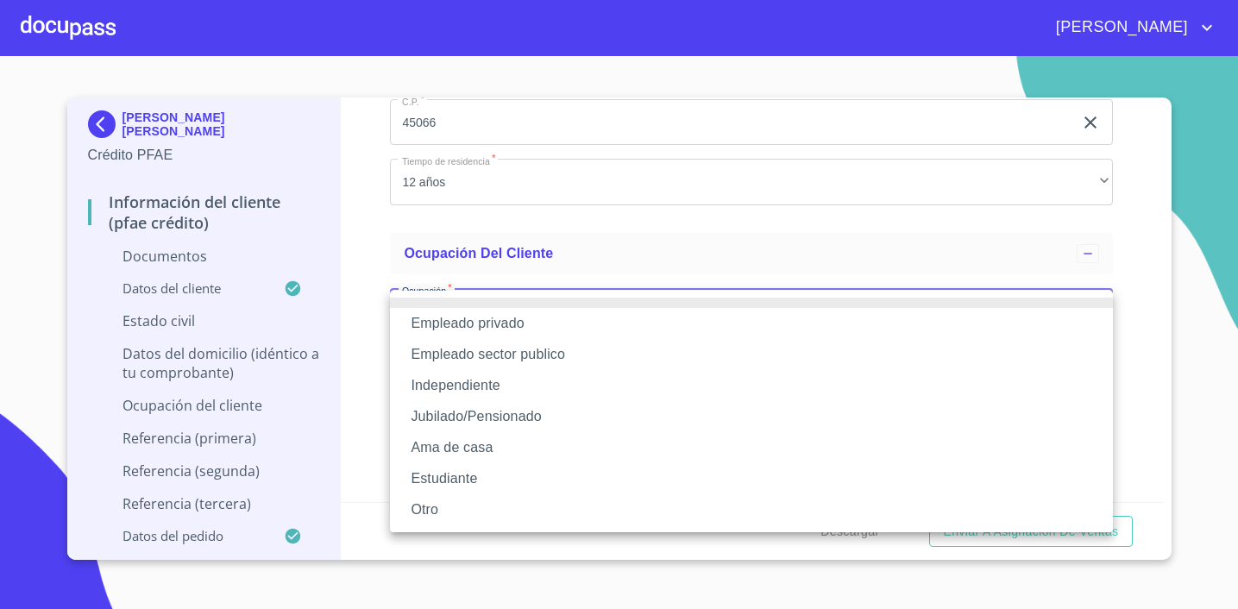
click at [593, 389] on li "Independiente" at bounding box center [751, 385] width 723 height 31
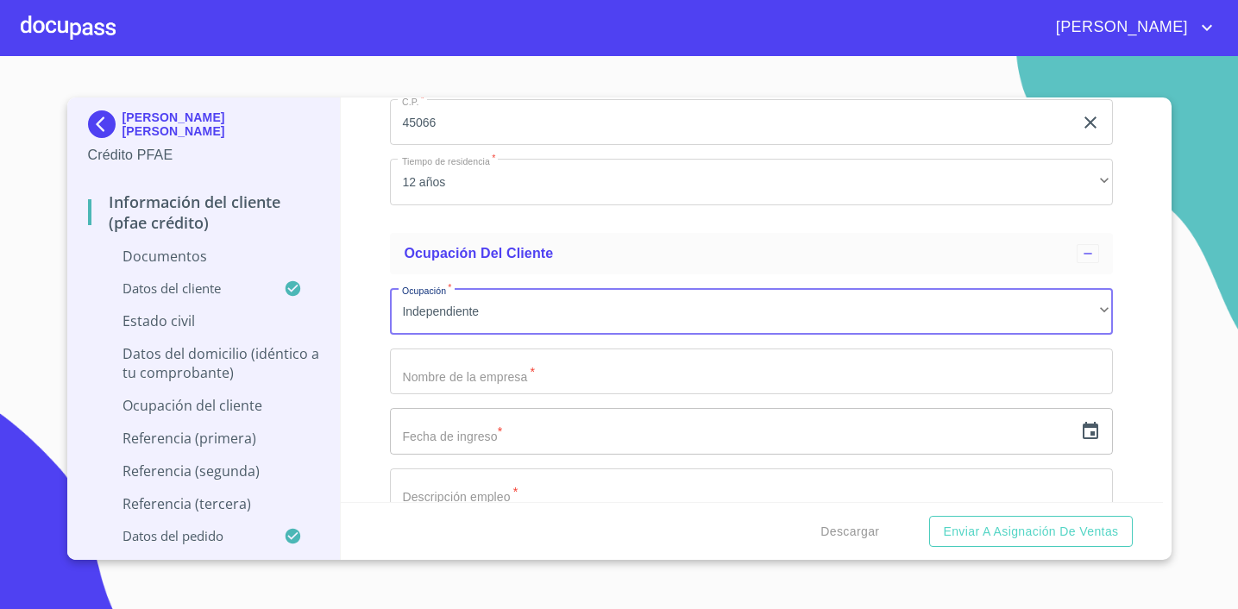
click at [502, 379] on input "Apellido [PERSON_NAME]   *" at bounding box center [751, 371] width 723 height 47
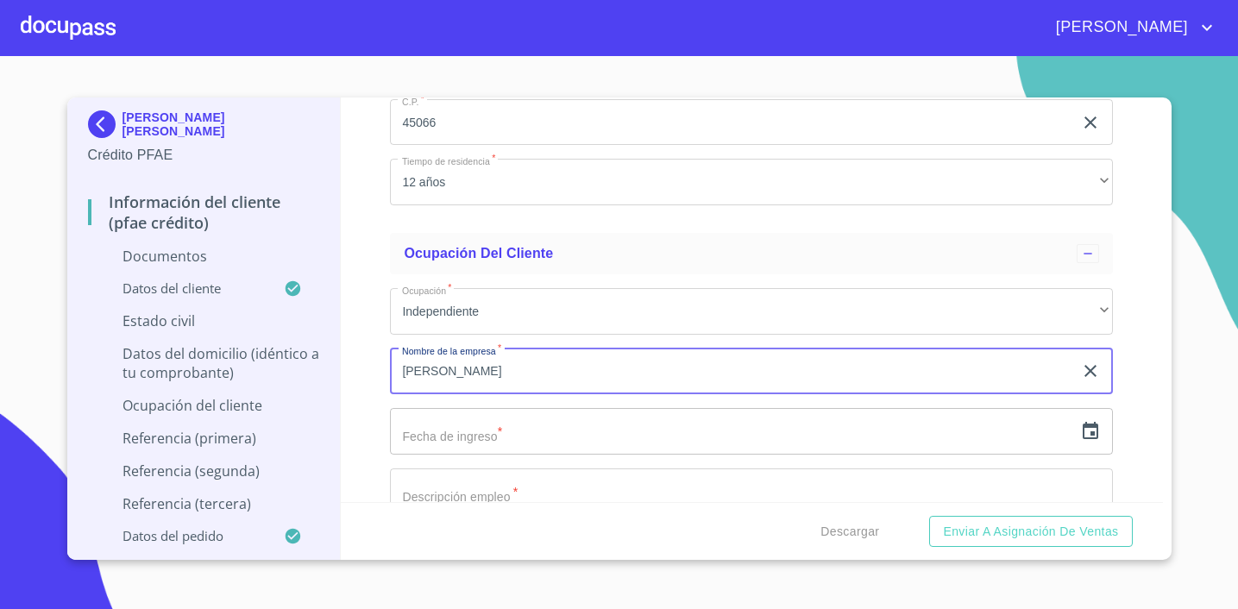
type input "[PERSON_NAME]"
click at [492, 428] on input "text" at bounding box center [731, 431] width 683 height 47
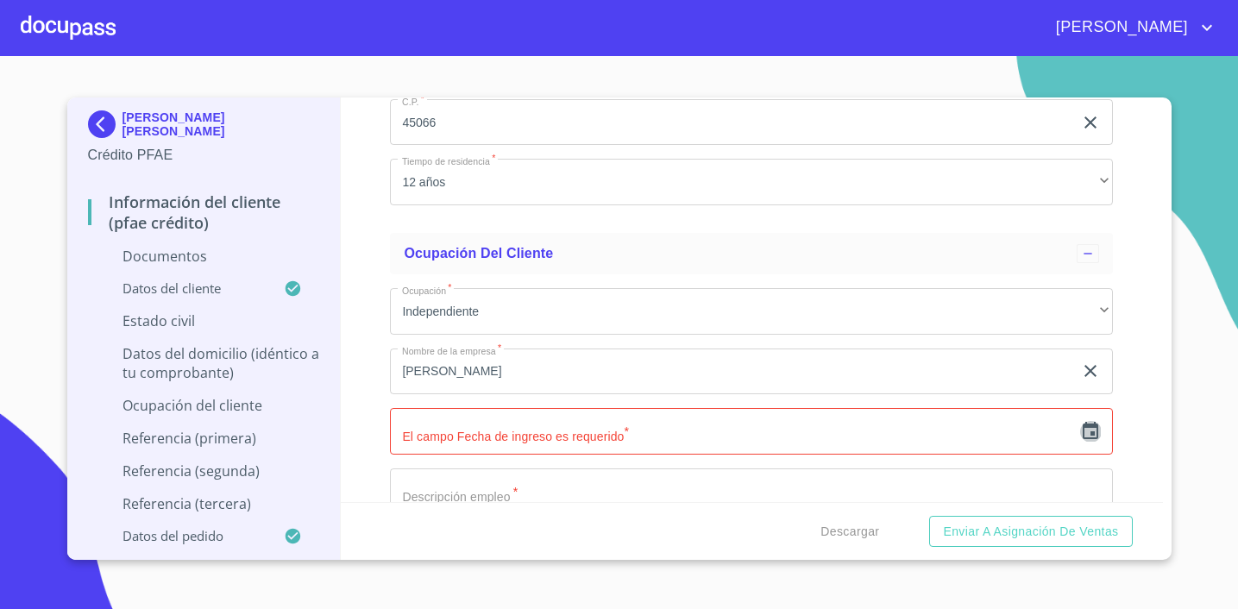
click at [1097, 430] on icon "button" at bounding box center [1090, 430] width 16 height 17
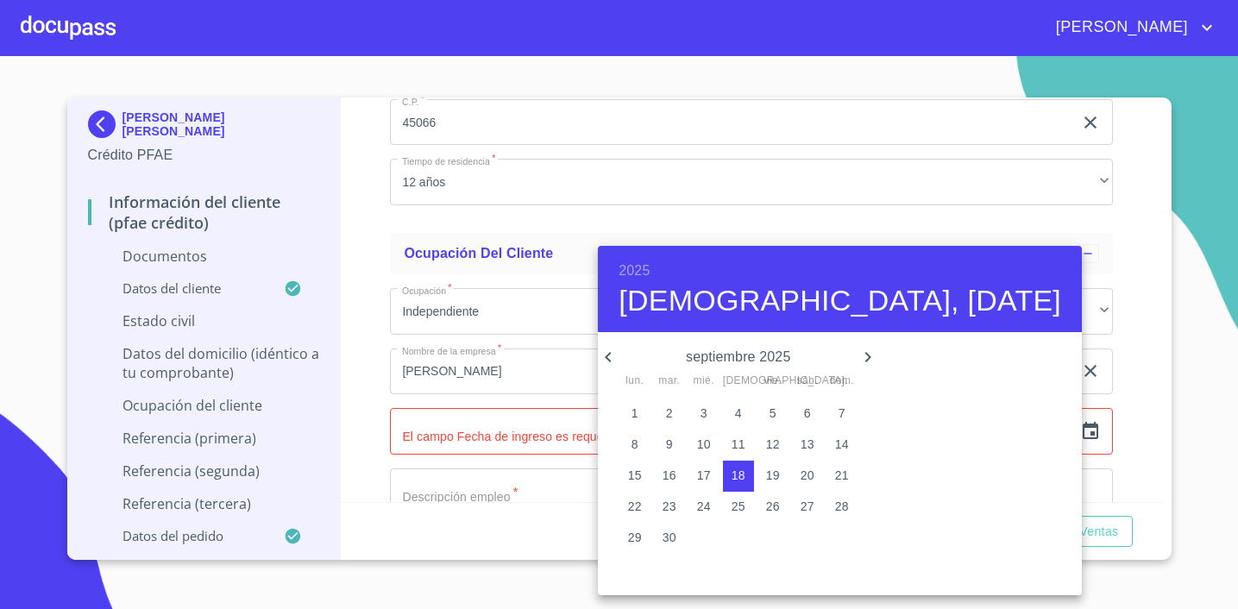
click at [627, 261] on h6 "2025" at bounding box center [633, 271] width 31 height 24
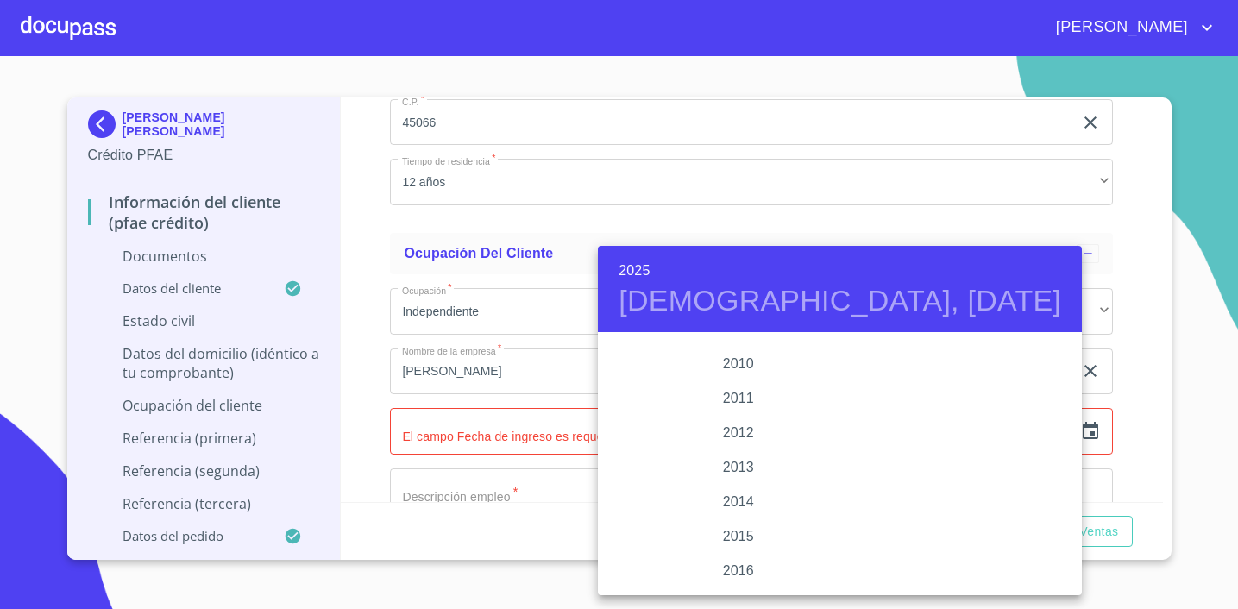
scroll to position [2961, 0]
click at [733, 501] on div "2015" at bounding box center [738, 496] width 280 height 34
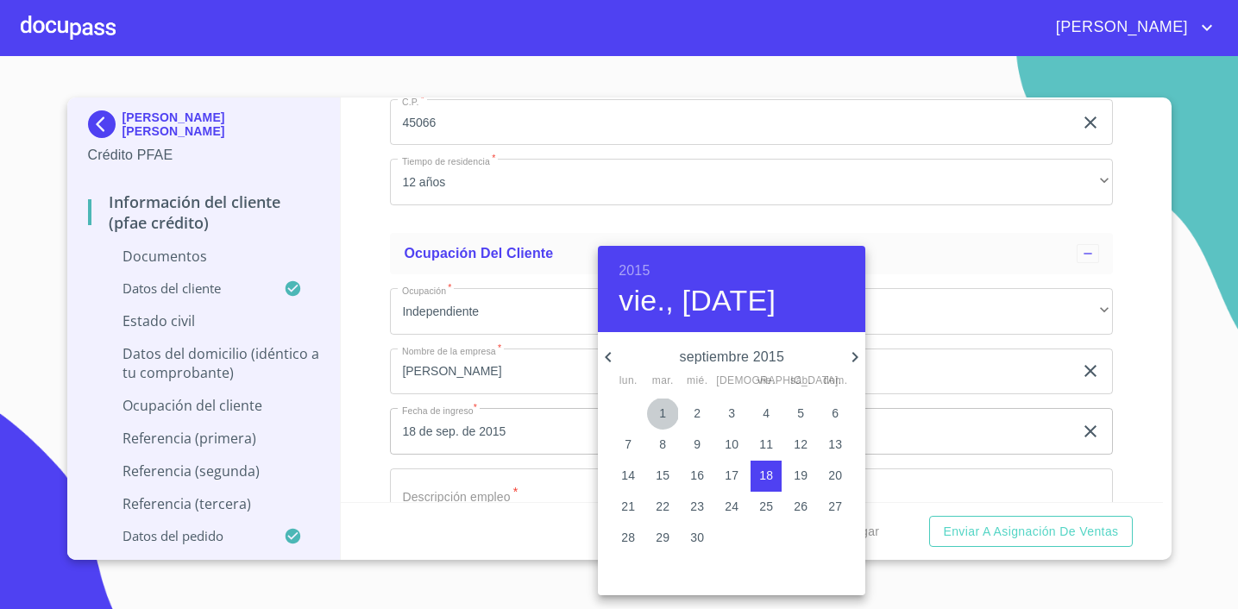
click at [661, 417] on p "1" at bounding box center [662, 413] width 7 height 17
type input "1 de sep. de 2015"
click at [486, 460] on div at bounding box center [619, 304] width 1238 height 609
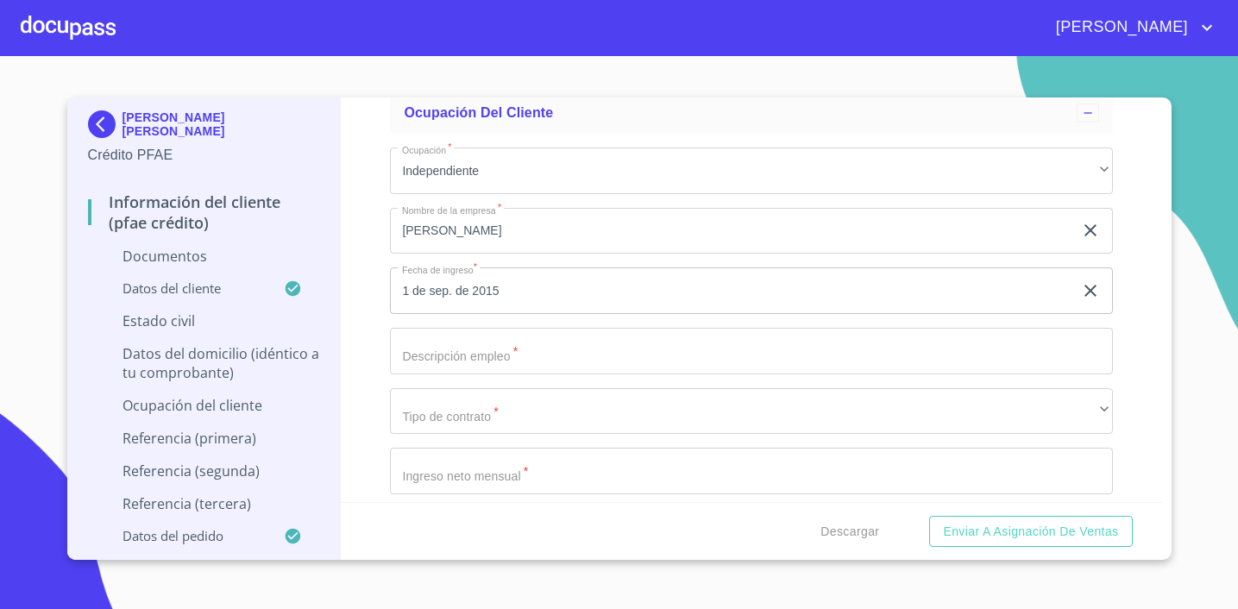
scroll to position [2356, 0]
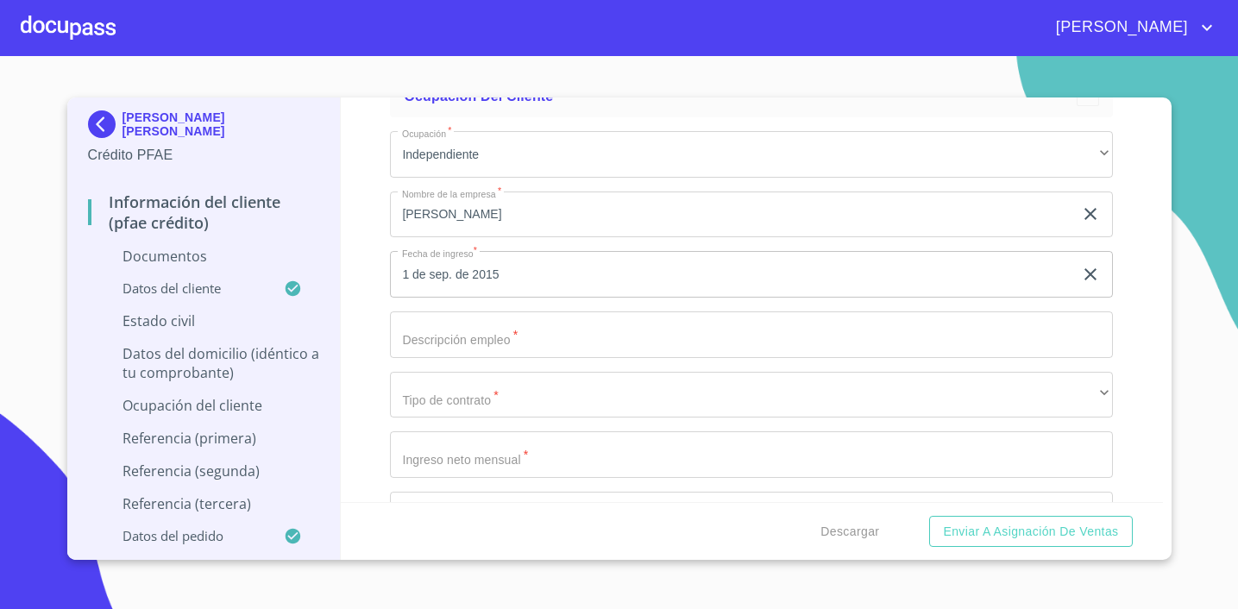
click at [472, 338] on input "Apellido [PERSON_NAME]   *" at bounding box center [751, 334] width 723 height 47
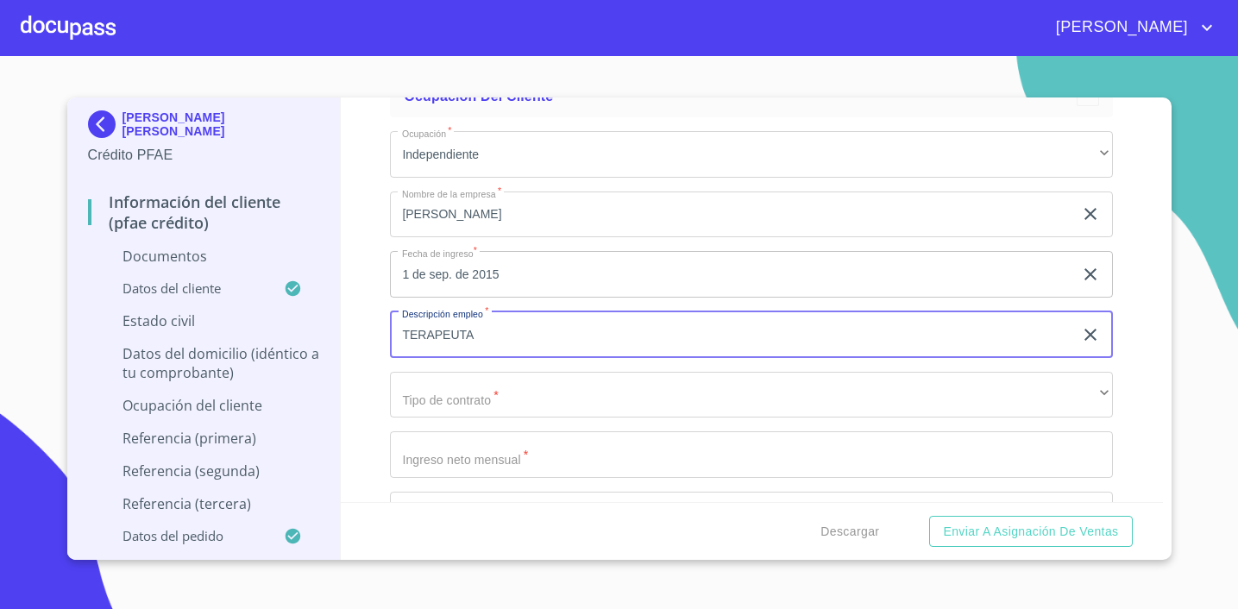
type input "TERAPEUTA"
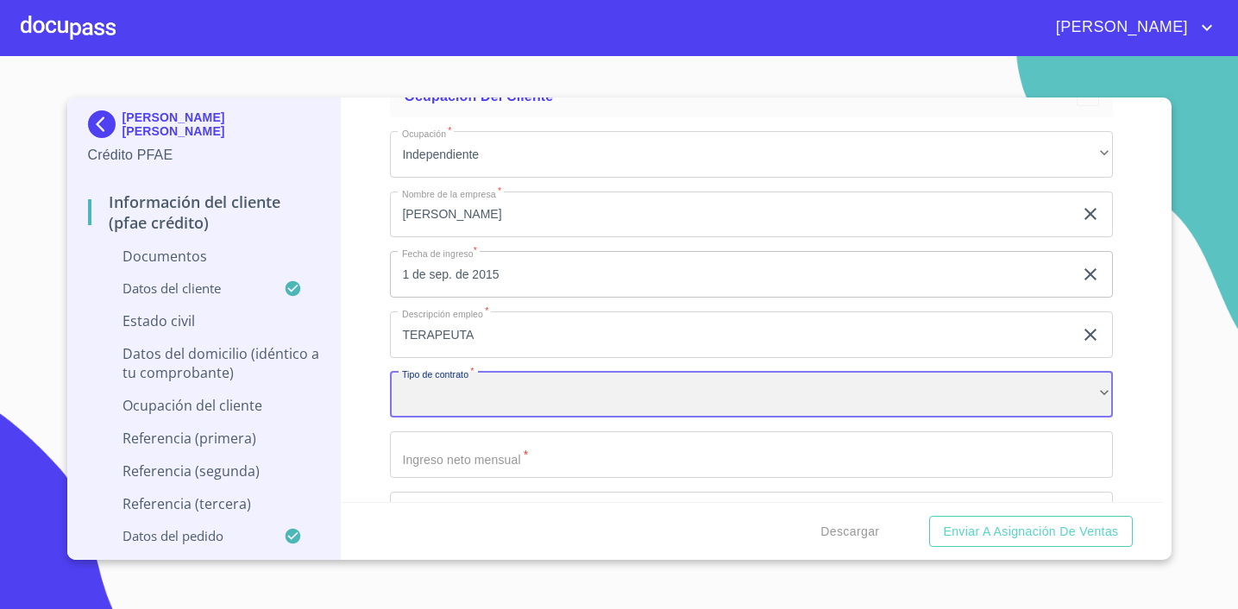
click at [524, 389] on div "​" at bounding box center [751, 395] width 723 height 47
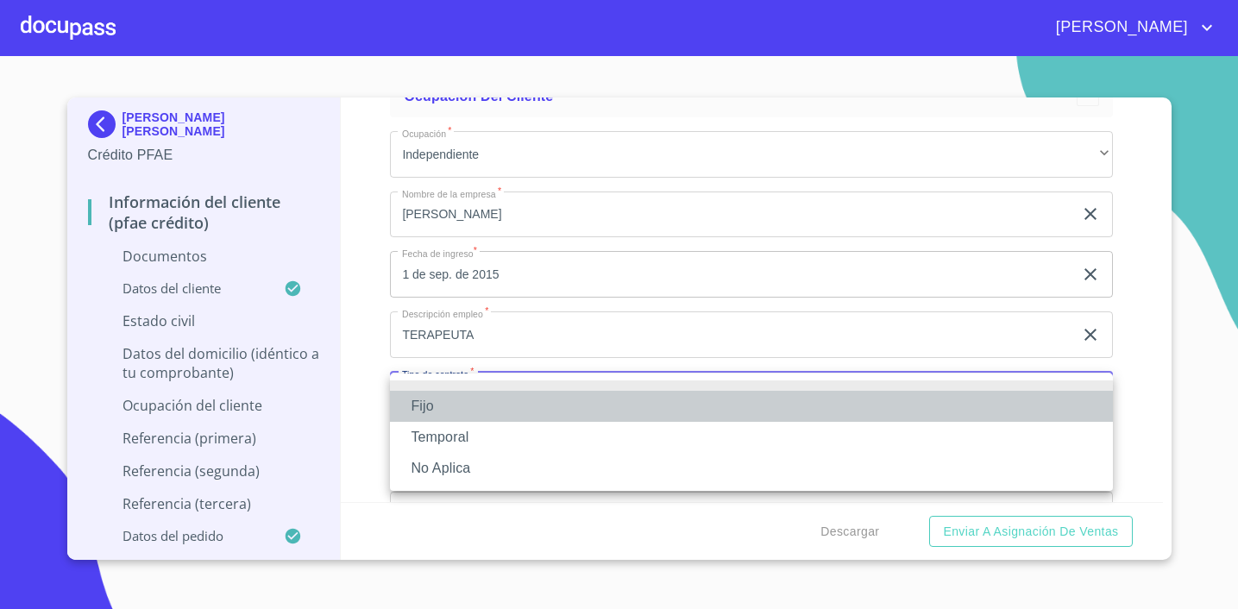
click at [513, 397] on li "Fijo" at bounding box center [751, 406] width 723 height 31
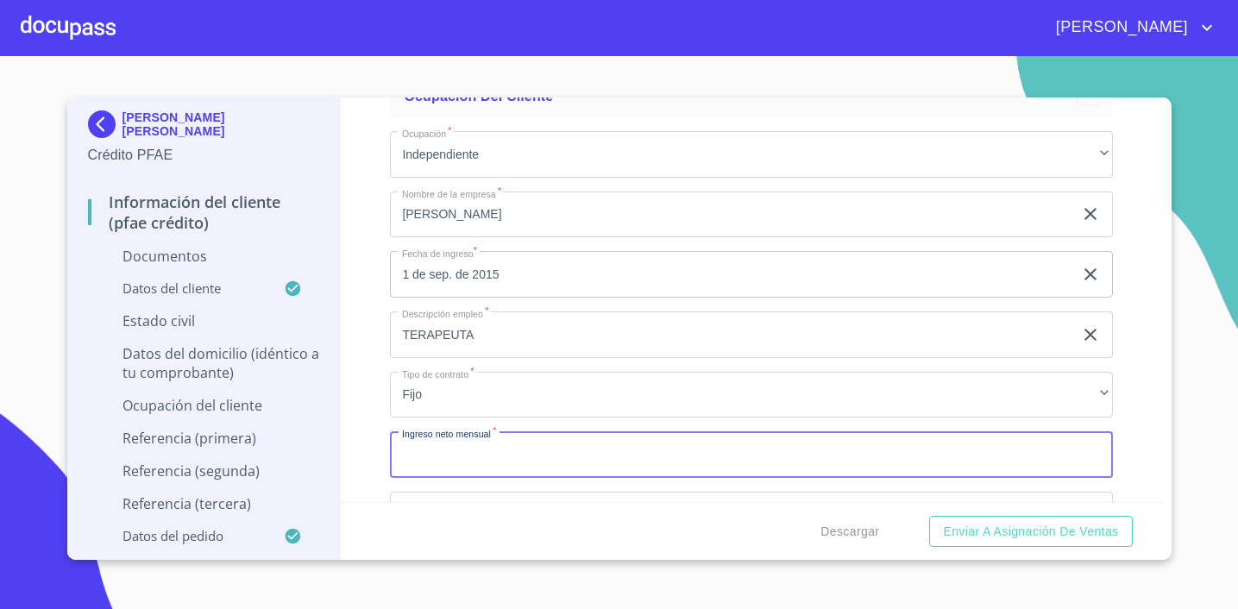
click at [536, 449] on input "Apellido [PERSON_NAME]   *" at bounding box center [751, 454] width 723 height 47
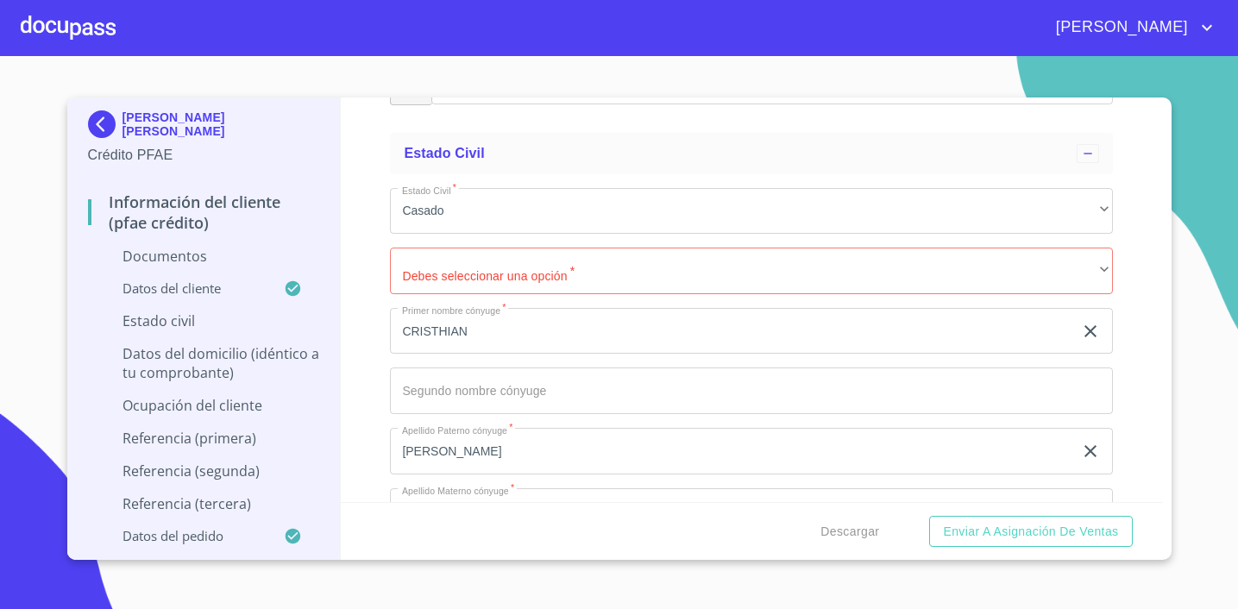
scroll to position [957, 0]
